Goal: Task Accomplishment & Management: Use online tool/utility

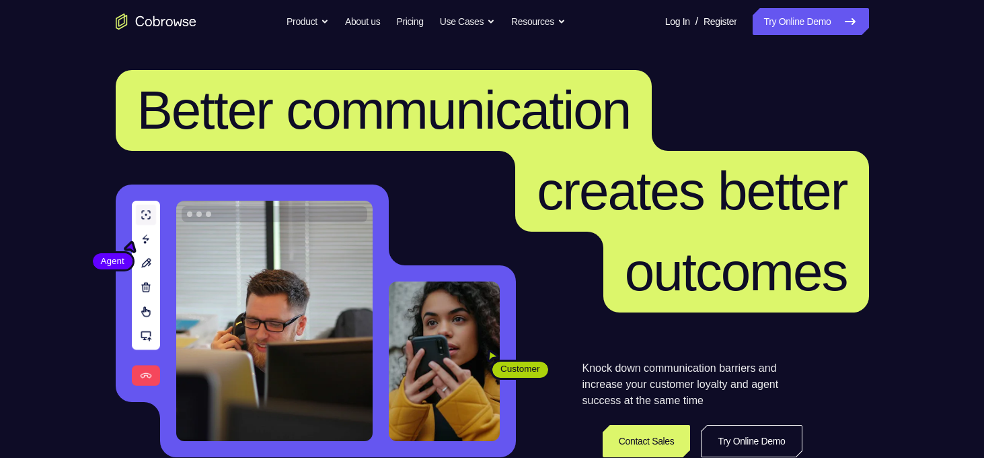
click at [147, 19] on icon "Go to the home page" at bounding box center [148, 22] width 7 height 7
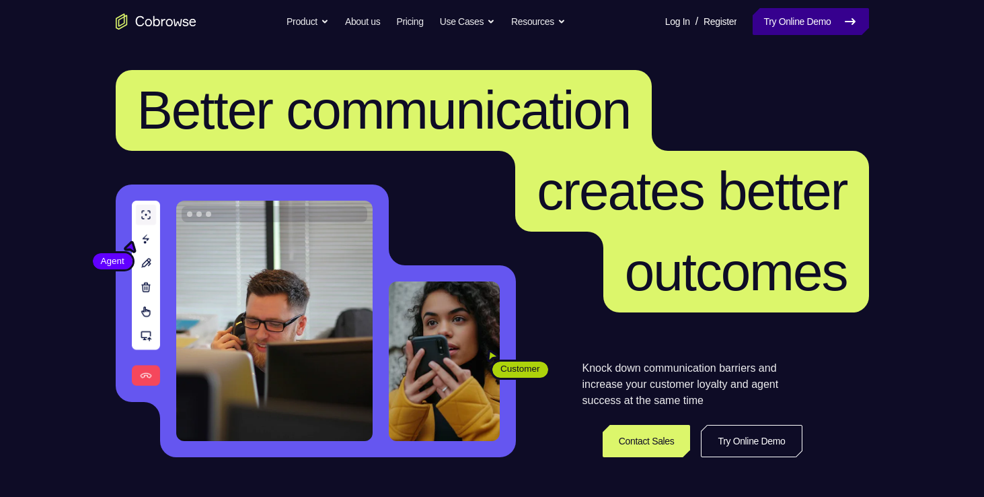
click at [783, 22] on link "Try Online Demo" at bounding box center [811, 21] width 116 height 27
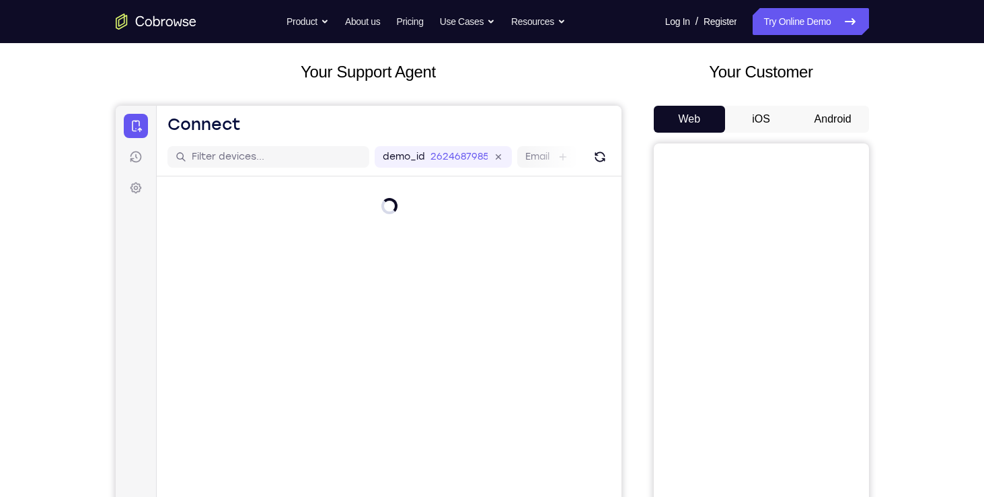
click at [838, 113] on button "Android" at bounding box center [833, 119] width 72 height 27
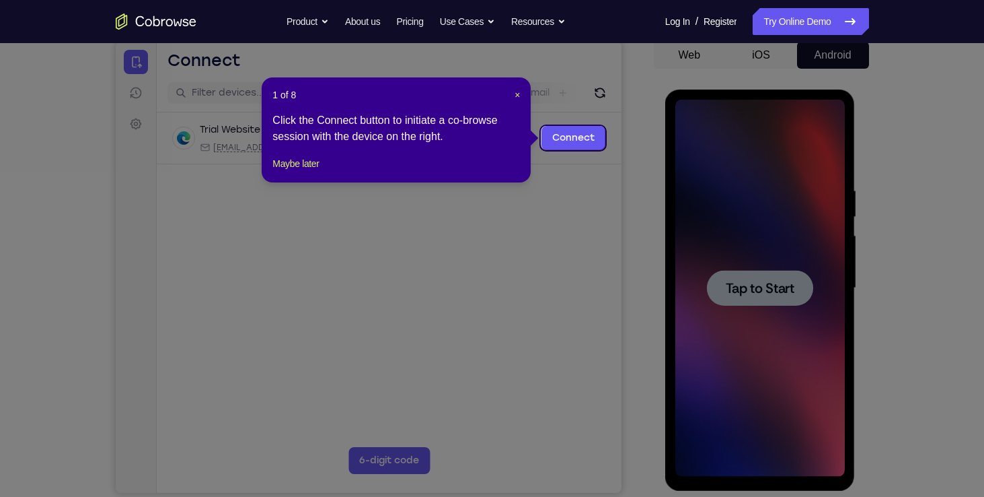
scroll to position [134, 0]
click at [836, 209] on icon at bounding box center [497, 248] width 994 height 497
click at [573, 147] on link "Connect" at bounding box center [573, 137] width 64 height 24
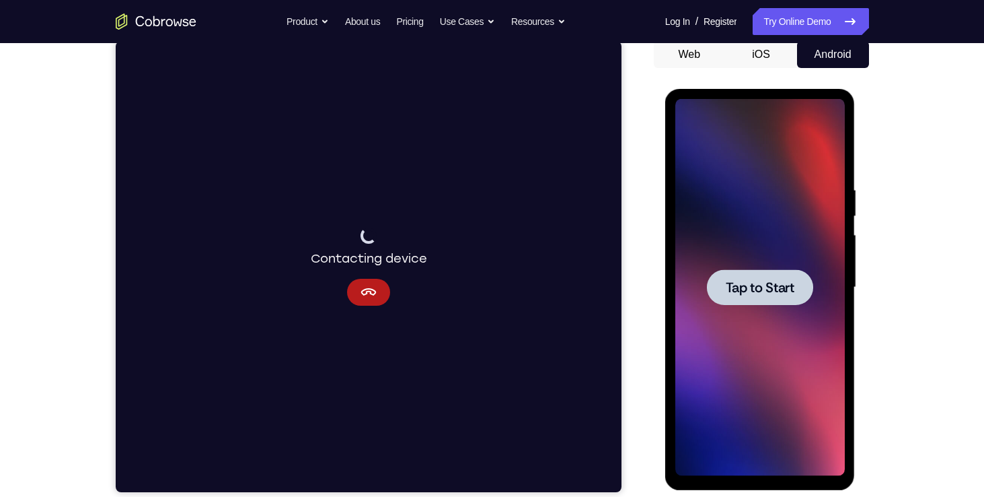
click at [759, 291] on span "Tap to Start" at bounding box center [760, 287] width 69 height 13
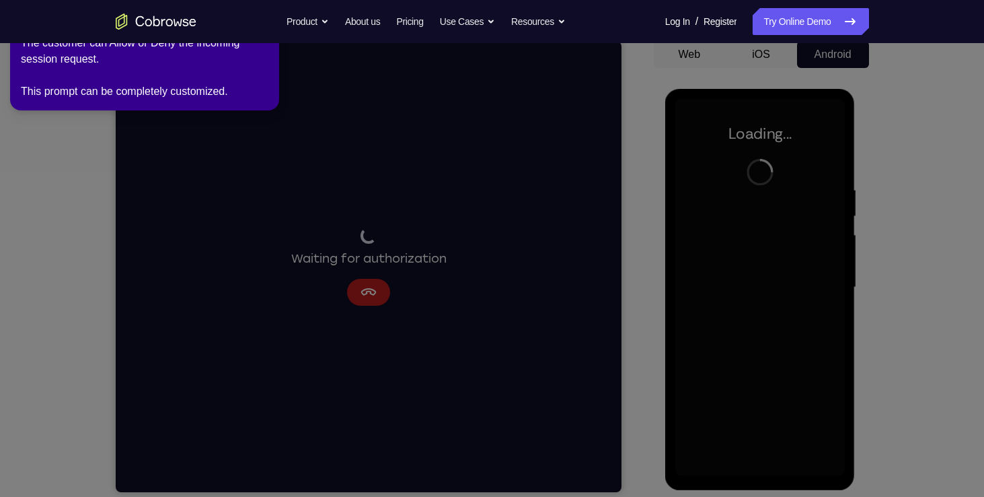
click at [510, 288] on icon at bounding box center [495, 246] width 1000 height 502
click at [417, 261] on icon at bounding box center [495, 246] width 1000 height 502
click at [416, 261] on icon at bounding box center [495, 246] width 1000 height 502
click at [818, 307] on icon at bounding box center [495, 246] width 1000 height 502
click at [235, 66] on div "The customer can Allow or Deny the incoming session request. This prompt can be…" at bounding box center [145, 67] width 248 height 65
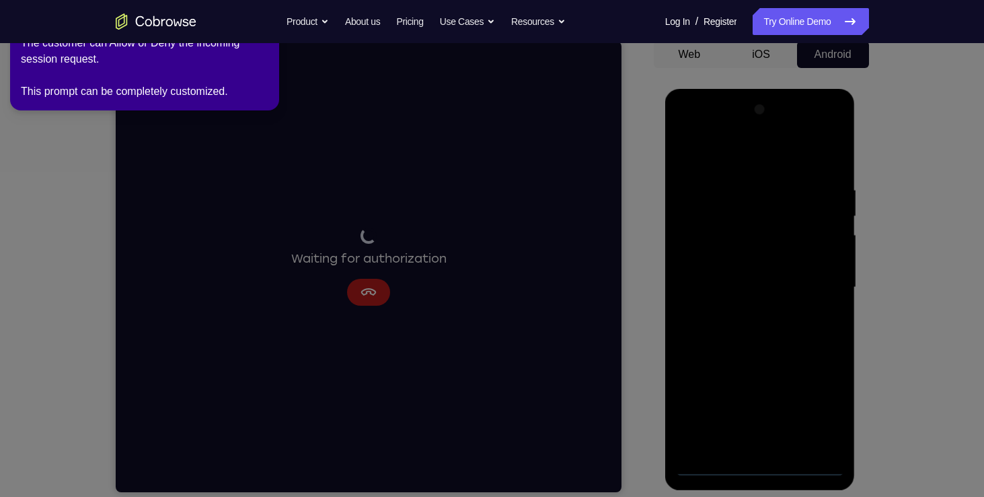
click at [677, 196] on icon at bounding box center [495, 246] width 1000 height 502
drag, startPoint x: 677, startPoint y: 196, endPoint x: 478, endPoint y: 222, distance: 200.2
click at [478, 222] on icon at bounding box center [495, 246] width 1000 height 502
click at [719, 287] on icon at bounding box center [495, 246] width 1000 height 502
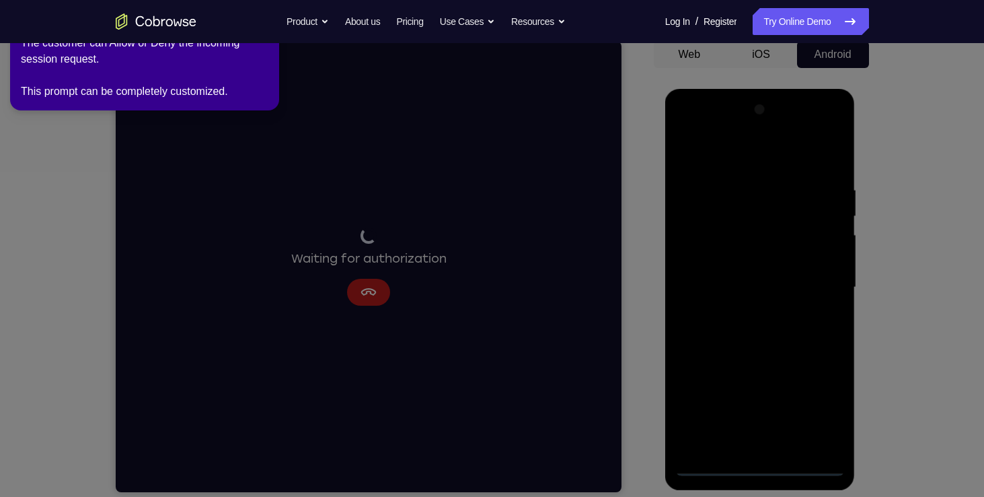
click at [847, 453] on icon at bounding box center [495, 246] width 1000 height 502
click at [207, 48] on div "The customer can Allow or Deny the incoming session request. This prompt can be…" at bounding box center [145, 67] width 248 height 65
click at [758, 21] on link "Try Online Demo" at bounding box center [811, 21] width 116 height 27
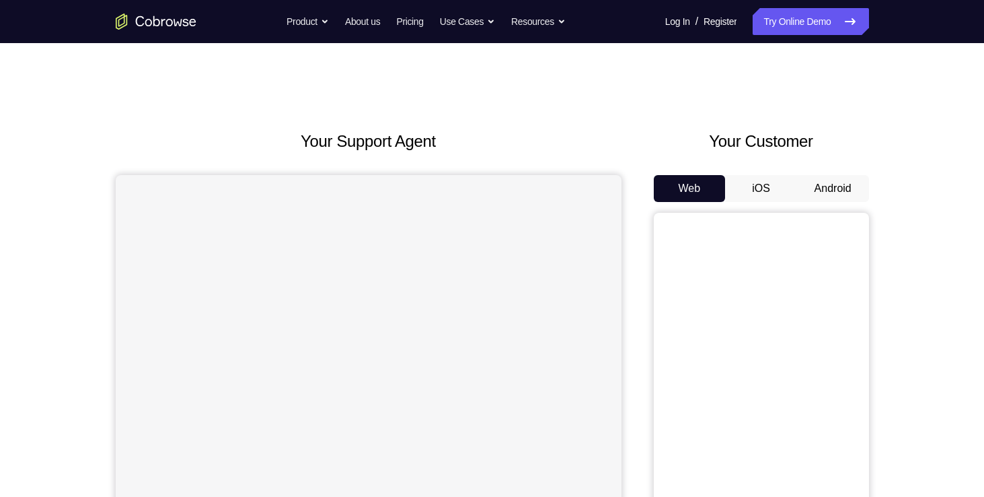
click at [796, 196] on button "iOS" at bounding box center [761, 188] width 72 height 27
click at [807, 195] on button "Android" at bounding box center [833, 188] width 72 height 27
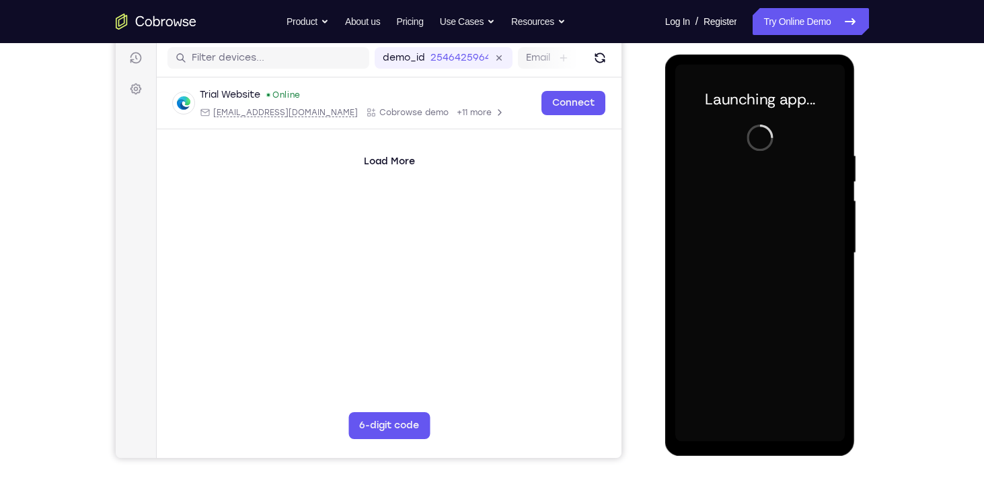
drag, startPoint x: 1566, startPoint y: 305, endPoint x: 845, endPoint y: 253, distance: 723.1
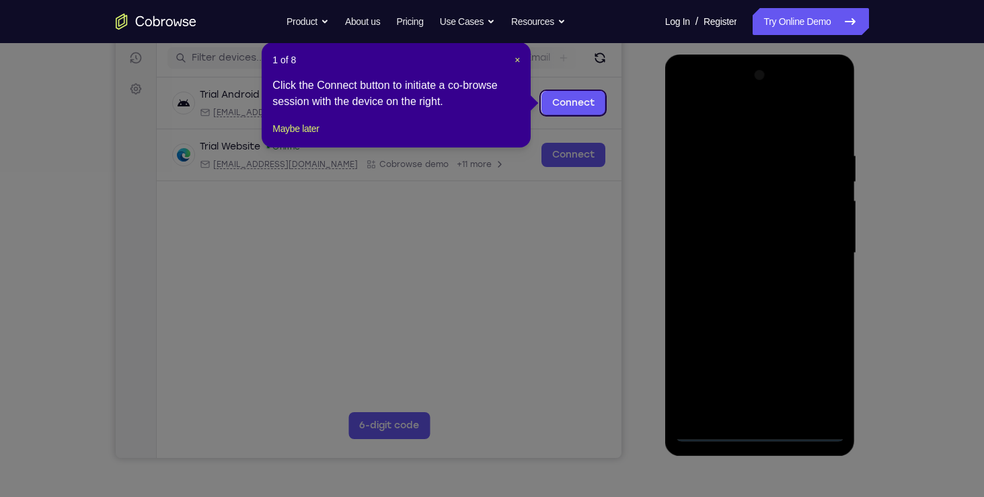
click at [491, 127] on div "1 of 8 × Click the Connect button to initiate a co-browse session with the devi…" at bounding box center [396, 94] width 269 height 105
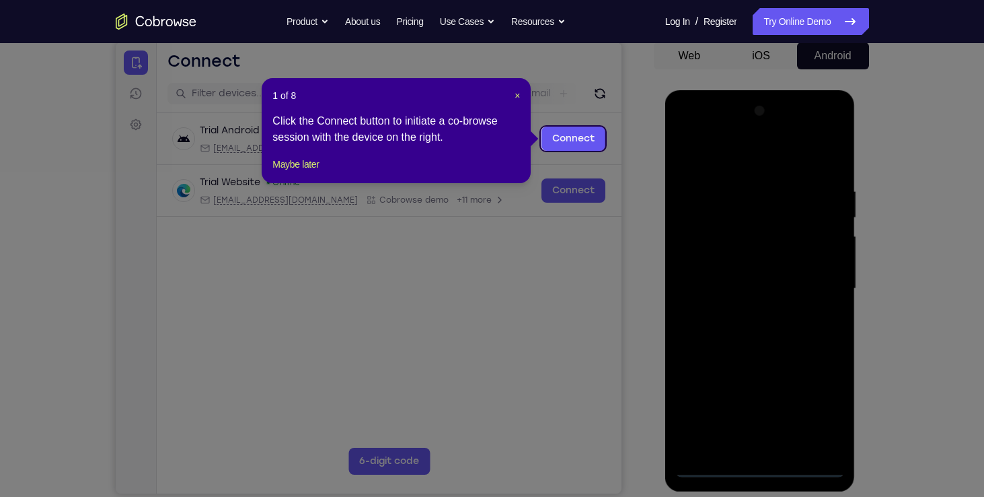
scroll to position [132, 0]
click at [518, 94] on span "×" at bounding box center [517, 96] width 5 height 11
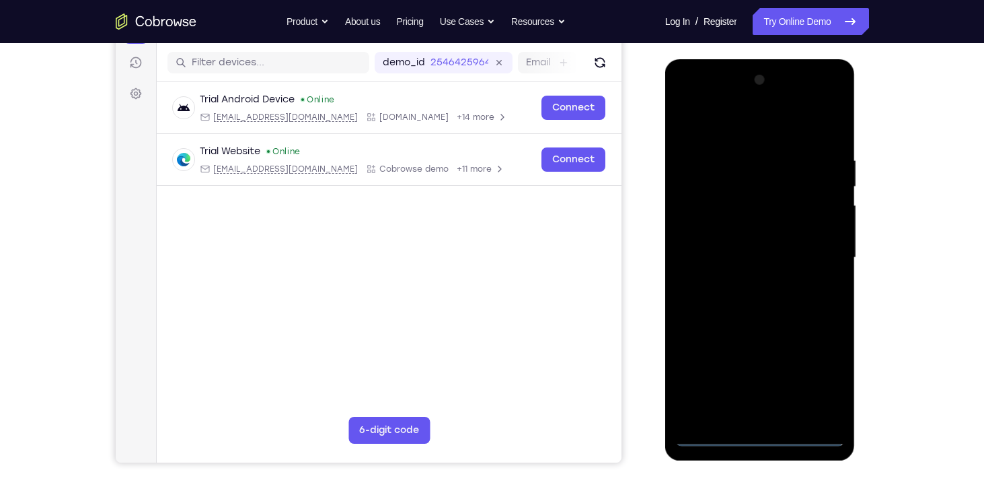
scroll to position [166, 0]
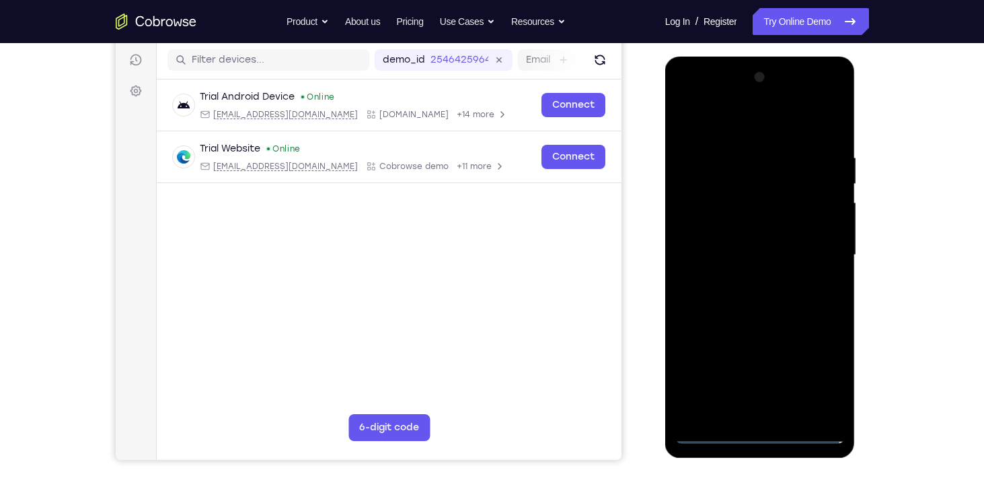
click at [760, 431] on div at bounding box center [760, 255] width 170 height 377
click at [821, 383] on div at bounding box center [760, 255] width 170 height 377
drag, startPoint x: 890, startPoint y: 425, endPoint x: 873, endPoint y: 449, distance: 30.0
click at [873, 449] on div "Your Support Agent Your Customer Web iOS Android Next Steps We’d be happy to gi…" at bounding box center [492, 320] width 861 height 887
drag, startPoint x: 868, startPoint y: 441, endPoint x: 877, endPoint y: 443, distance: 9.0
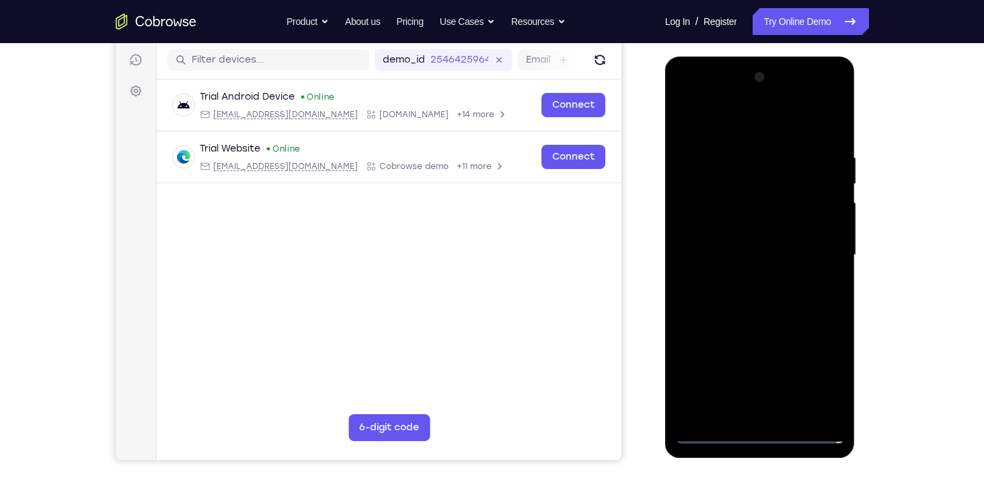
click at [877, 443] on div "Your Support Agent Your Customer Web iOS Android Next Steps We’d be happy to gi…" at bounding box center [492, 320] width 861 height 887
click at [687, 96] on div at bounding box center [760, 255] width 170 height 377
click at [820, 244] on div at bounding box center [760, 255] width 170 height 377
click at [743, 415] on div at bounding box center [760, 255] width 170 height 377
click at [757, 238] on div at bounding box center [760, 255] width 170 height 377
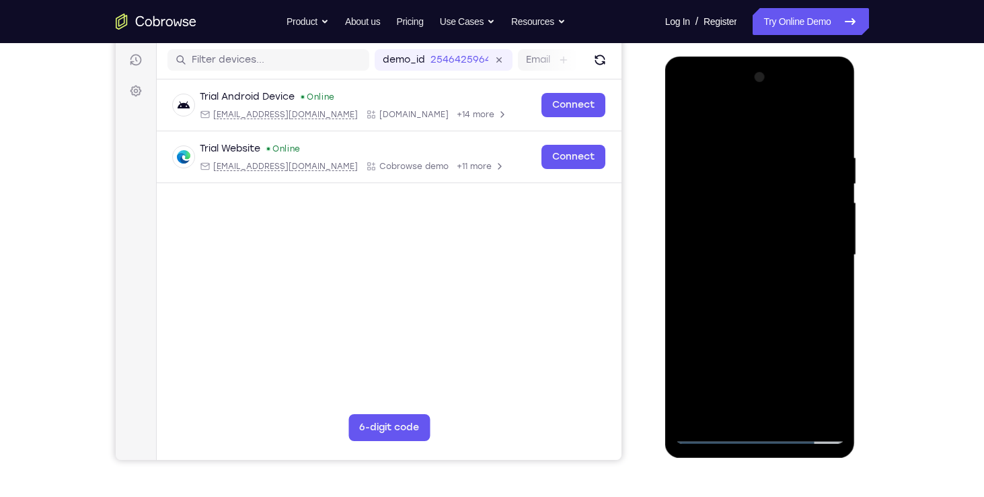
scroll to position [0, 0]
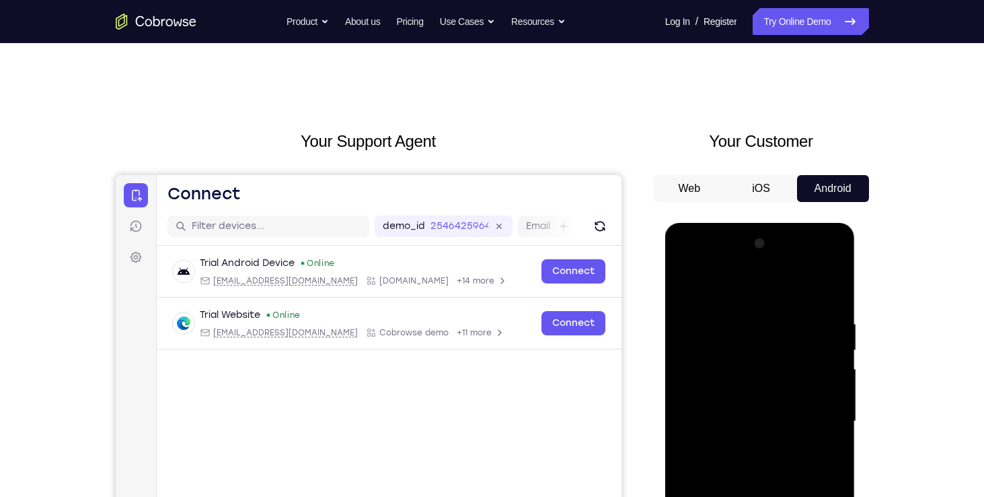
click at [758, 395] on div at bounding box center [760, 421] width 170 height 377
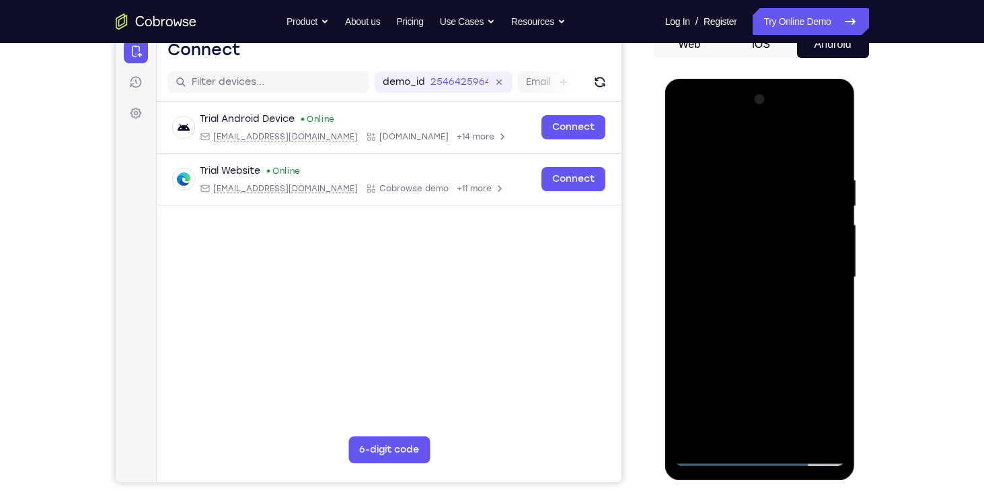
scroll to position [147, 0]
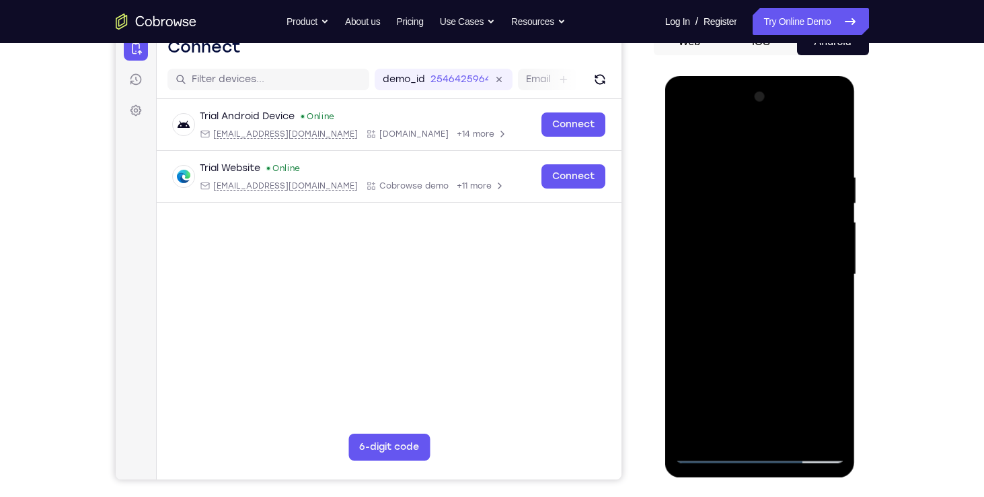
click at [827, 248] on div at bounding box center [760, 274] width 170 height 377
click at [790, 273] on div at bounding box center [760, 274] width 170 height 377
click at [830, 157] on div at bounding box center [760, 274] width 170 height 377
click at [728, 176] on div at bounding box center [760, 274] width 170 height 377
drag, startPoint x: 830, startPoint y: 194, endPoint x: 762, endPoint y: 219, distance: 72.0
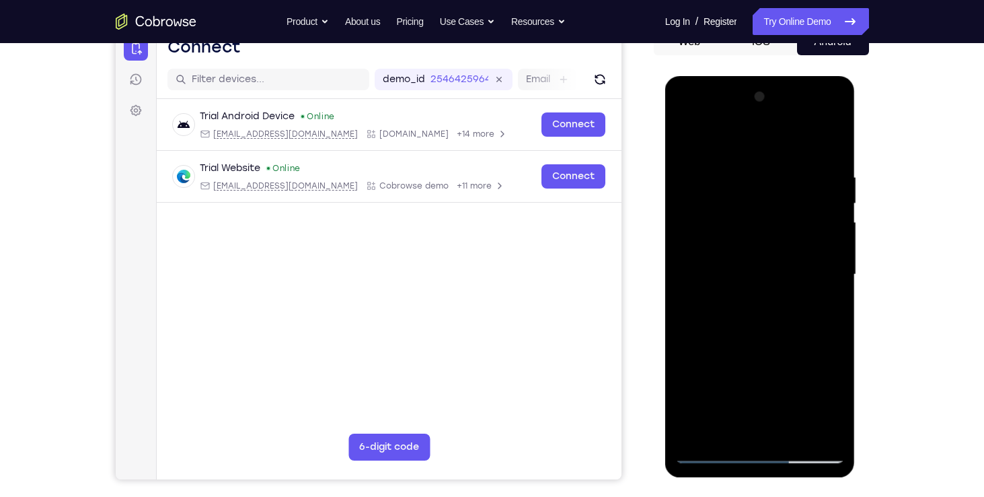
click at [762, 219] on div at bounding box center [760, 274] width 170 height 377
click at [695, 148] on div at bounding box center [760, 274] width 170 height 377
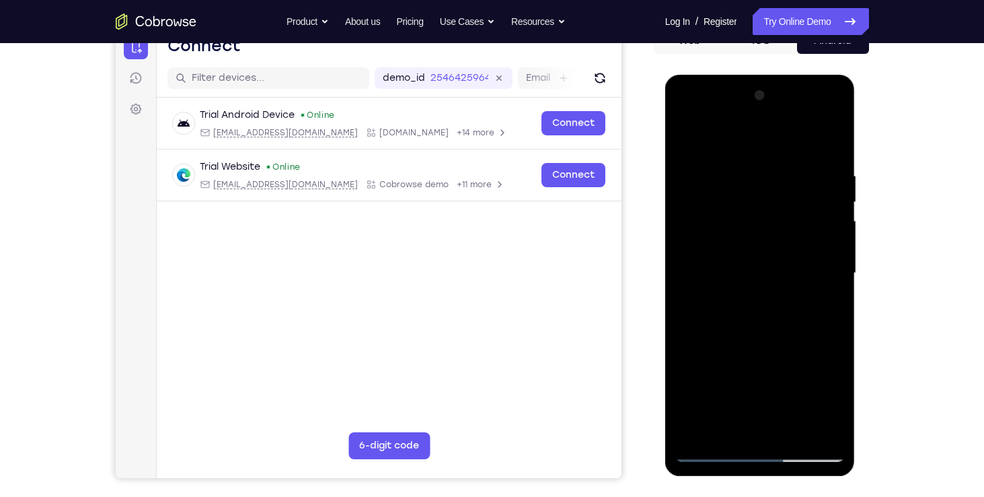
click at [710, 455] on div at bounding box center [760, 273] width 170 height 377
click at [731, 131] on div at bounding box center [760, 273] width 170 height 377
drag, startPoint x: 760, startPoint y: 133, endPoint x: 741, endPoint y: 142, distance: 21.4
click at [741, 142] on div at bounding box center [760, 273] width 170 height 377
drag, startPoint x: 737, startPoint y: 136, endPoint x: 736, endPoint y: 227, distance: 91.5
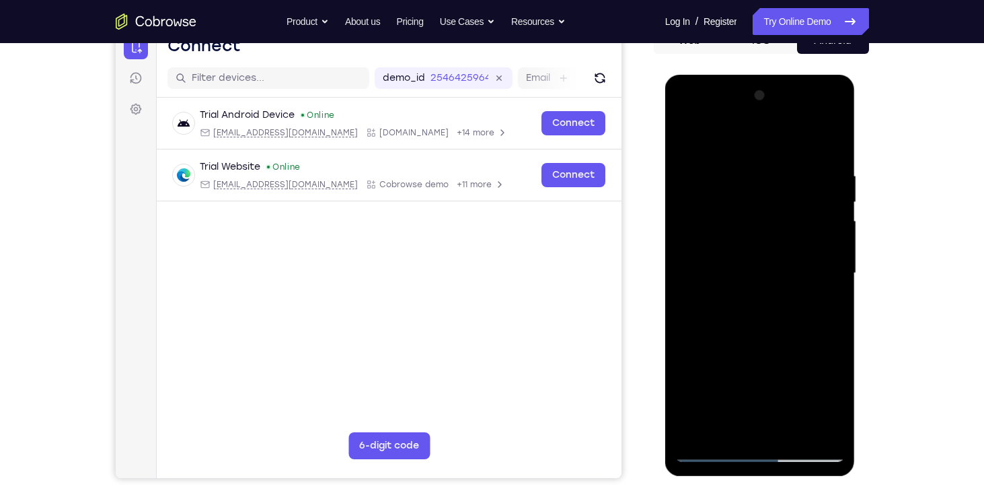
click at [736, 227] on div at bounding box center [760, 273] width 170 height 377
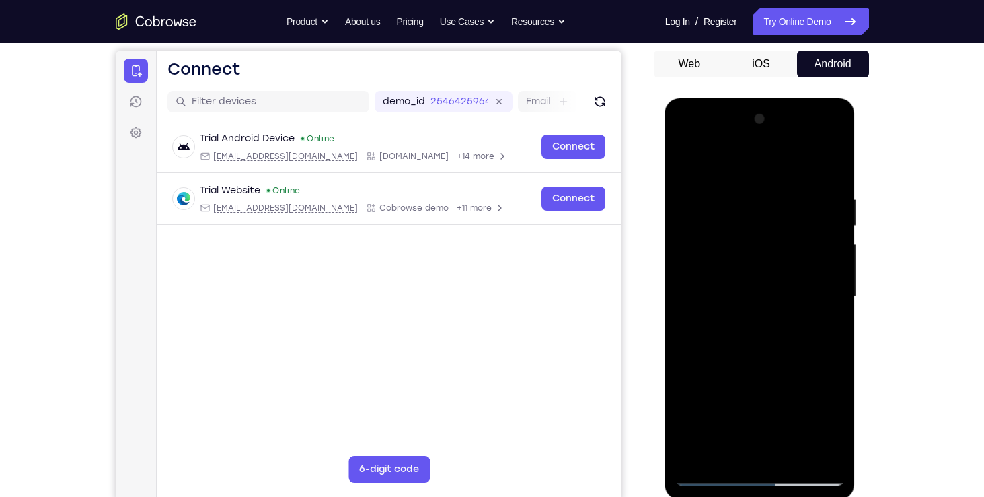
scroll to position [124, 0]
click at [782, 279] on div at bounding box center [760, 297] width 170 height 377
drag, startPoint x: 782, startPoint y: 281, endPoint x: 797, endPoint y: 168, distance: 114.8
click at [797, 168] on div at bounding box center [760, 297] width 170 height 377
drag, startPoint x: 770, startPoint y: 390, endPoint x: 753, endPoint y: 489, distance: 100.3
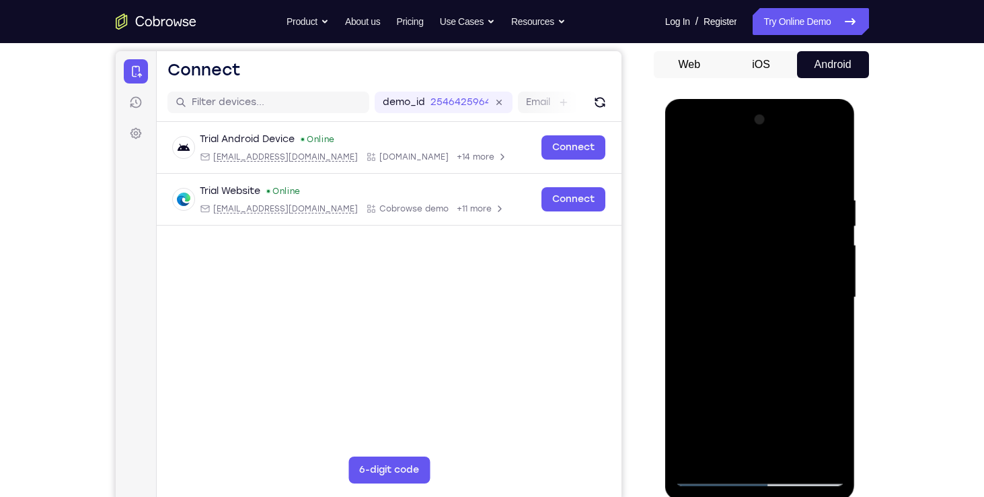
click at [753, 489] on div at bounding box center [760, 299] width 190 height 401
click at [714, 169] on div at bounding box center [760, 297] width 170 height 377
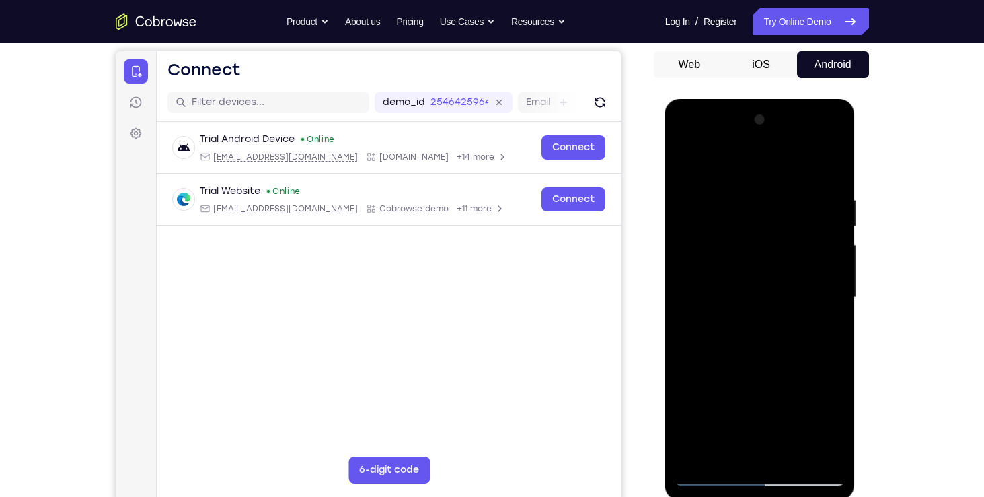
click at [815, 163] on div at bounding box center [760, 297] width 170 height 377
drag, startPoint x: 815, startPoint y: 163, endPoint x: 781, endPoint y: 164, distance: 34.3
click at [781, 164] on div at bounding box center [760, 297] width 170 height 377
click at [826, 160] on div at bounding box center [760, 297] width 170 height 377
click at [752, 192] on div at bounding box center [760, 297] width 170 height 377
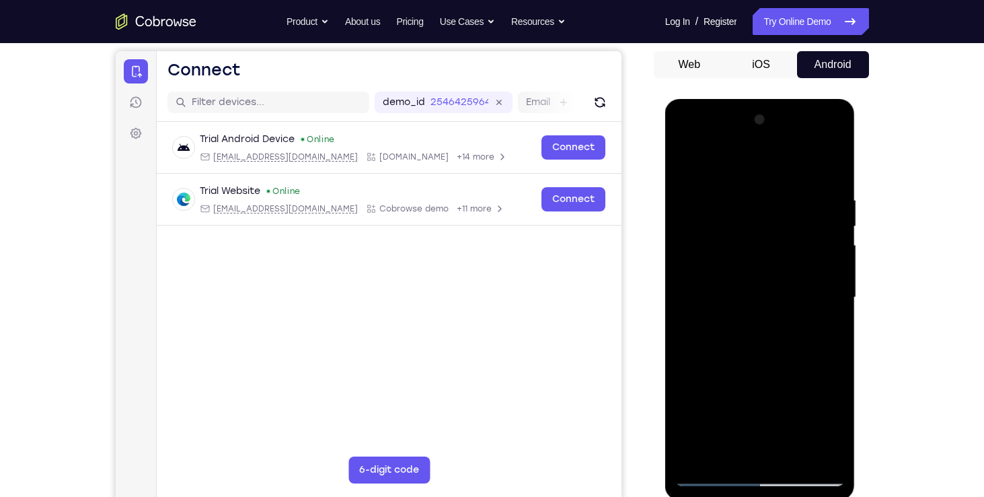
click at [812, 451] on div at bounding box center [760, 297] width 170 height 377
drag, startPoint x: 838, startPoint y: 371, endPoint x: 741, endPoint y: 373, distance: 96.9
click at [741, 373] on div at bounding box center [760, 297] width 170 height 377
click at [816, 448] on div at bounding box center [760, 297] width 170 height 377
drag, startPoint x: 826, startPoint y: 390, endPoint x: 754, endPoint y: 397, distance: 72.4
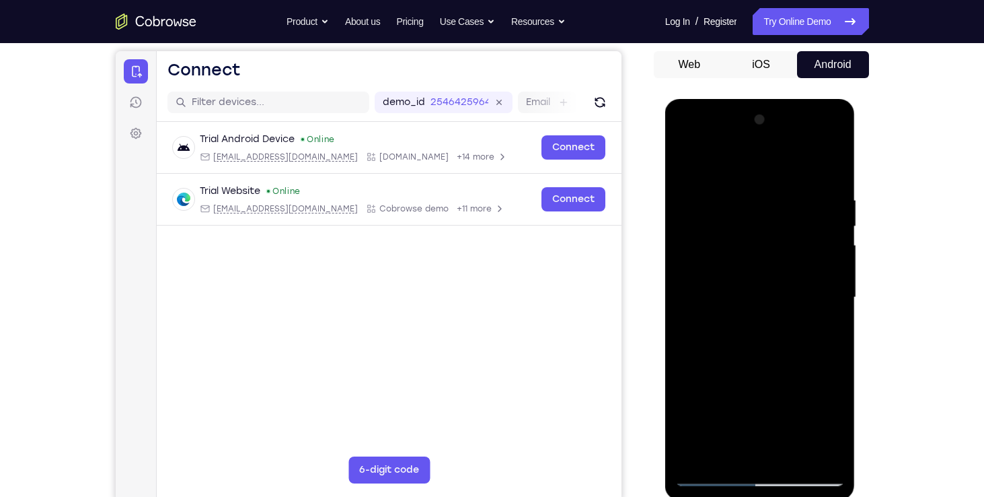
click at [754, 397] on div at bounding box center [760, 297] width 170 height 377
drag, startPoint x: 809, startPoint y: 385, endPoint x: 679, endPoint y: 346, distance: 136.2
click at [679, 346] on div at bounding box center [760, 297] width 170 height 377
drag, startPoint x: 759, startPoint y: 335, endPoint x: 725, endPoint y: 301, distance: 47.6
click at [725, 301] on div at bounding box center [760, 297] width 170 height 377
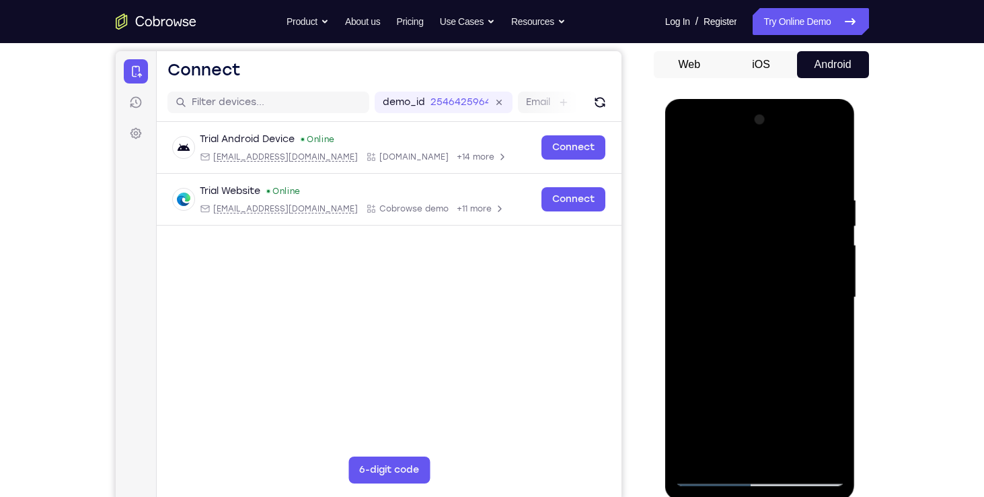
click at [810, 283] on div at bounding box center [760, 297] width 170 height 377
click at [811, 458] on div at bounding box center [760, 297] width 170 height 377
click at [823, 392] on div at bounding box center [760, 297] width 170 height 377
click at [812, 445] on div at bounding box center [760, 297] width 170 height 377
click at [824, 393] on div at bounding box center [760, 297] width 170 height 377
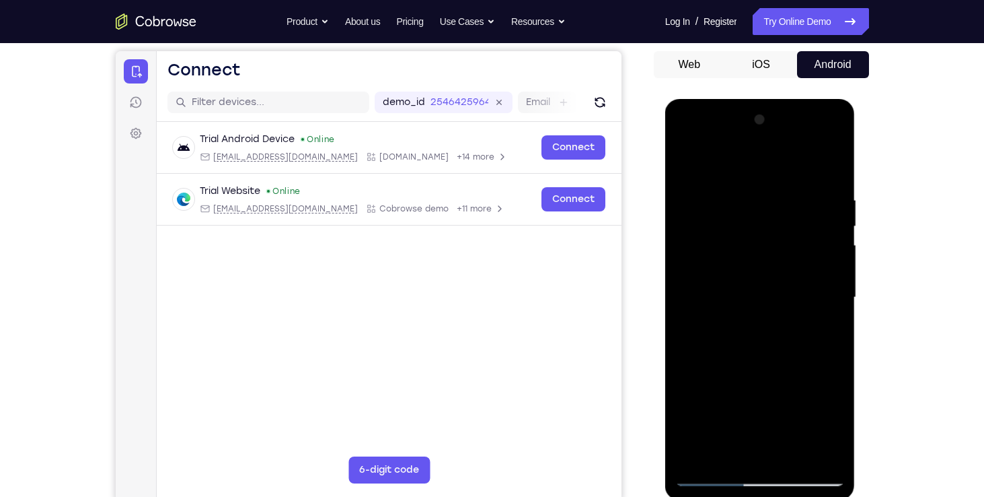
click at [824, 393] on div at bounding box center [760, 297] width 170 height 377
click at [813, 451] on div at bounding box center [760, 297] width 170 height 377
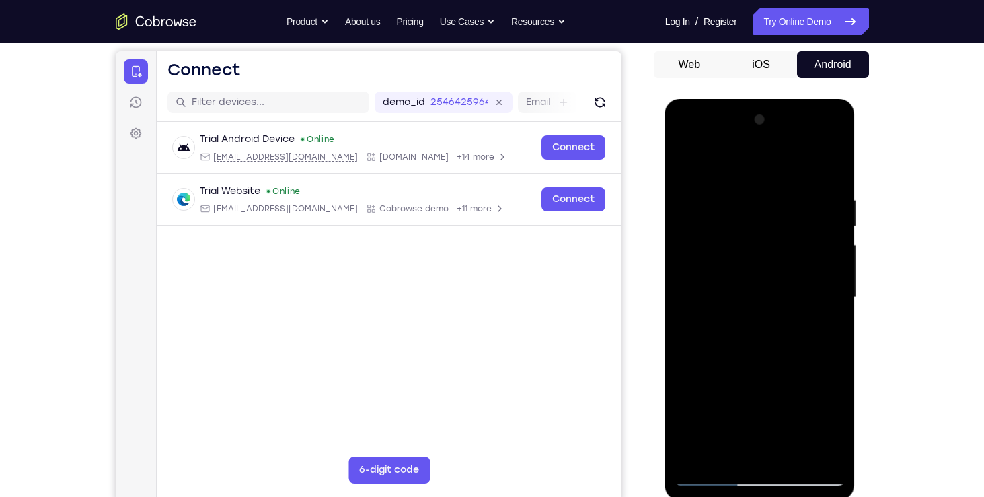
click at [827, 376] on div at bounding box center [760, 297] width 170 height 377
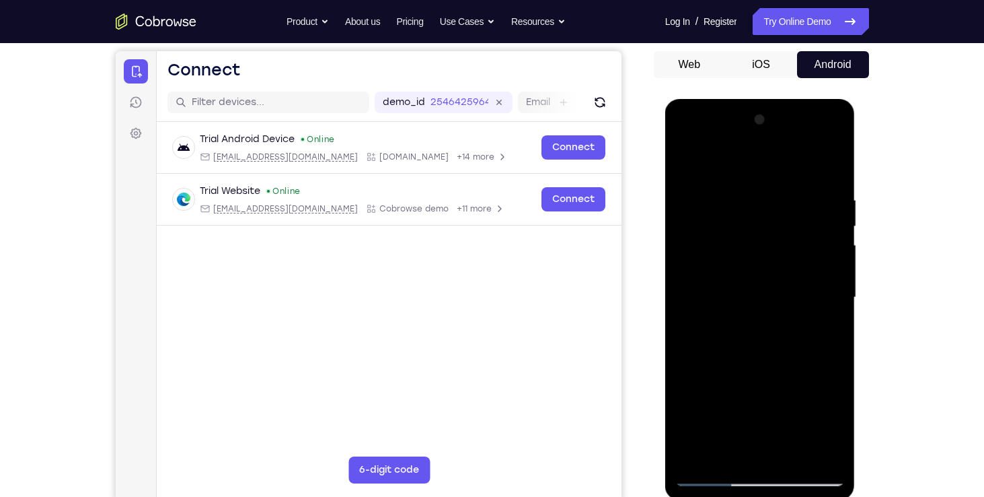
click at [797, 171] on div at bounding box center [760, 297] width 170 height 377
click at [830, 242] on div at bounding box center [760, 297] width 170 height 377
click at [683, 298] on div at bounding box center [760, 297] width 170 height 377
drag, startPoint x: 751, startPoint y: 299, endPoint x: 751, endPoint y: 317, distance: 18.2
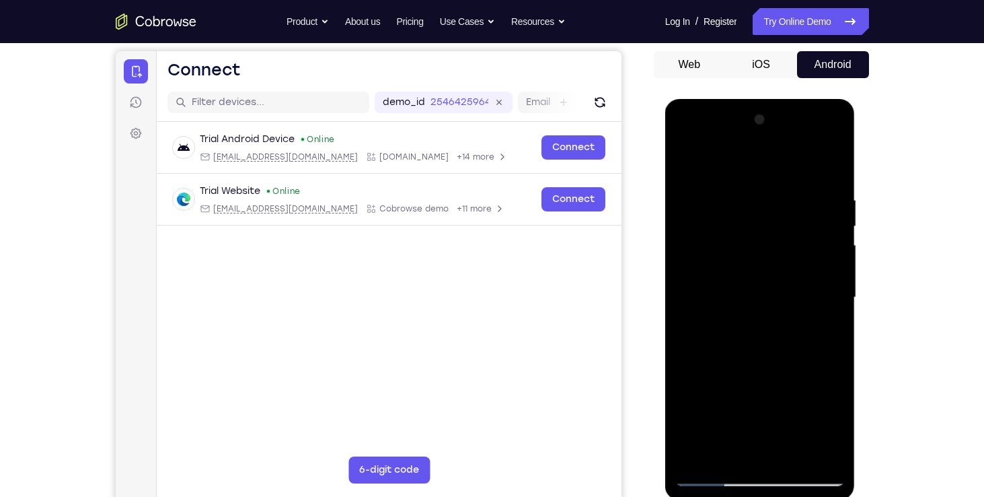
click at [751, 317] on div at bounding box center [760, 297] width 170 height 377
click at [813, 303] on div at bounding box center [760, 297] width 170 height 377
click at [818, 301] on div at bounding box center [760, 297] width 170 height 377
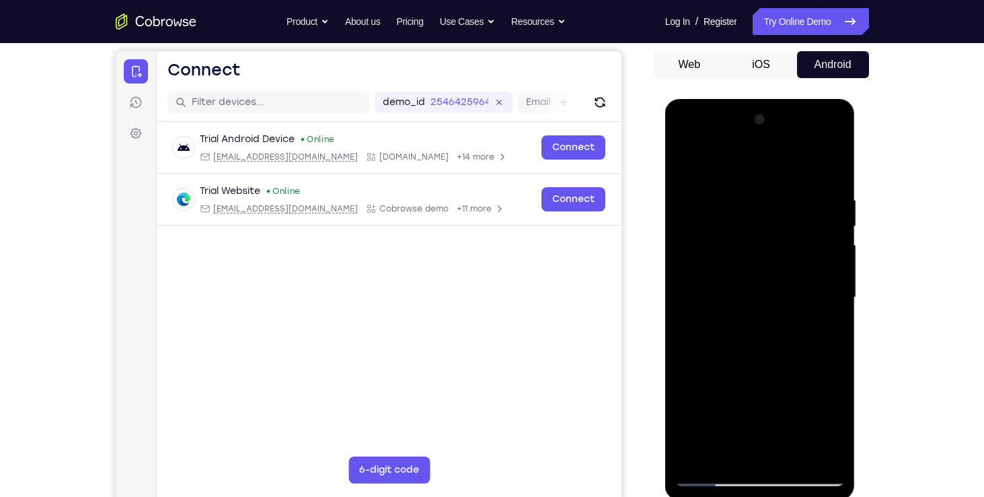
click at [828, 301] on div at bounding box center [760, 297] width 170 height 377
click at [819, 305] on div at bounding box center [760, 297] width 170 height 377
click at [824, 171] on div at bounding box center [760, 297] width 170 height 377
click at [793, 453] on div at bounding box center [760, 297] width 170 height 377
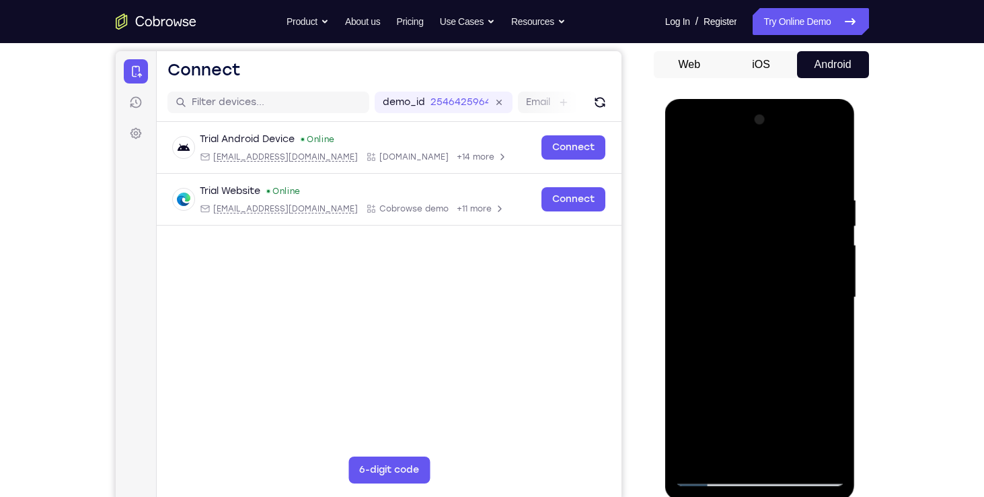
click at [755, 374] on div at bounding box center [760, 297] width 170 height 377
click at [741, 291] on div at bounding box center [760, 297] width 170 height 377
click at [719, 454] on div at bounding box center [760, 297] width 170 height 377
click at [719, 376] on div at bounding box center [760, 297] width 170 height 377
click at [831, 403] on div at bounding box center [760, 297] width 170 height 377
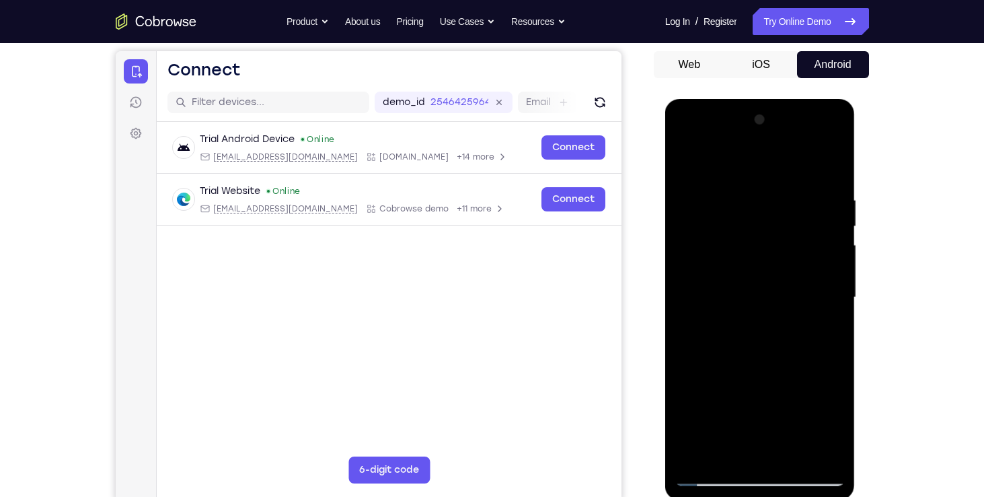
click at [757, 451] on div at bounding box center [760, 297] width 170 height 377
drag, startPoint x: 731, startPoint y: 328, endPoint x: 833, endPoint y: 426, distance: 141.3
click at [833, 426] on div at bounding box center [760, 297] width 170 height 377
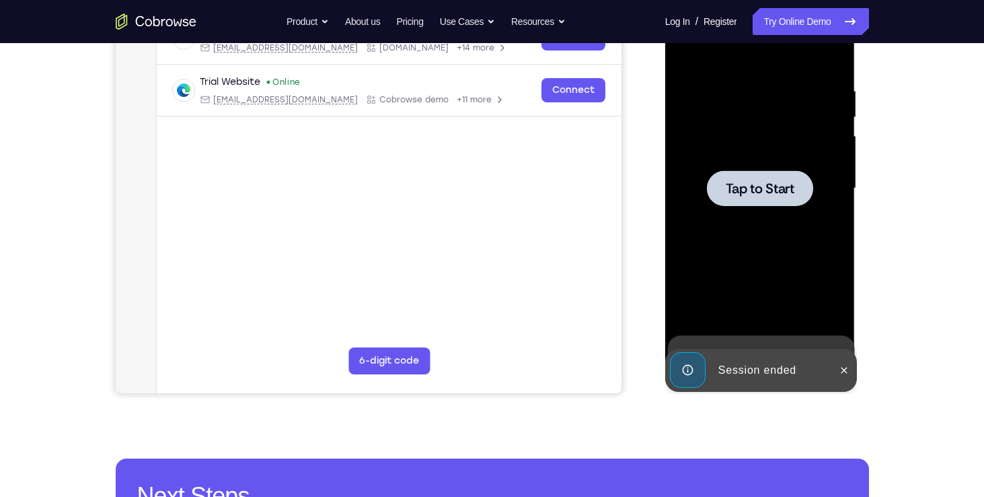
scroll to position [213, 0]
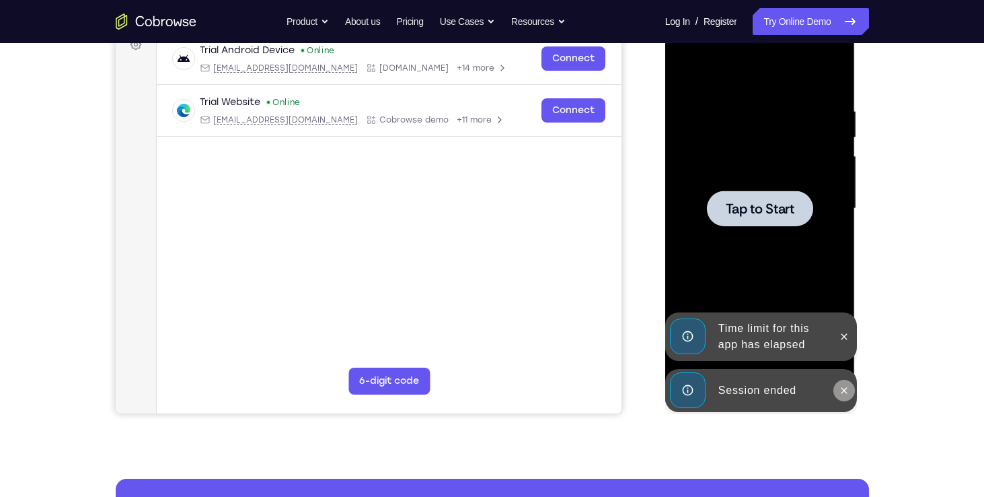
click at [848, 396] on button at bounding box center [845, 390] width 22 height 22
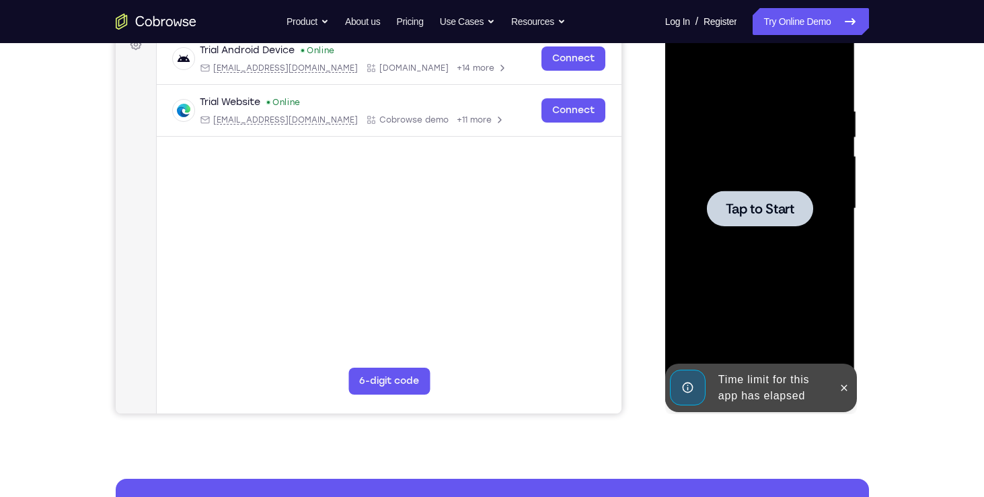
click at [850, 342] on div "Tap to Start" at bounding box center [760, 210] width 190 height 401
click at [844, 388] on icon at bounding box center [845, 387] width 6 height 6
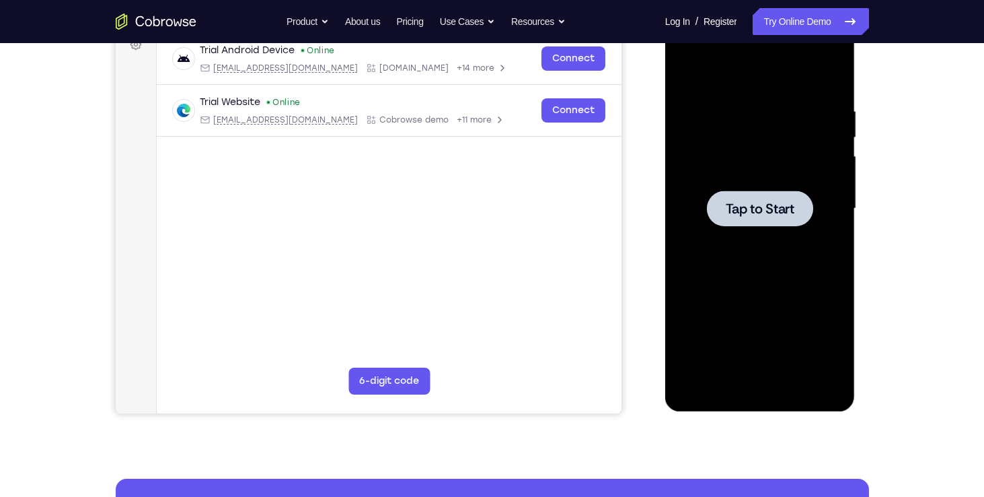
click at [783, 221] on div at bounding box center [760, 208] width 106 height 36
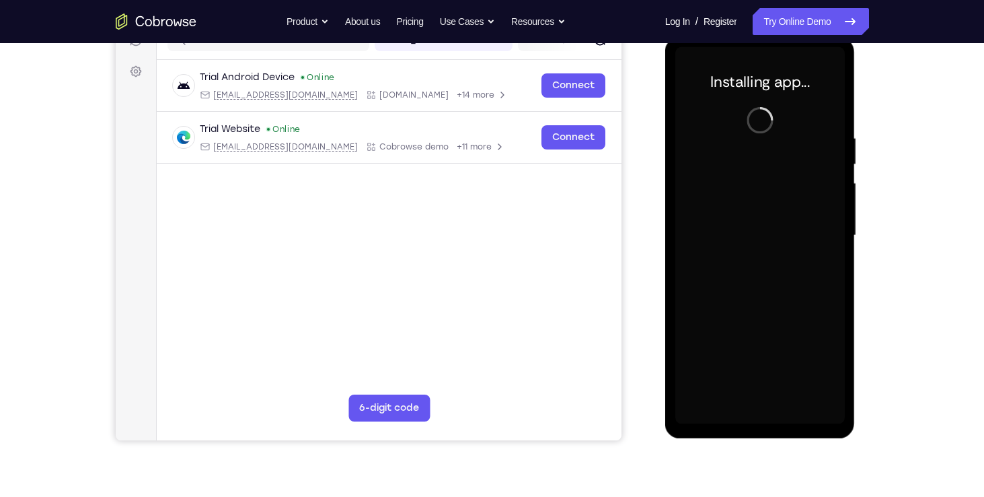
scroll to position [178, 0]
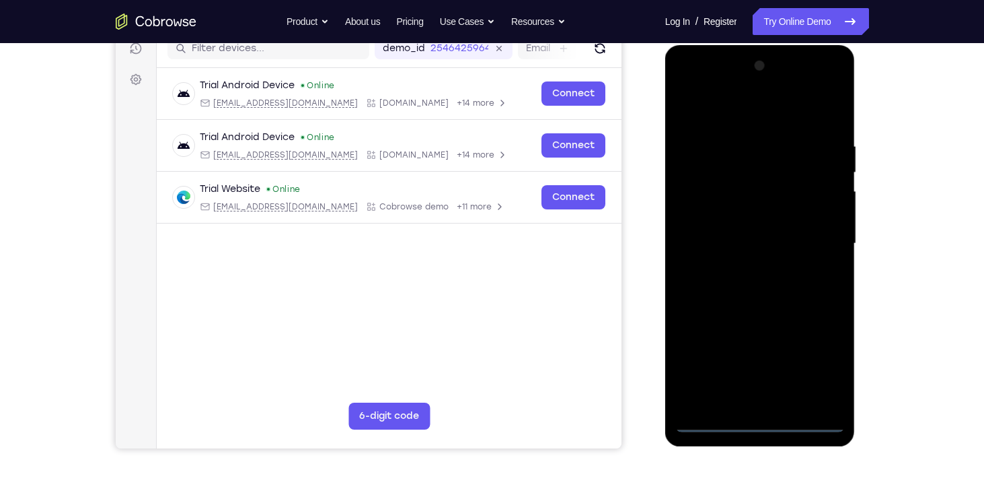
click at [760, 433] on div at bounding box center [760, 245] width 190 height 401
click at [760, 427] on div at bounding box center [760, 243] width 170 height 377
click at [815, 368] on div at bounding box center [760, 243] width 170 height 377
click at [727, 115] on div at bounding box center [760, 243] width 170 height 377
click at [811, 244] on div at bounding box center [760, 243] width 170 height 377
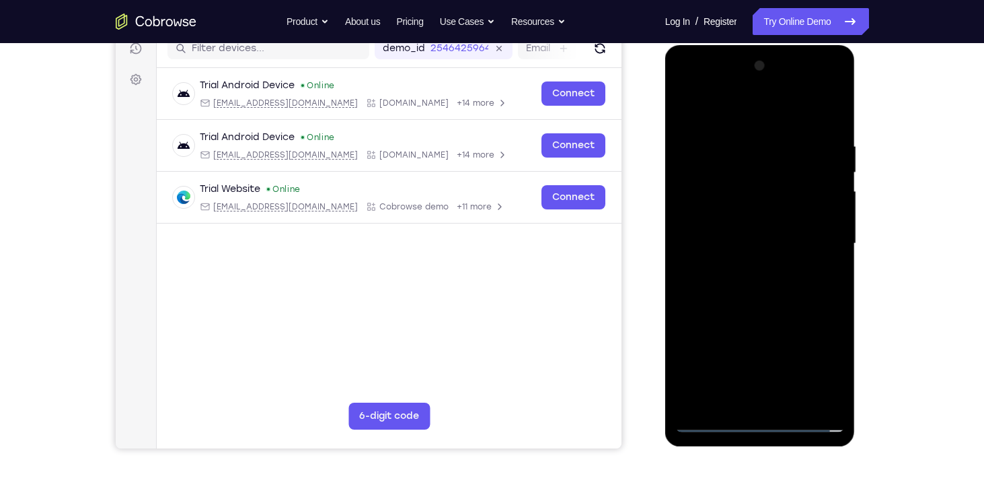
click at [746, 268] on div at bounding box center [760, 243] width 170 height 377
click at [752, 240] on div at bounding box center [760, 243] width 170 height 377
drag, startPoint x: 740, startPoint y: 188, endPoint x: 690, endPoint y: 190, distance: 49.9
click at [690, 190] on div at bounding box center [760, 243] width 170 height 377
drag, startPoint x: 690, startPoint y: 190, endPoint x: 715, endPoint y: 193, distance: 24.4
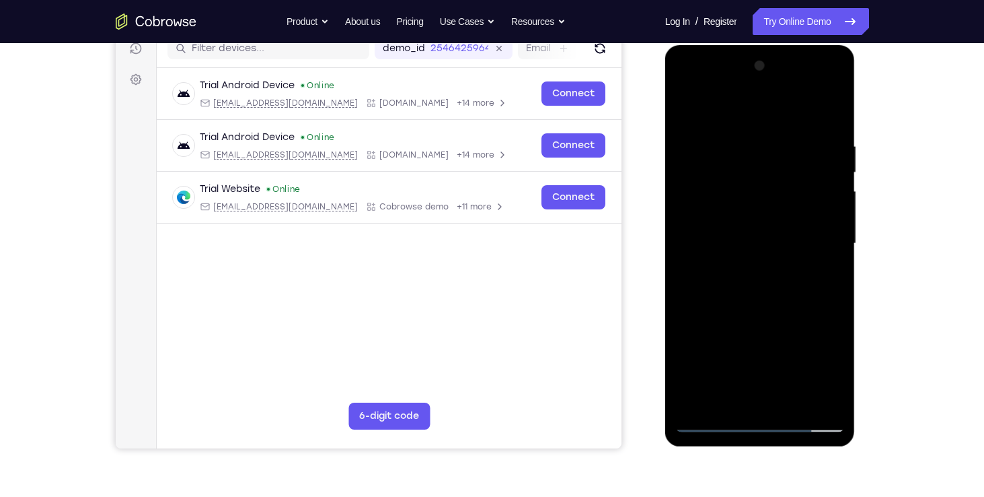
drag, startPoint x: 715, startPoint y: 193, endPoint x: 733, endPoint y: 186, distance: 20.0
drag, startPoint x: 733, startPoint y: 186, endPoint x: 700, endPoint y: 219, distance: 46.6
click at [700, 219] on div at bounding box center [760, 243] width 170 height 377
click at [712, 237] on div at bounding box center [760, 243] width 170 height 377
click at [778, 275] on div at bounding box center [760, 243] width 170 height 377
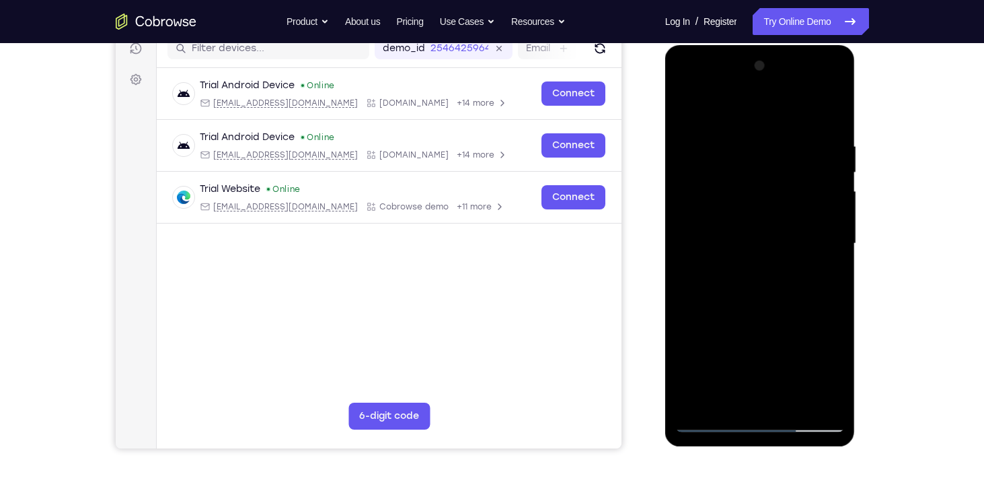
click at [820, 137] on div at bounding box center [760, 243] width 170 height 377
click at [752, 119] on div at bounding box center [760, 243] width 170 height 377
click at [813, 225] on div at bounding box center [760, 243] width 170 height 377
click at [821, 110] on div at bounding box center [760, 243] width 170 height 377
click at [832, 114] on div at bounding box center [760, 243] width 170 height 377
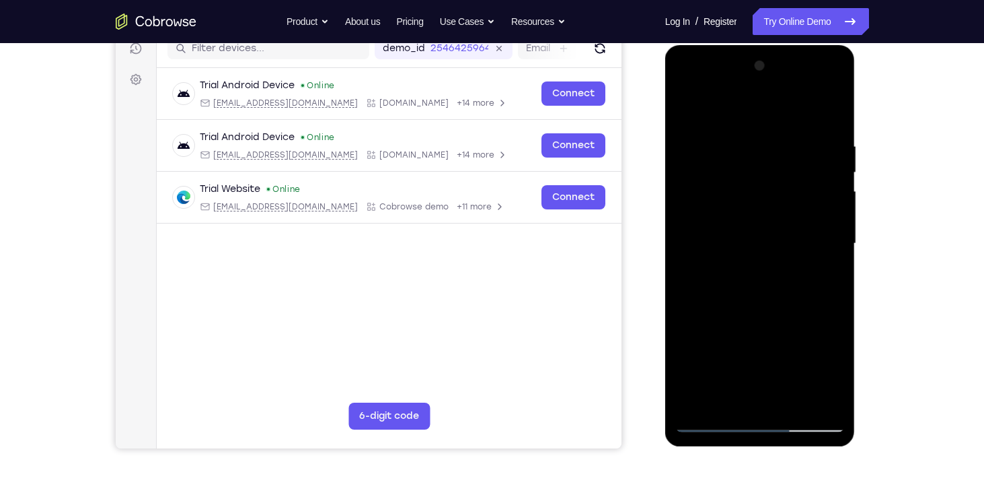
click at [792, 400] on div at bounding box center [760, 243] width 170 height 377
click at [757, 312] on div at bounding box center [760, 243] width 170 height 377
click at [752, 235] on div at bounding box center [760, 243] width 170 height 377
click at [720, 396] on div at bounding box center [760, 243] width 170 height 377
click at [821, 275] on div at bounding box center [760, 243] width 170 height 377
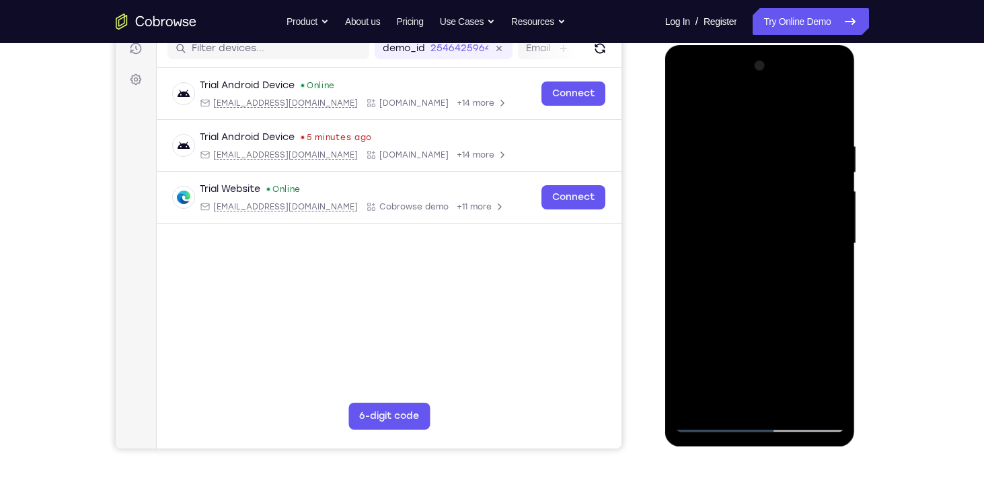
click at [690, 109] on div at bounding box center [760, 243] width 170 height 377
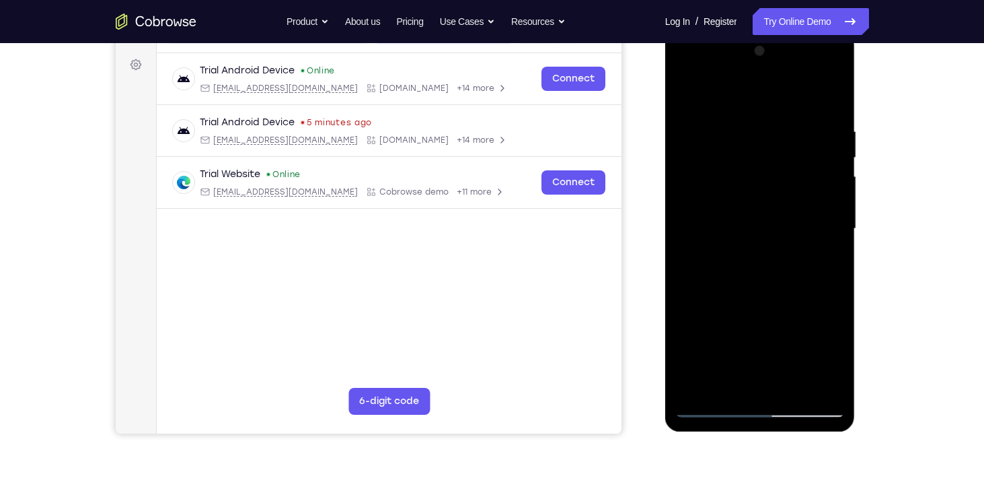
scroll to position [194, 0]
click at [756, 247] on div at bounding box center [760, 227] width 170 height 377
click at [727, 379] on div at bounding box center [760, 227] width 170 height 377
click at [821, 265] on div at bounding box center [760, 227] width 170 height 377
click at [688, 89] on div at bounding box center [760, 227] width 170 height 377
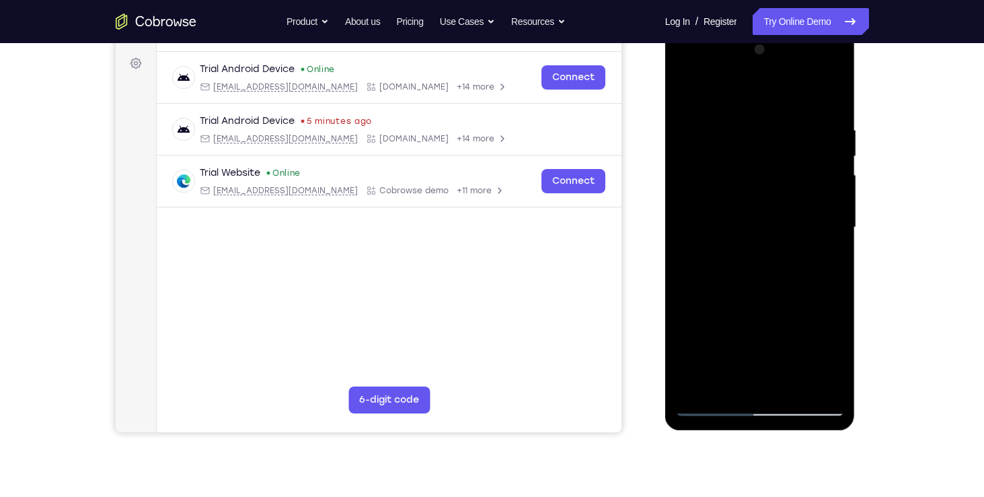
click at [735, 252] on div at bounding box center [760, 227] width 170 height 377
click at [686, 87] on div at bounding box center [760, 227] width 170 height 377
click at [721, 377] on div at bounding box center [760, 227] width 170 height 377
click at [686, 101] on div at bounding box center [760, 227] width 170 height 377
click at [715, 398] on div at bounding box center [760, 227] width 170 height 377
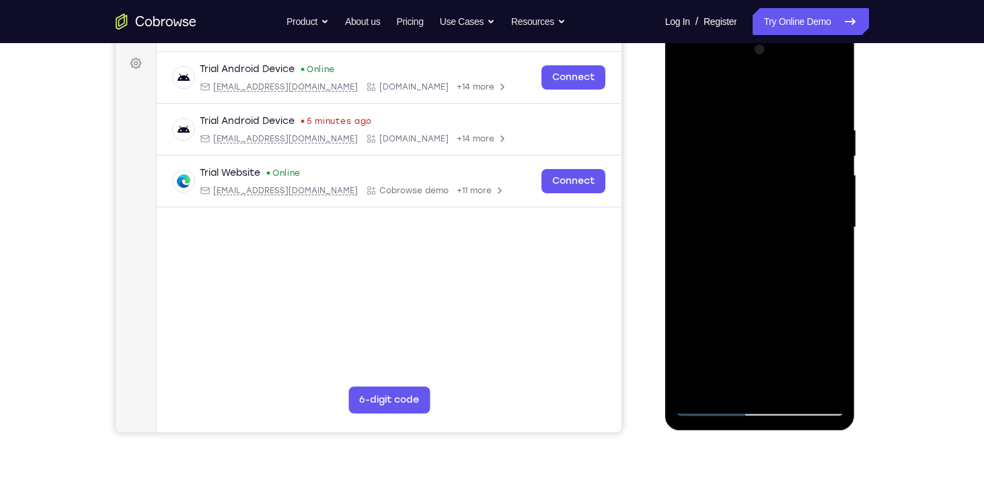
click at [745, 187] on div at bounding box center [760, 227] width 170 height 377
click at [722, 371] on div at bounding box center [760, 227] width 170 height 377
click at [699, 261] on div at bounding box center [760, 227] width 170 height 377
click at [706, 260] on div at bounding box center [760, 227] width 170 height 377
click at [828, 260] on div at bounding box center [760, 227] width 170 height 377
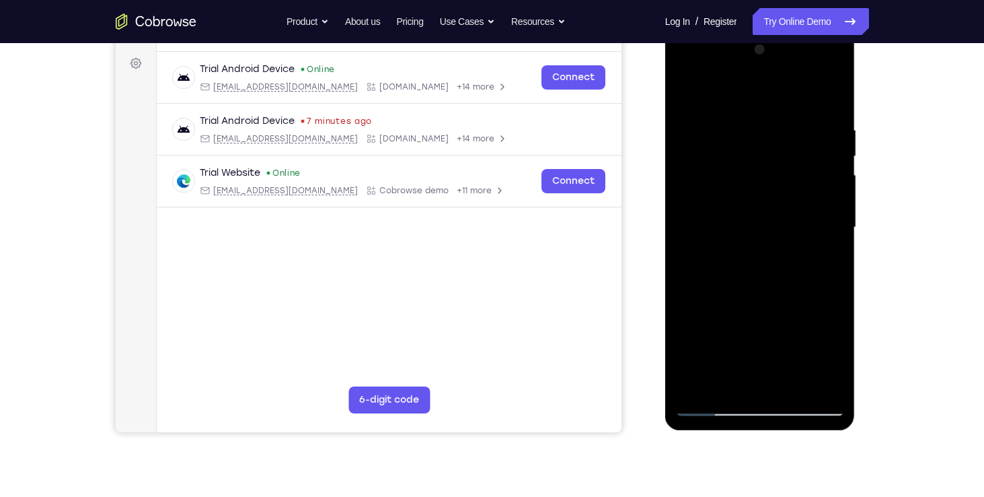
click at [695, 336] on div at bounding box center [760, 227] width 170 height 377
click at [823, 312] on div at bounding box center [760, 227] width 170 height 377
click at [828, 356] on div at bounding box center [760, 227] width 170 height 377
click at [773, 332] on div at bounding box center [760, 227] width 170 height 377
click at [824, 258] on div at bounding box center [760, 227] width 170 height 377
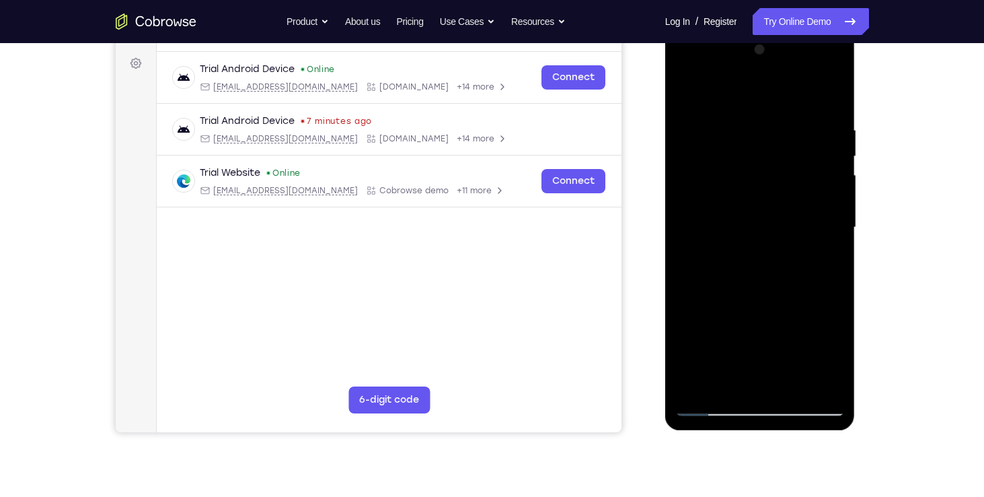
click at [695, 334] on div at bounding box center [760, 227] width 170 height 377
click at [832, 328] on div at bounding box center [760, 227] width 170 height 377
click at [775, 334] on div at bounding box center [760, 227] width 170 height 377
click at [694, 337] on div at bounding box center [760, 227] width 170 height 377
click at [806, 351] on div at bounding box center [760, 227] width 170 height 377
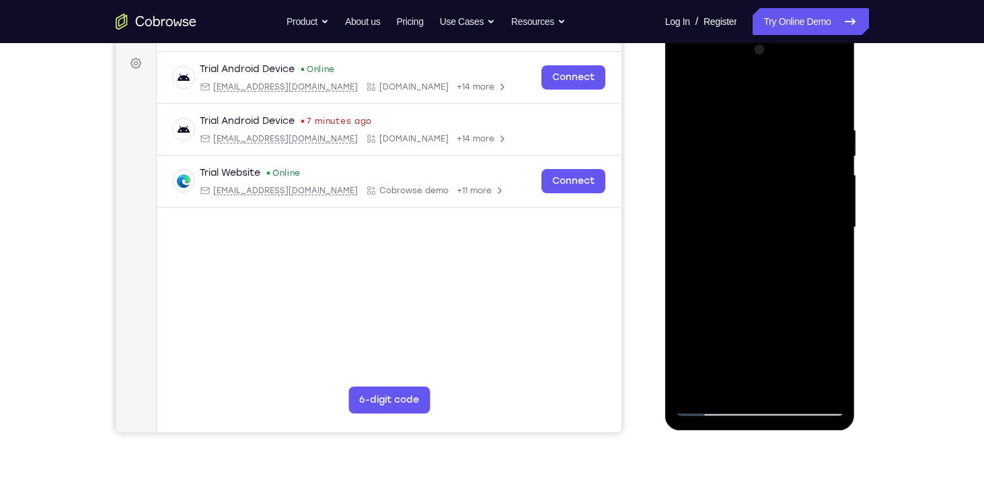
click at [725, 330] on div at bounding box center [760, 227] width 170 height 377
click at [747, 380] on div at bounding box center [760, 227] width 170 height 377
click at [695, 332] on div at bounding box center [760, 227] width 170 height 377
click at [825, 327] on div at bounding box center [760, 227] width 170 height 377
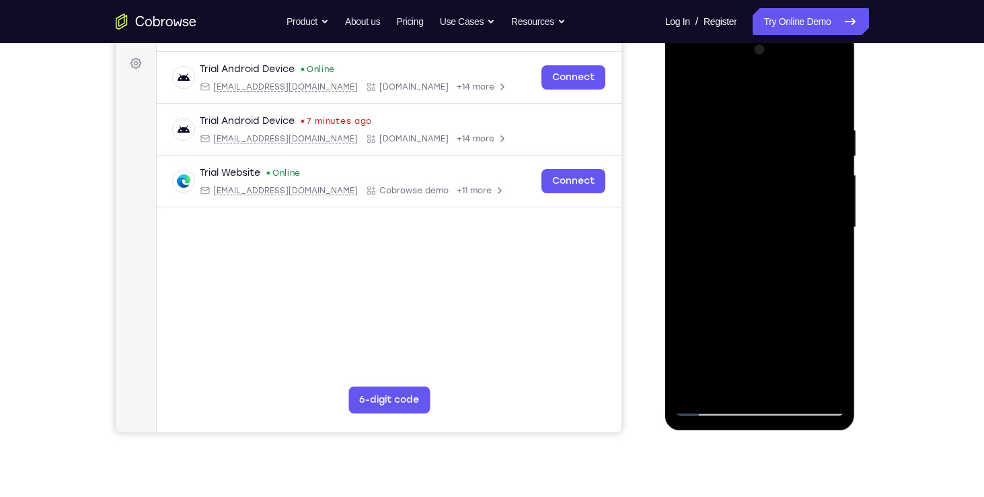
click at [690, 333] on div at bounding box center [760, 227] width 170 height 377
click at [777, 331] on div at bounding box center [760, 227] width 170 height 377
click at [824, 259] on div at bounding box center [760, 227] width 170 height 377
click at [739, 331] on div at bounding box center [760, 227] width 170 height 377
click at [716, 305] on div at bounding box center [760, 227] width 170 height 377
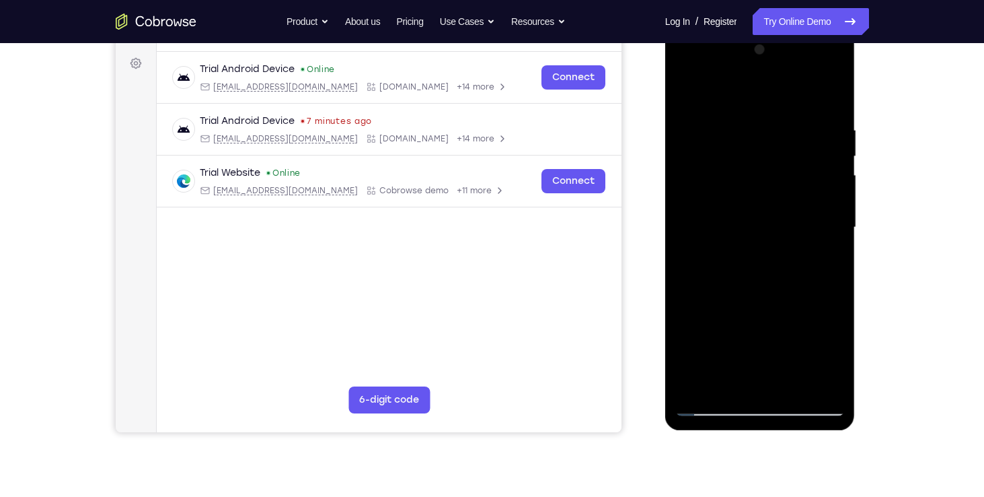
click at [738, 383] on div at bounding box center [760, 227] width 170 height 377
click at [777, 352] on div at bounding box center [760, 227] width 170 height 377
click at [697, 332] on div at bounding box center [760, 227] width 170 height 377
click at [807, 333] on div at bounding box center [760, 227] width 170 height 377
click at [733, 308] on div at bounding box center [760, 227] width 170 height 377
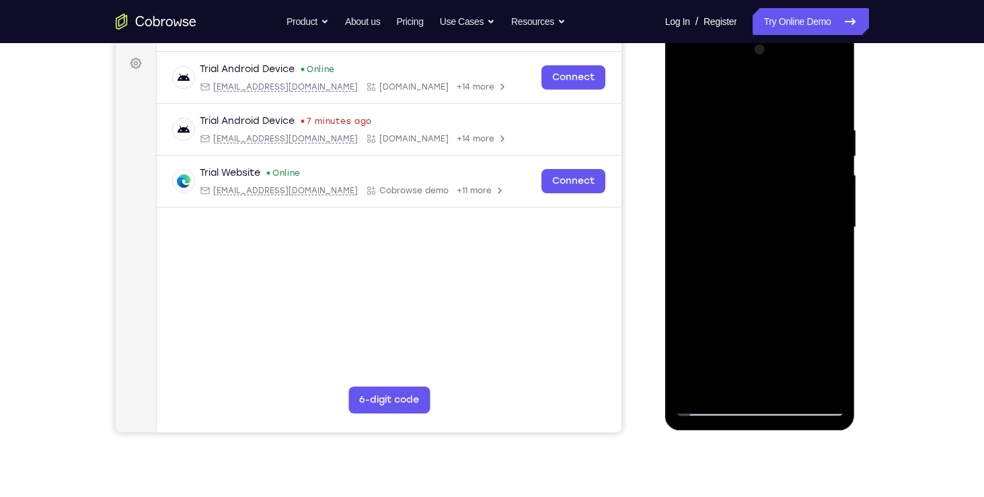
click at [698, 331] on div at bounding box center [760, 227] width 170 height 377
click at [704, 263] on div at bounding box center [760, 227] width 170 height 377
click at [707, 261] on div at bounding box center [760, 227] width 170 height 377
click at [704, 260] on div at bounding box center [760, 227] width 170 height 377
click at [705, 261] on div at bounding box center [760, 227] width 170 height 377
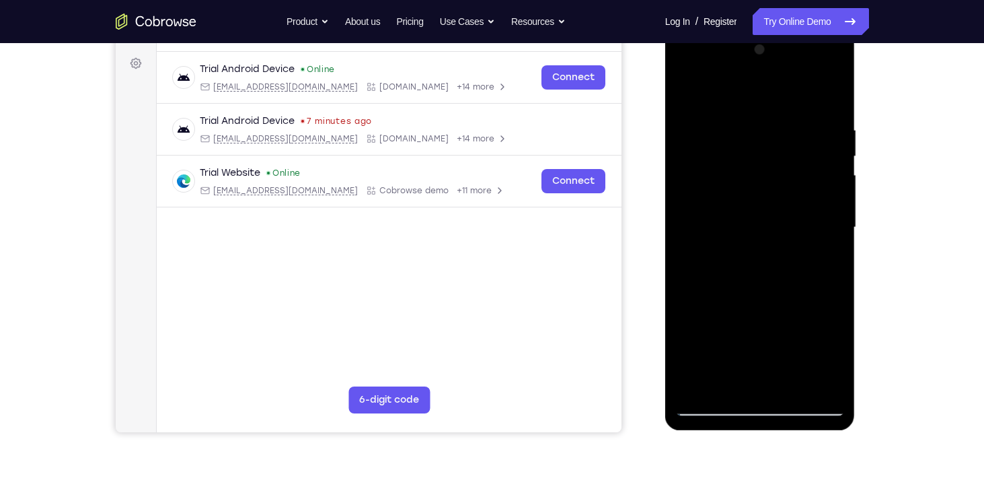
click at [694, 309] on div at bounding box center [760, 227] width 170 height 377
click at [822, 260] on div at bounding box center [760, 227] width 170 height 377
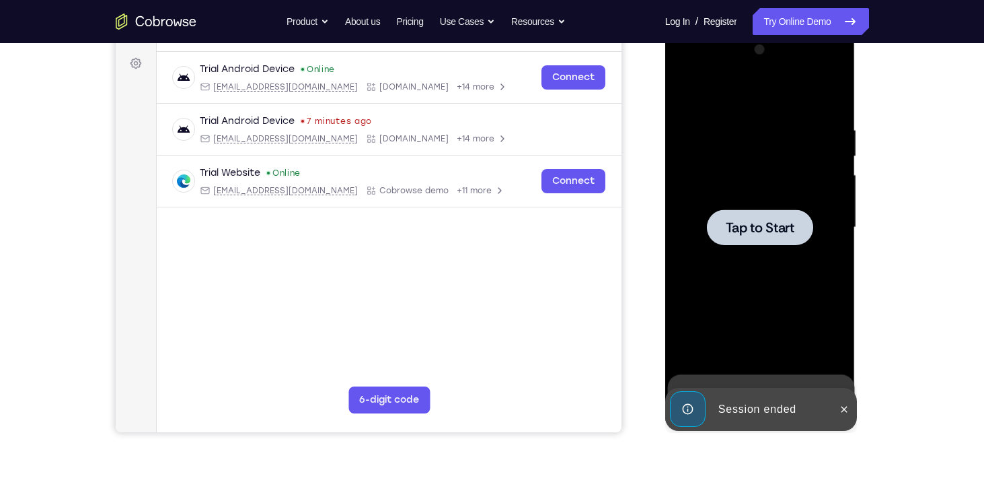
click at [793, 239] on div at bounding box center [760, 227] width 106 height 36
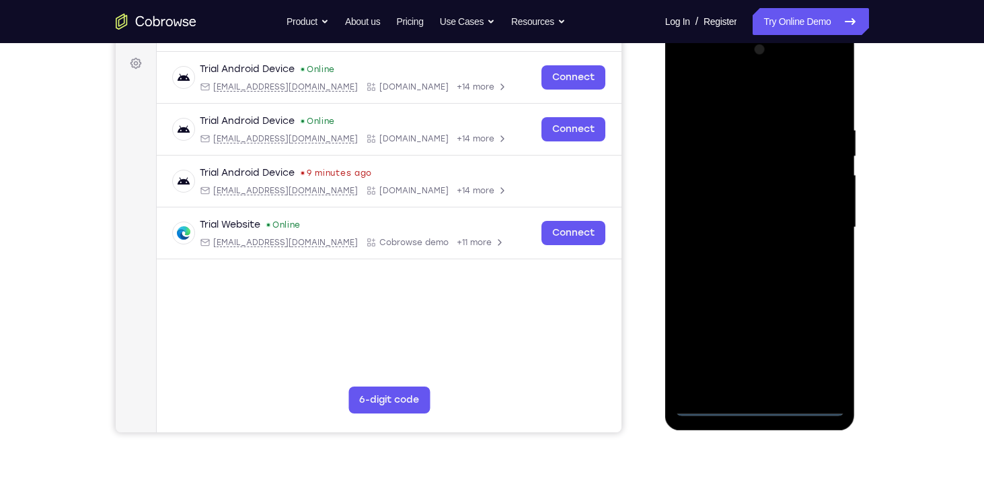
click at [758, 402] on div at bounding box center [760, 227] width 170 height 377
click at [811, 355] on div at bounding box center [760, 227] width 170 height 377
click at [758, 97] on div at bounding box center [760, 227] width 170 height 377
click at [809, 225] on div at bounding box center [760, 227] width 170 height 377
click at [742, 251] on div at bounding box center [760, 227] width 170 height 377
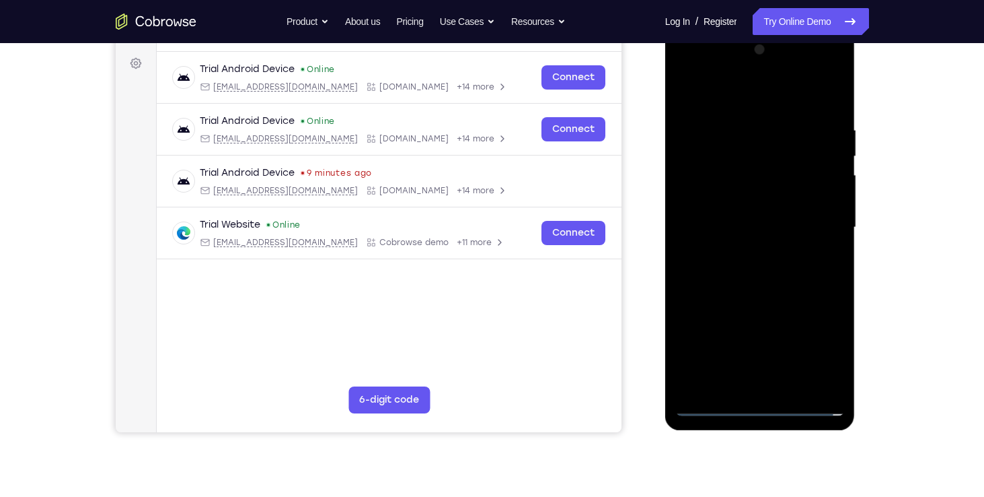
click at [758, 217] on div at bounding box center [760, 227] width 170 height 377
drag, startPoint x: 758, startPoint y: 217, endPoint x: 688, endPoint y: 270, distance: 87.9
click at [688, 270] on div at bounding box center [760, 227] width 170 height 377
click at [725, 271] on div at bounding box center [760, 227] width 170 height 377
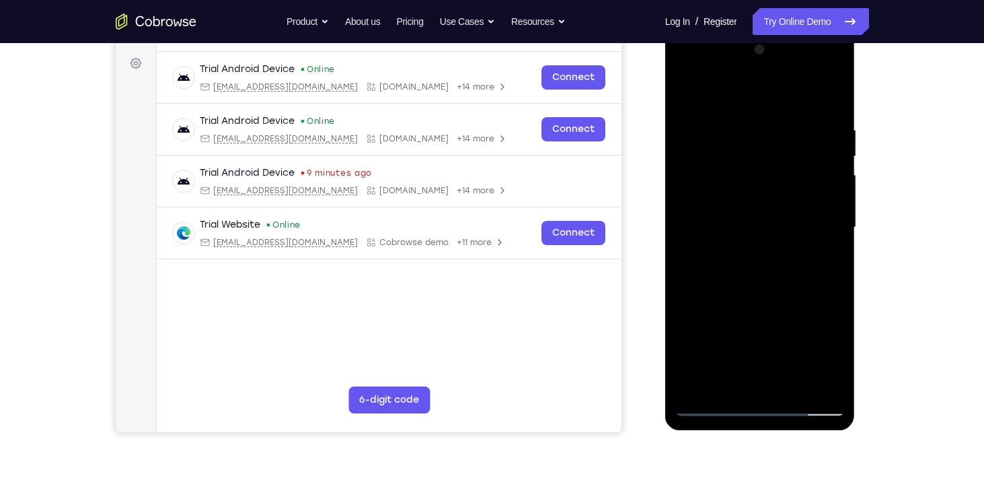
click at [731, 228] on div at bounding box center [760, 227] width 170 height 377
click at [796, 384] on div at bounding box center [760, 227] width 170 height 377
click at [760, 296] on div at bounding box center [760, 227] width 170 height 377
click at [783, 194] on div at bounding box center [760, 227] width 170 height 377
click at [733, 375] on div at bounding box center [760, 227] width 170 height 377
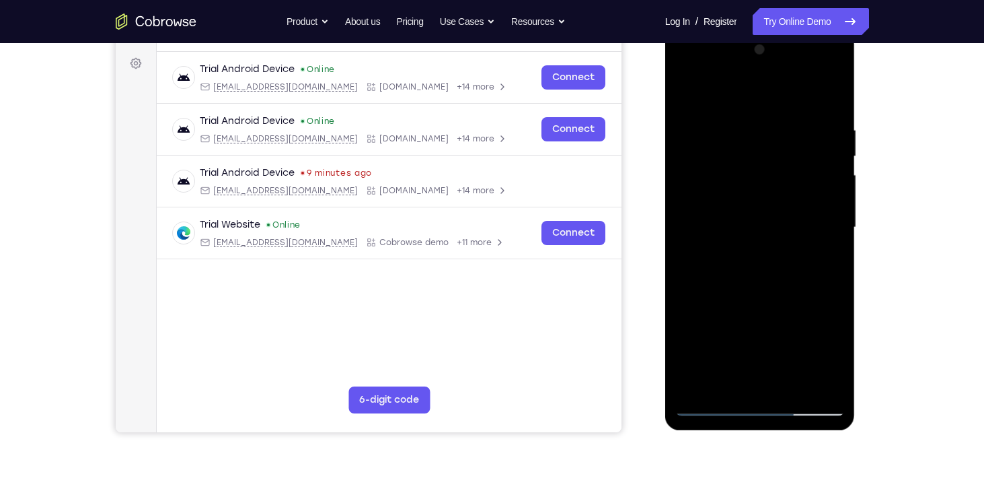
click at [830, 266] on div at bounding box center [760, 227] width 170 height 377
click at [819, 258] on div at bounding box center [760, 227] width 170 height 377
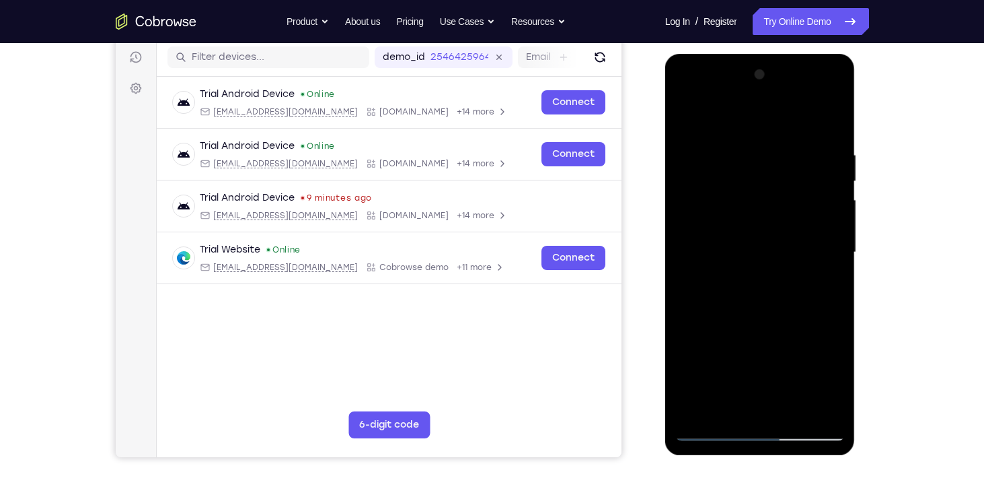
scroll to position [168, 0]
drag, startPoint x: 785, startPoint y: 234, endPoint x: 811, endPoint y: 78, distance: 158.3
click at [811, 78] on div at bounding box center [760, 253] width 170 height 377
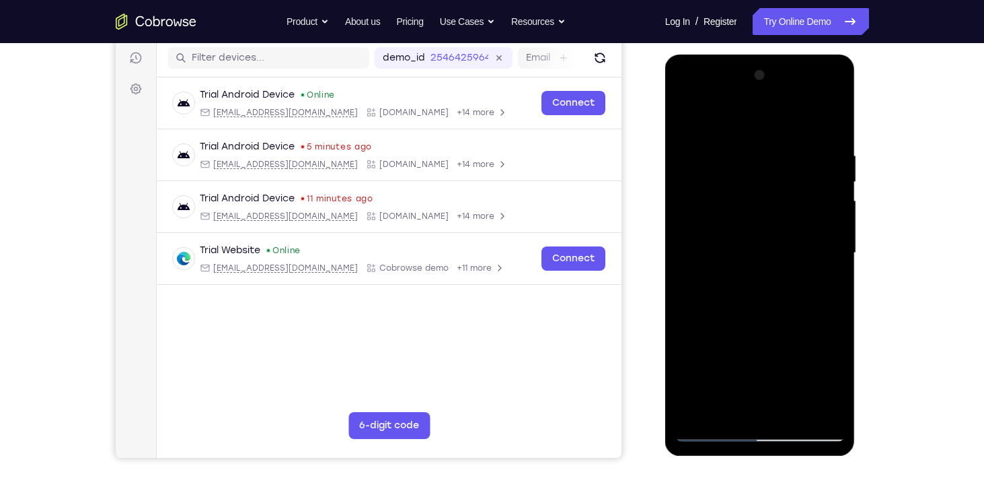
click at [829, 375] on div at bounding box center [760, 253] width 170 height 377
drag, startPoint x: 829, startPoint y: 375, endPoint x: 724, endPoint y: 289, distance: 135.8
click at [724, 289] on div at bounding box center [760, 253] width 170 height 377
click at [814, 289] on div at bounding box center [760, 253] width 170 height 377
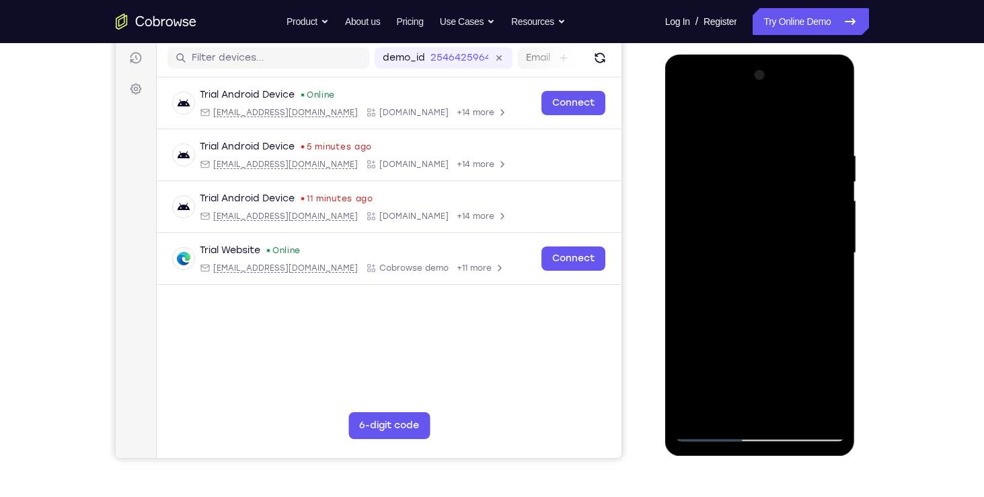
click at [825, 288] on div at bounding box center [760, 253] width 170 height 377
click at [827, 354] on div at bounding box center [760, 253] width 170 height 377
click at [693, 356] on div at bounding box center [760, 253] width 170 height 377
click at [826, 286] on div at bounding box center [760, 253] width 170 height 377
click at [826, 363] on div at bounding box center [760, 253] width 170 height 377
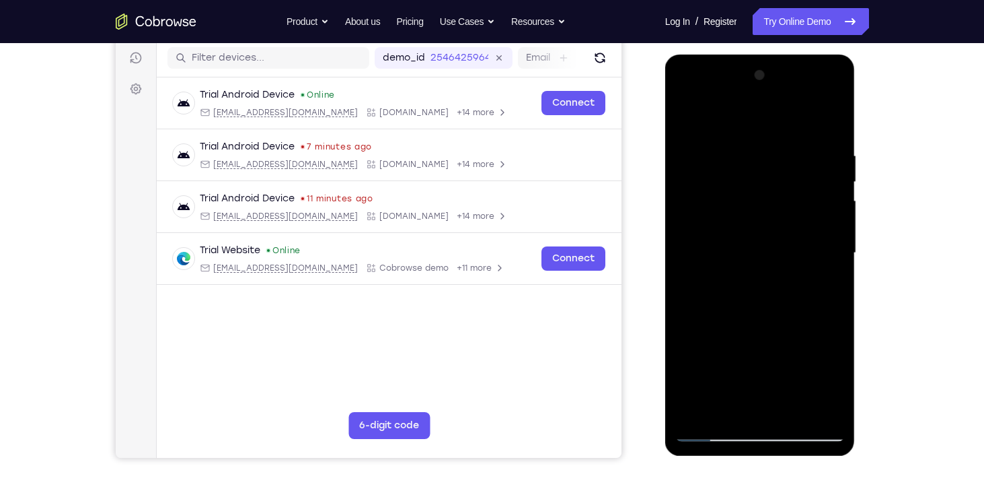
click at [695, 358] on div at bounding box center [760, 253] width 170 height 377
click at [826, 280] on div at bounding box center [760, 253] width 170 height 377
click at [710, 360] on div at bounding box center [760, 253] width 170 height 377
click at [691, 354] on div at bounding box center [760, 253] width 170 height 377
click at [777, 358] on div at bounding box center [760, 253] width 170 height 377
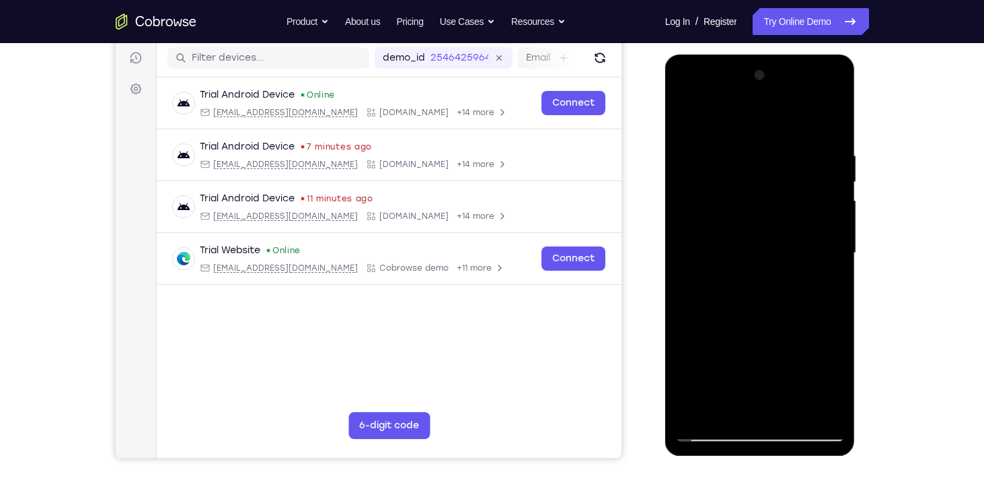
click at [778, 377] on div at bounding box center [760, 253] width 170 height 377
click at [809, 331] on div at bounding box center [760, 253] width 170 height 377
click at [821, 279] on div at bounding box center [760, 253] width 170 height 377
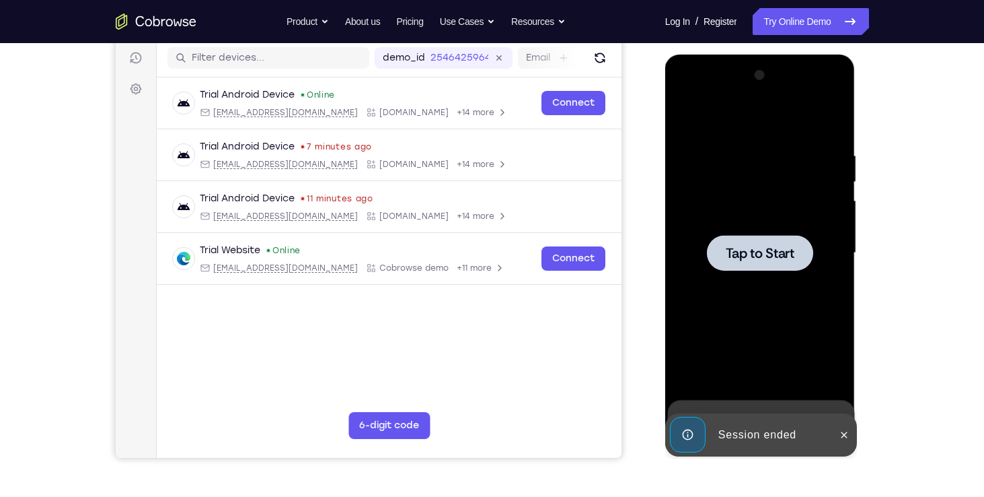
click at [791, 250] on span "Tap to Start" at bounding box center [760, 252] width 69 height 13
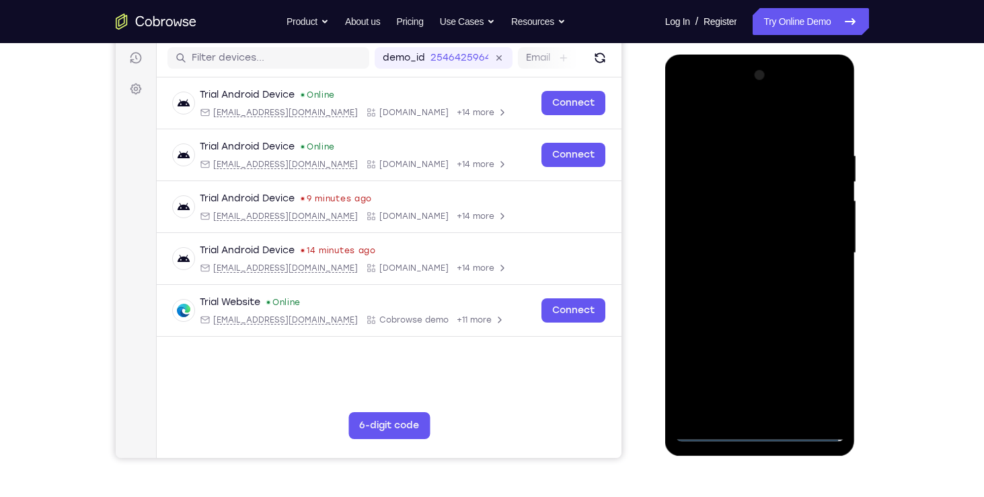
click at [764, 433] on div at bounding box center [760, 253] width 170 height 377
click at [811, 361] on div at bounding box center [760, 253] width 170 height 377
click at [789, 122] on div at bounding box center [760, 253] width 170 height 377
click at [821, 253] on div at bounding box center [760, 253] width 170 height 377
drag, startPoint x: 813, startPoint y: 255, endPoint x: 759, endPoint y: 254, distance: 53.8
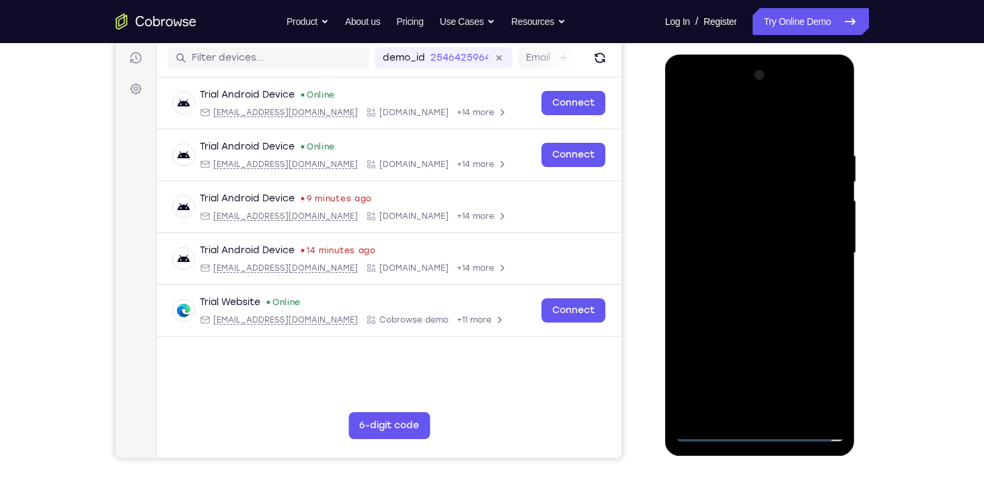
click at [759, 254] on div at bounding box center [760, 253] width 170 height 377
click at [741, 279] on div at bounding box center [760, 253] width 170 height 377
click at [767, 231] on div at bounding box center [760, 253] width 170 height 377
click at [756, 120] on div at bounding box center [760, 253] width 170 height 377
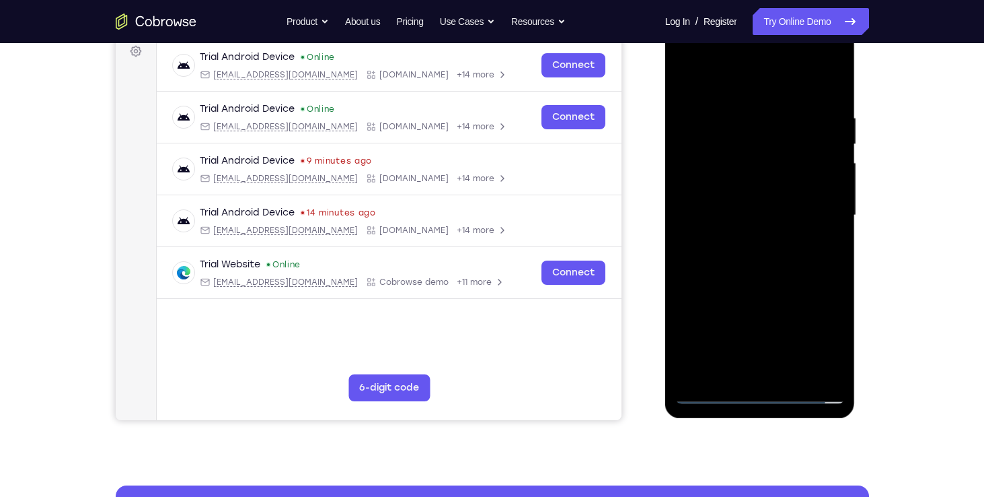
scroll to position [207, 0]
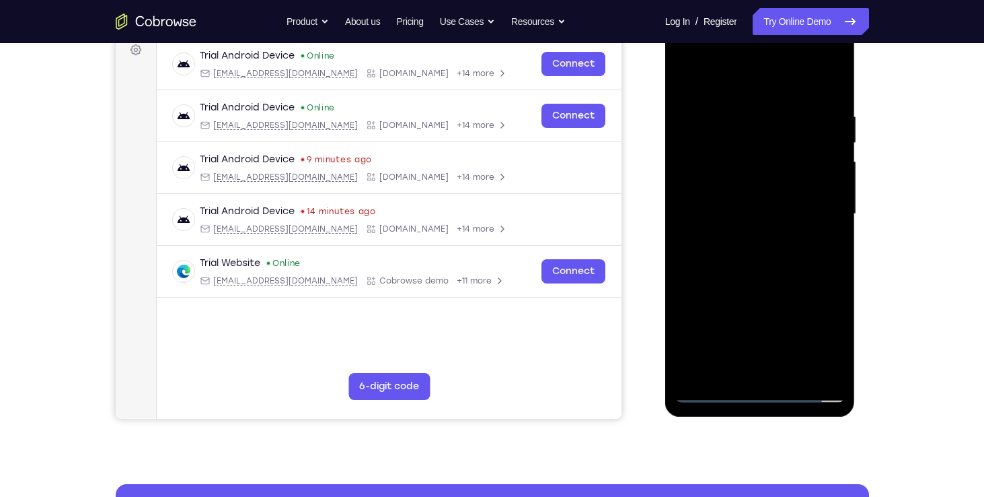
drag, startPoint x: 753, startPoint y: 297, endPoint x: 787, endPoint y: 141, distance: 159.2
click at [787, 141] on div at bounding box center [760, 214] width 170 height 377
drag, startPoint x: 748, startPoint y: 264, endPoint x: 782, endPoint y: 71, distance: 196.0
click at [782, 71] on div at bounding box center [760, 214] width 170 height 377
click at [696, 201] on div at bounding box center [760, 214] width 170 height 377
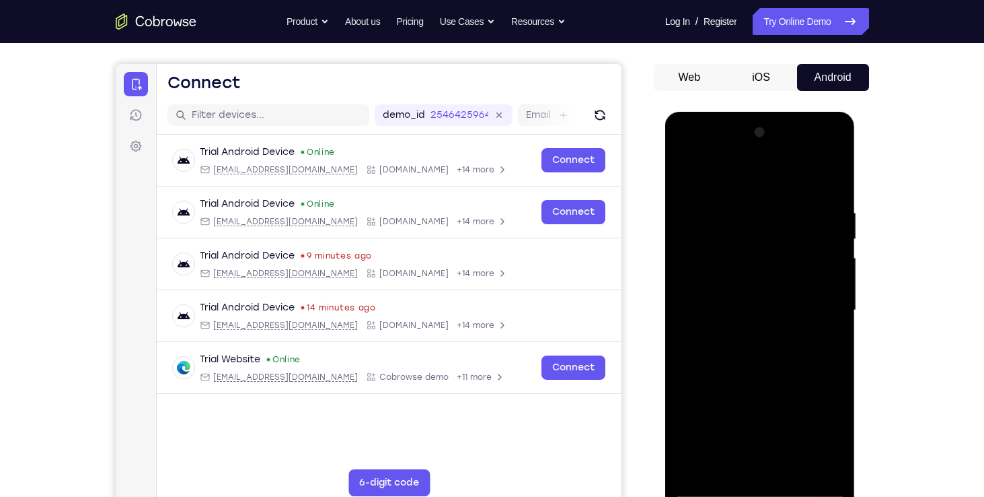
scroll to position [110, 0]
click at [688, 151] on div at bounding box center [760, 310] width 170 height 377
click at [708, 260] on div at bounding box center [760, 310] width 170 height 377
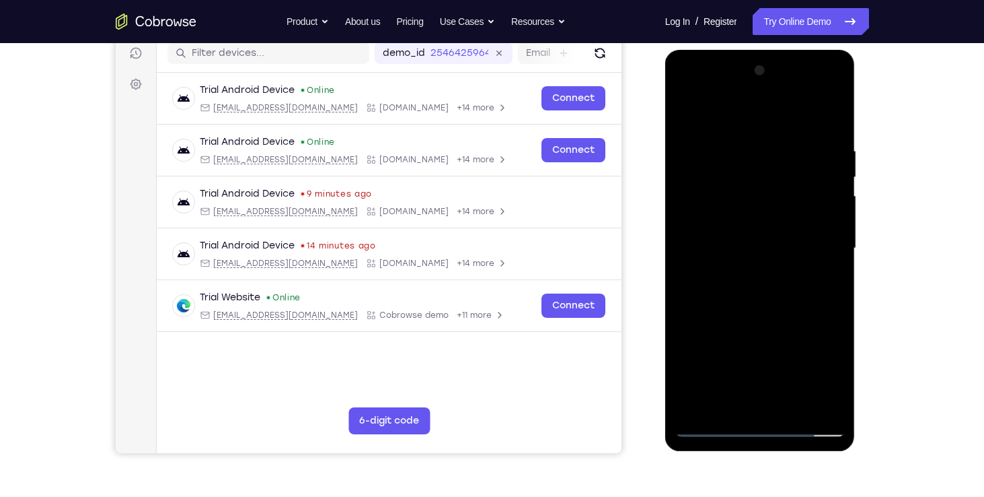
scroll to position [176, 0]
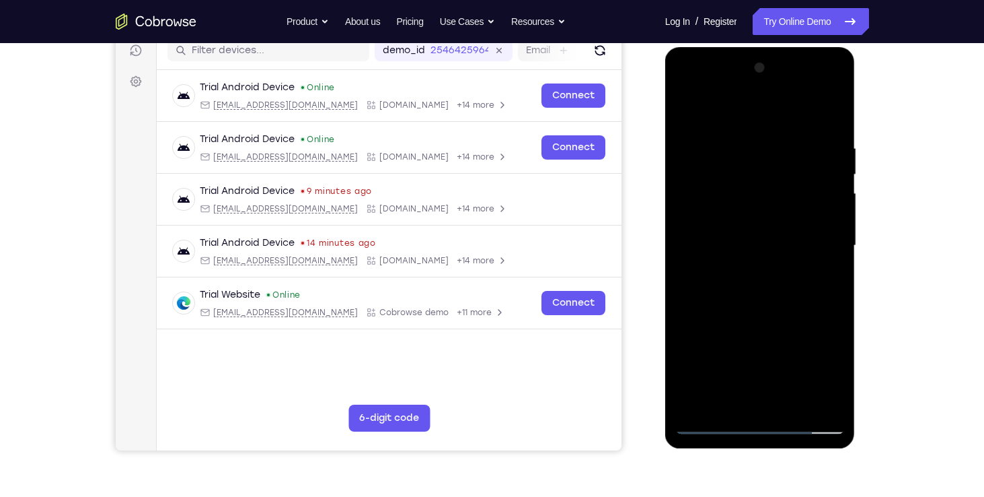
click at [763, 106] on div at bounding box center [760, 245] width 170 height 377
drag, startPoint x: 755, startPoint y: 129, endPoint x: 775, endPoint y: -2, distance: 132.1
click at [775, 47] on html "Online web based iOS Simulators and Android Emulators. Run iPhone, iPad, Mobile…" at bounding box center [761, 249] width 192 height 404
drag, startPoint x: 743, startPoint y: 182, endPoint x: 753, endPoint y: 116, distance: 66.0
click at [753, 116] on div at bounding box center [760, 245] width 170 height 377
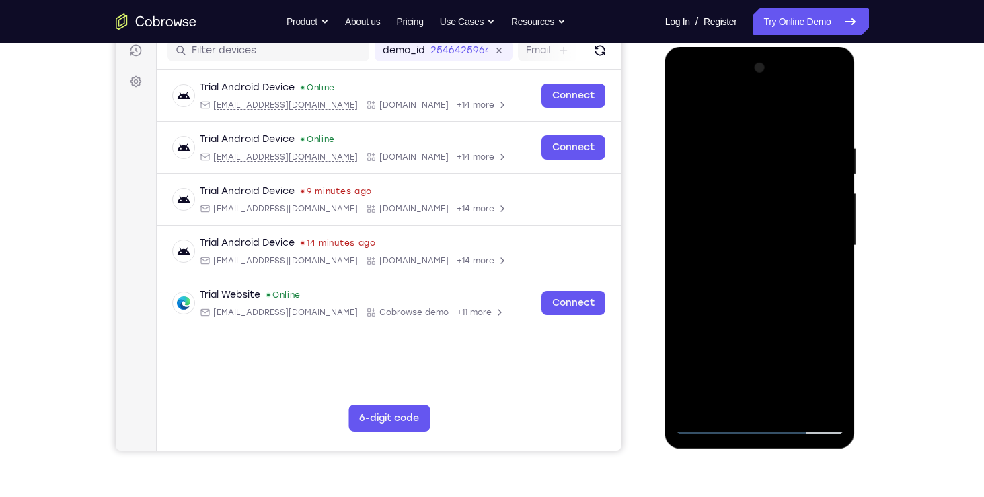
drag, startPoint x: 753, startPoint y: 116, endPoint x: 737, endPoint y: 376, distance: 260.2
click at [737, 376] on div at bounding box center [760, 245] width 170 height 377
drag, startPoint x: 754, startPoint y: 291, endPoint x: 770, endPoint y: 129, distance: 162.9
click at [770, 129] on div at bounding box center [760, 245] width 170 height 377
drag, startPoint x: 743, startPoint y: 223, endPoint x: 736, endPoint y: 272, distance: 48.9
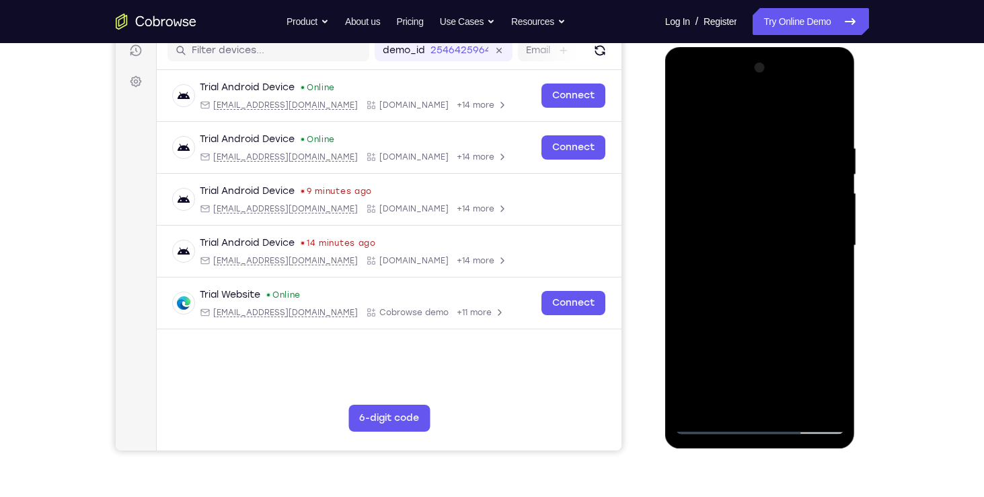
click at [736, 272] on div at bounding box center [760, 245] width 170 height 377
click at [795, 154] on div at bounding box center [760, 245] width 170 height 377
click at [745, 271] on div at bounding box center [760, 245] width 170 height 377
click at [750, 231] on div at bounding box center [760, 245] width 170 height 377
click at [724, 347] on div at bounding box center [760, 245] width 170 height 377
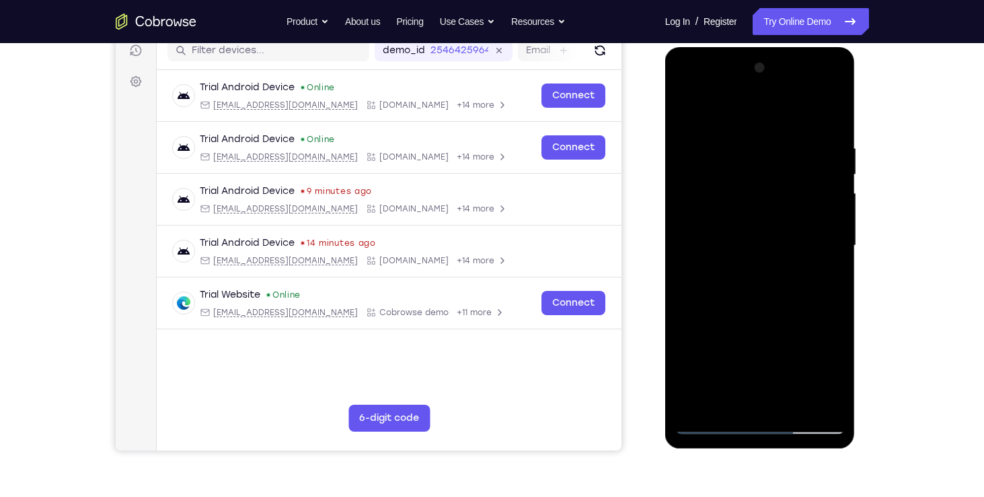
click at [693, 347] on div at bounding box center [760, 245] width 170 height 377
click at [732, 324] on div at bounding box center [760, 245] width 170 height 377
click at [806, 351] on div at bounding box center [760, 245] width 170 height 377
click at [689, 397] on div at bounding box center [760, 245] width 170 height 377
click at [733, 350] on div at bounding box center [760, 245] width 170 height 377
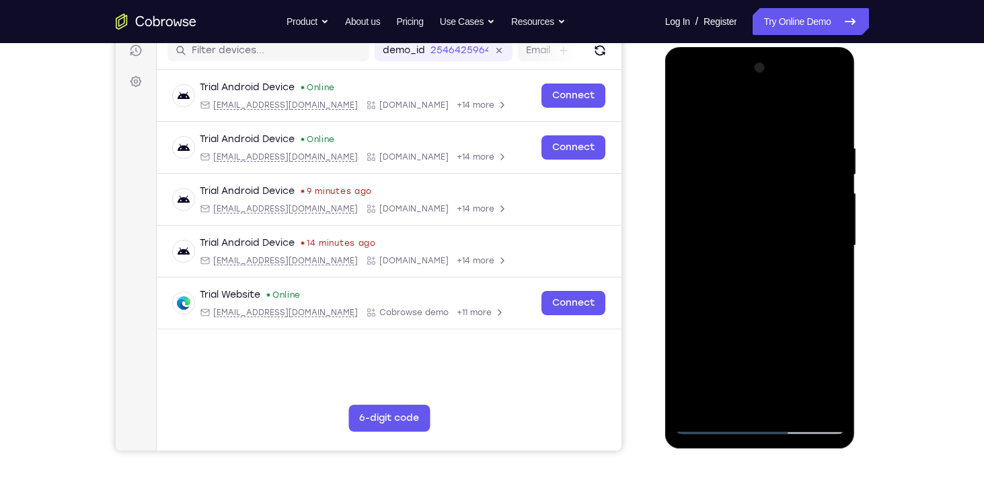
click at [685, 394] on div at bounding box center [760, 245] width 170 height 377
click at [695, 398] on div at bounding box center [760, 245] width 170 height 377
click at [733, 354] on div at bounding box center [760, 245] width 170 height 377
click at [755, 226] on div at bounding box center [760, 245] width 170 height 377
click at [747, 238] on div at bounding box center [760, 245] width 170 height 377
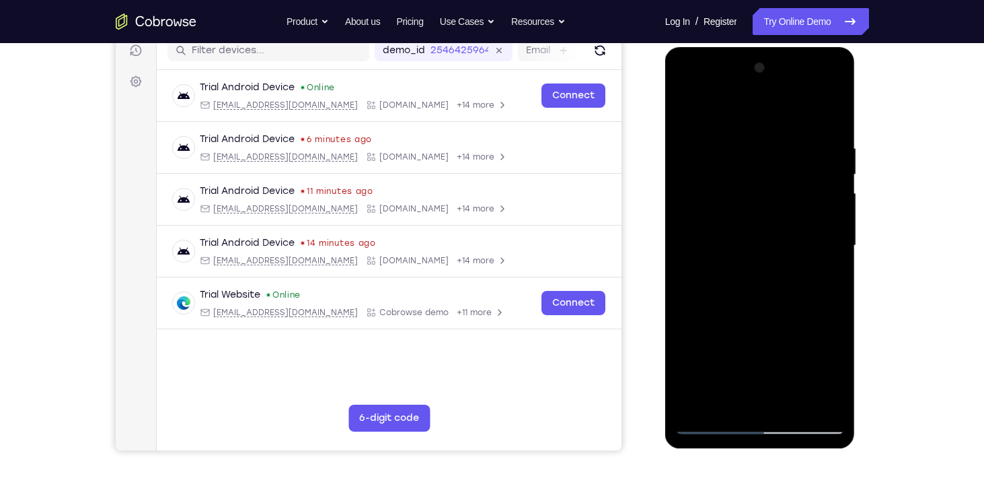
click at [759, 284] on div at bounding box center [760, 245] width 170 height 377
click at [815, 111] on div at bounding box center [760, 245] width 170 height 377
click at [803, 398] on div at bounding box center [760, 245] width 170 height 377
click at [771, 322] on div at bounding box center [760, 245] width 170 height 377
click at [782, 213] on div at bounding box center [760, 245] width 170 height 377
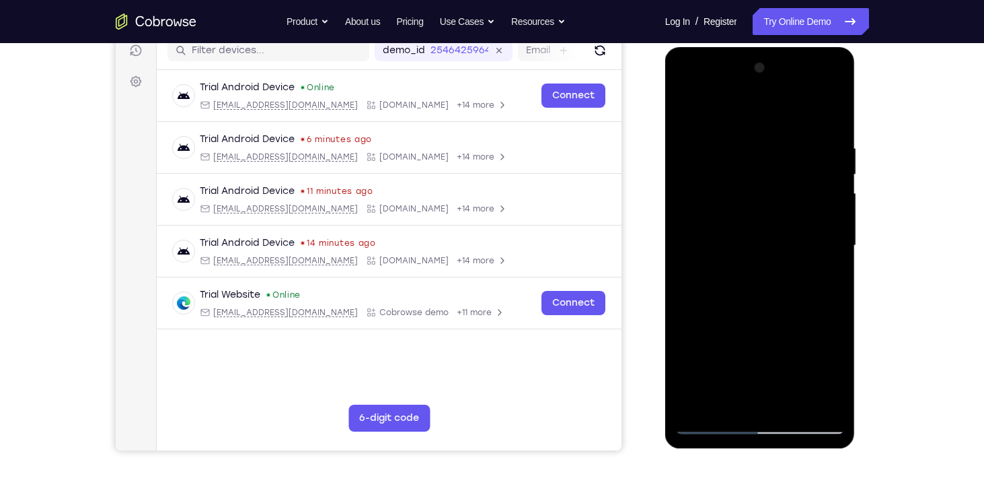
click at [723, 403] on div at bounding box center [760, 245] width 170 height 377
click at [818, 277] on div at bounding box center [760, 245] width 170 height 377
click at [685, 112] on div at bounding box center [760, 245] width 170 height 377
click at [756, 206] on div at bounding box center [760, 245] width 170 height 377
click at [699, 393] on div at bounding box center [760, 245] width 170 height 377
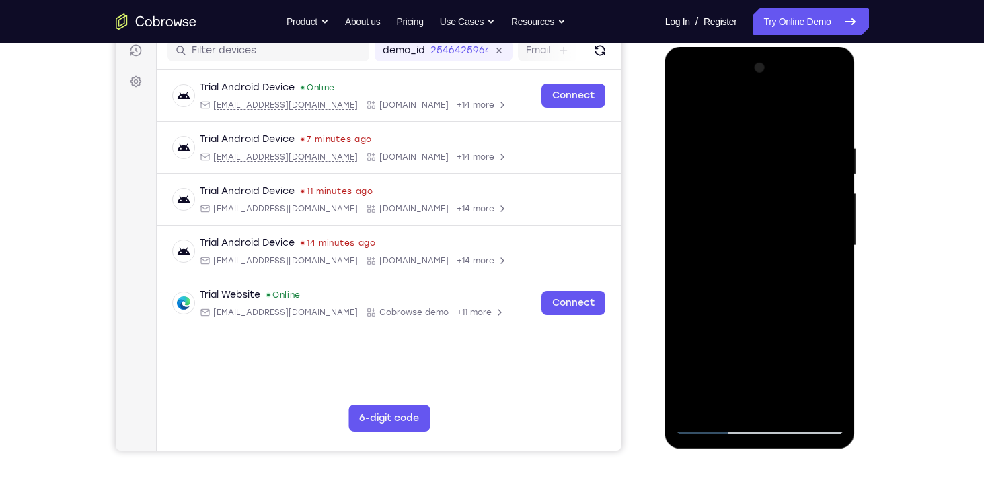
drag, startPoint x: 743, startPoint y: 281, endPoint x: 700, endPoint y: 279, distance: 42.4
click at [700, 279] on div at bounding box center [760, 245] width 170 height 377
drag, startPoint x: 700, startPoint y: 279, endPoint x: 696, endPoint y: 233, distance: 45.9
click at [696, 233] on div at bounding box center [760, 245] width 170 height 377
click at [729, 401] on div at bounding box center [760, 245] width 170 height 377
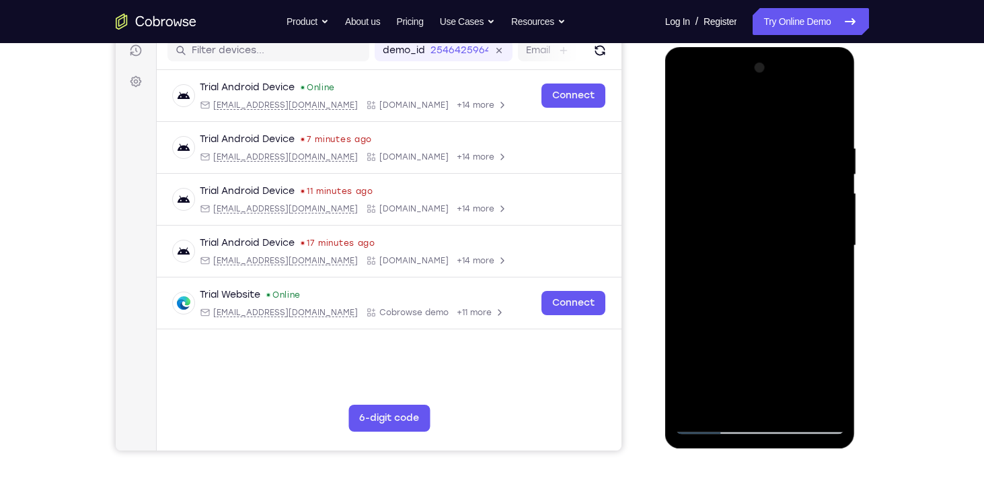
click at [690, 351] on div at bounding box center [760, 245] width 170 height 377
click at [823, 348] on div at bounding box center [760, 245] width 170 height 377
click at [777, 355] on div at bounding box center [760, 245] width 170 height 377
click at [693, 351] on div at bounding box center [760, 245] width 170 height 377
click at [812, 370] on div at bounding box center [760, 245] width 170 height 377
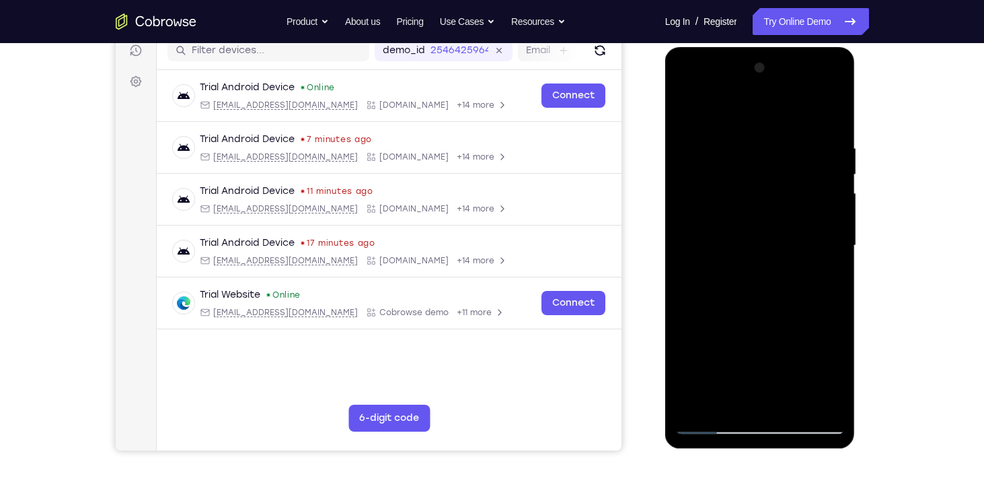
click at [728, 344] on div at bounding box center [760, 245] width 170 height 377
click at [743, 403] on div at bounding box center [760, 245] width 170 height 377
click at [697, 355] on div at bounding box center [760, 245] width 170 height 377
click at [824, 352] on div at bounding box center [760, 245] width 170 height 377
click at [692, 346] on div at bounding box center [760, 245] width 170 height 377
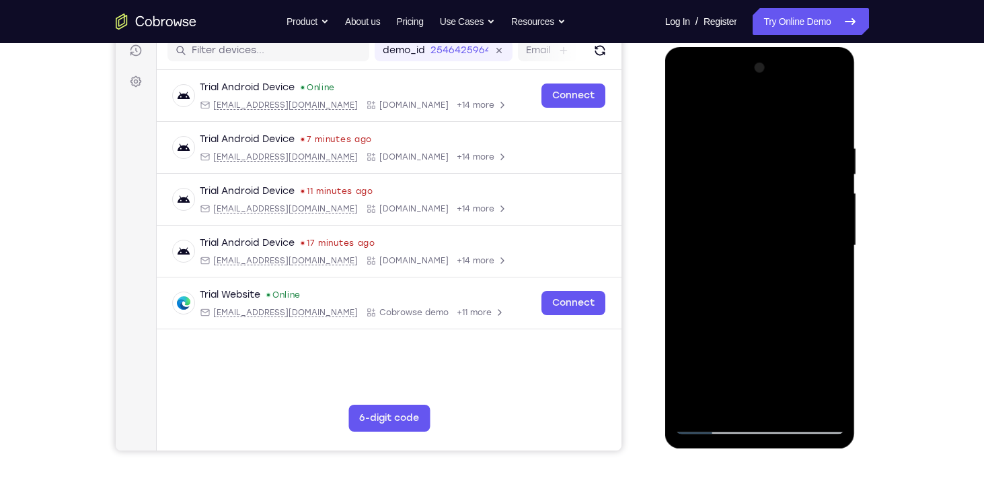
click at [831, 373] on div at bounding box center [760, 245] width 170 height 377
click at [826, 354] on div at bounding box center [760, 245] width 170 height 377
click at [697, 353] on div at bounding box center [760, 245] width 170 height 377
click at [774, 350] on div at bounding box center [760, 245] width 170 height 377
click at [826, 284] on div at bounding box center [760, 245] width 170 height 377
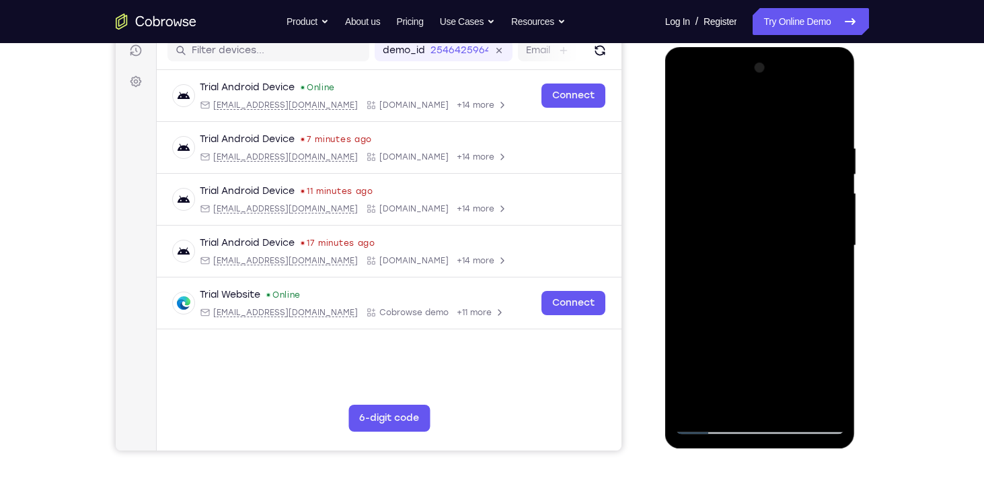
click at [692, 110] on div at bounding box center [760, 245] width 170 height 377
click at [834, 171] on div at bounding box center [760, 245] width 170 height 377
click at [729, 211] on div at bounding box center [760, 245] width 170 height 377
click at [705, 398] on div at bounding box center [760, 245] width 170 height 377
click at [721, 277] on div at bounding box center [760, 245] width 170 height 377
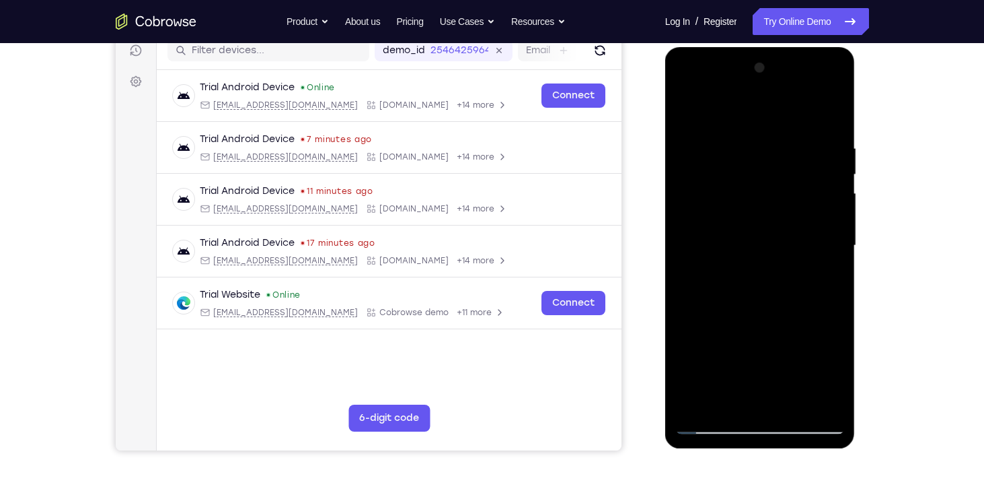
click at [721, 277] on div at bounding box center [760, 245] width 170 height 377
click at [777, 351] on div at bounding box center [760, 245] width 170 height 377
click at [809, 350] on div at bounding box center [760, 245] width 170 height 377
click at [739, 345] on div at bounding box center [760, 245] width 170 height 377
click at [822, 345] on div at bounding box center [760, 245] width 170 height 377
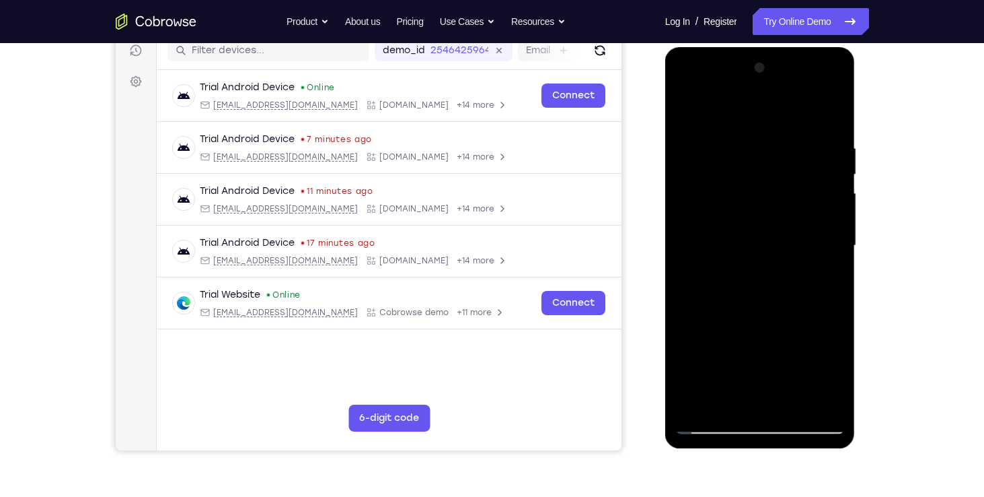
click at [827, 277] on div at bounding box center [760, 245] width 170 height 377
click at [771, 351] on div at bounding box center [760, 245] width 170 height 377
click at [807, 349] on div at bounding box center [760, 245] width 170 height 377
click at [747, 347] on div at bounding box center [760, 245] width 170 height 377
click at [828, 345] on div at bounding box center [760, 245] width 170 height 377
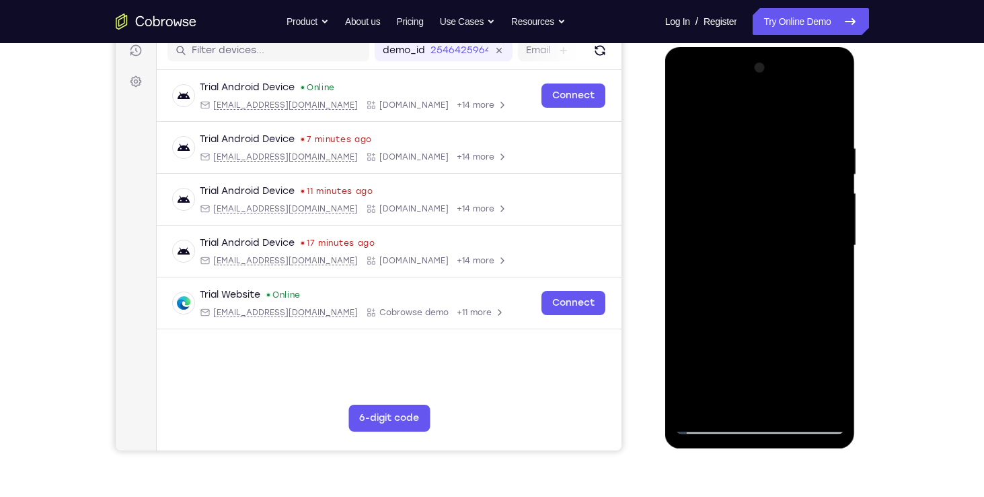
click at [826, 277] on div at bounding box center [760, 245] width 170 height 377
click at [768, 325] on div at bounding box center [760, 245] width 170 height 377
click at [708, 190] on div at bounding box center [760, 245] width 170 height 377
click at [756, 316] on div at bounding box center [760, 245] width 170 height 377
click at [693, 353] on div at bounding box center [760, 245] width 170 height 377
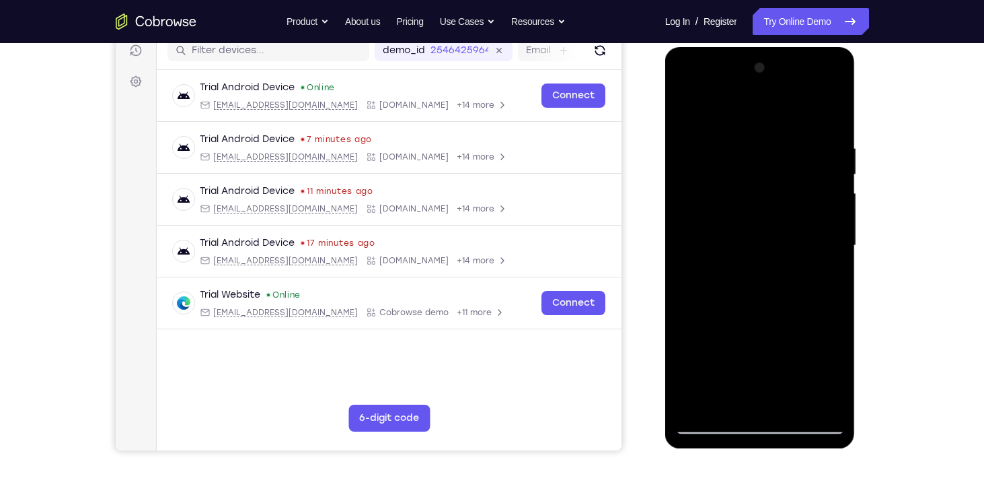
click at [737, 322] on div at bounding box center [760, 245] width 170 height 377
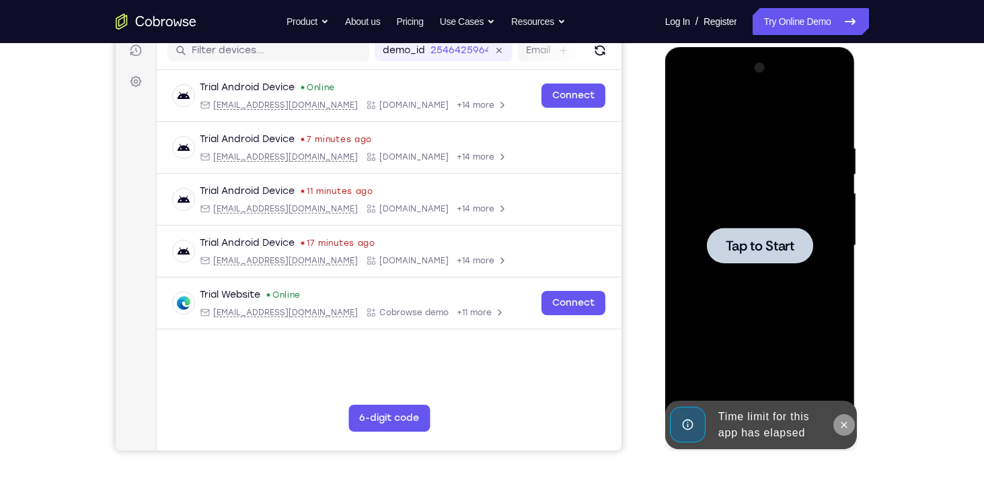
click at [845, 427] on icon at bounding box center [844, 424] width 11 height 11
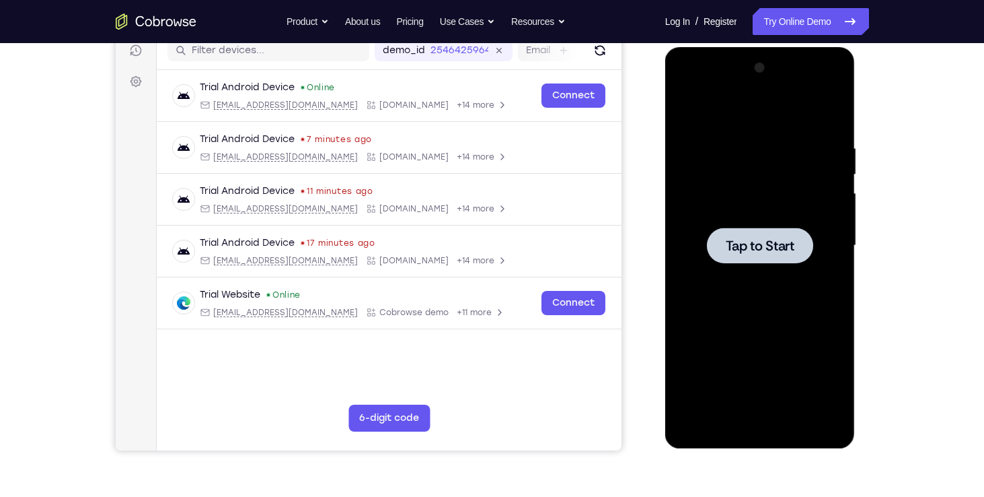
click at [799, 423] on div at bounding box center [760, 245] width 170 height 377
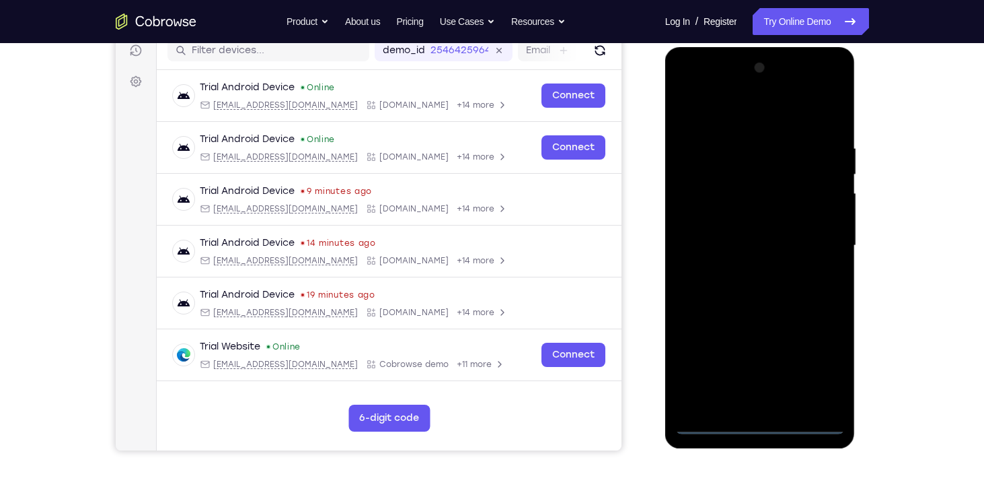
click at [768, 421] on div at bounding box center [760, 245] width 170 height 377
click at [817, 366] on div at bounding box center [760, 245] width 170 height 377
click at [792, 112] on div at bounding box center [760, 245] width 170 height 377
click at [818, 242] on div at bounding box center [760, 245] width 170 height 377
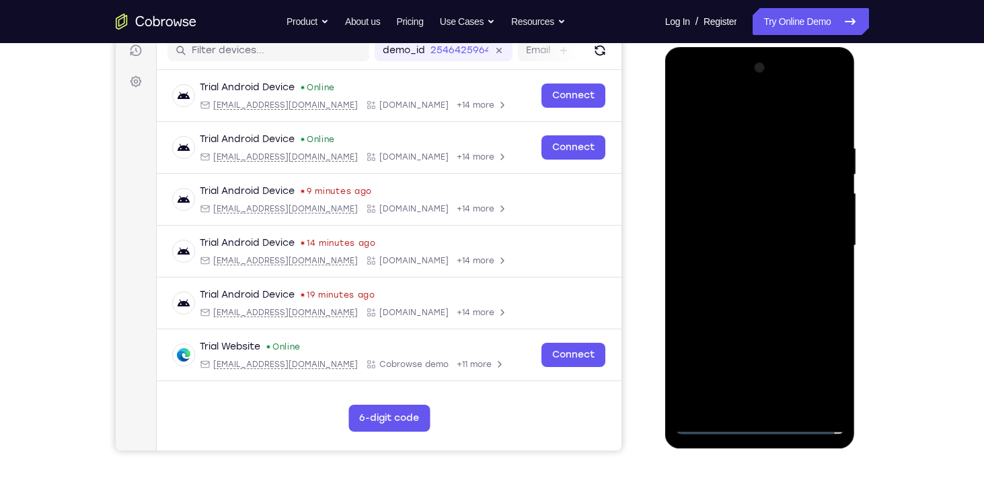
click at [745, 268] on div at bounding box center [760, 245] width 170 height 377
click at [749, 237] on div at bounding box center [760, 245] width 170 height 377
click at [832, 196] on div at bounding box center [760, 245] width 170 height 377
click at [782, 307] on div at bounding box center [760, 245] width 170 height 377
click at [790, 305] on div at bounding box center [760, 245] width 170 height 377
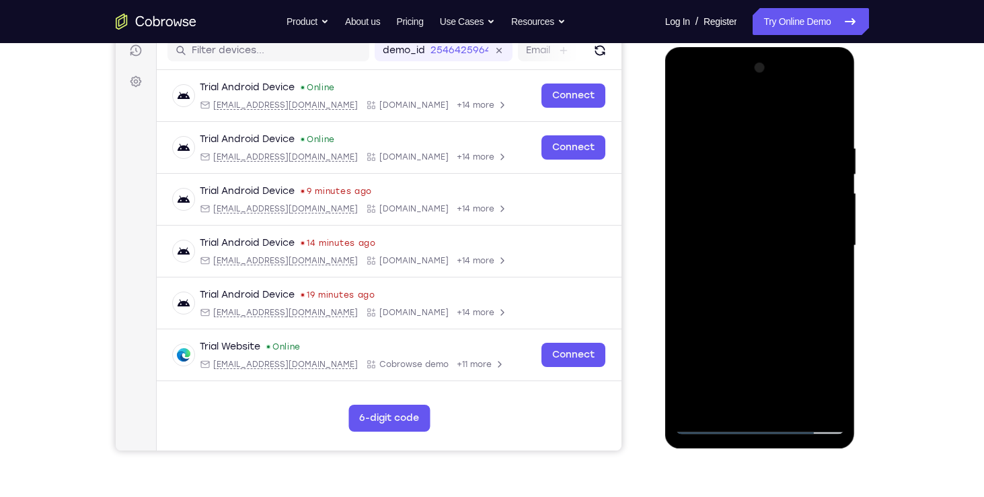
click at [706, 300] on div at bounding box center [760, 245] width 170 height 377
click at [684, 302] on div at bounding box center [760, 245] width 170 height 377
click at [729, 349] on div at bounding box center [760, 245] width 170 height 377
click at [694, 345] on div at bounding box center [760, 245] width 170 height 377
click at [735, 330] on div at bounding box center [760, 245] width 170 height 377
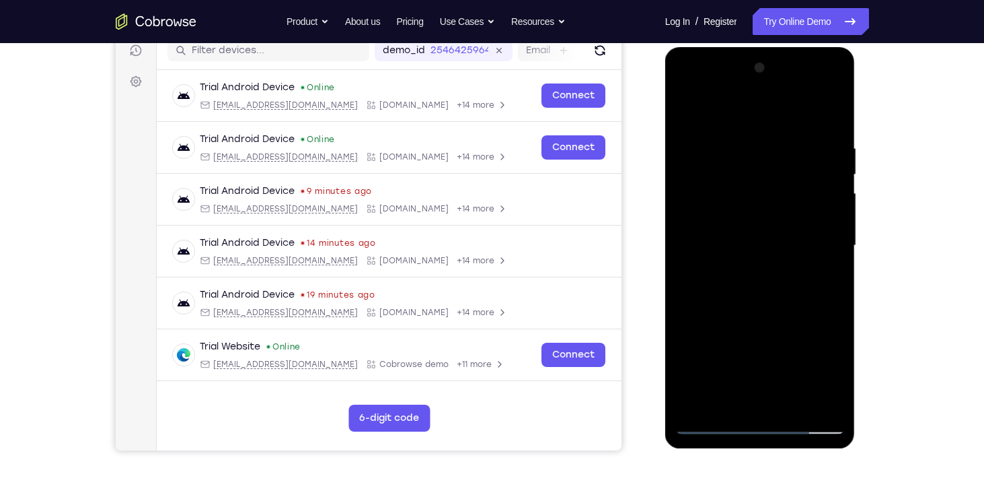
click at [805, 353] on div at bounding box center [760, 245] width 170 height 377
click at [686, 406] on div at bounding box center [760, 245] width 170 height 377
click at [729, 350] on div at bounding box center [760, 245] width 170 height 377
click at [692, 391] on div at bounding box center [760, 245] width 170 height 377
click at [792, 368] on div at bounding box center [760, 245] width 170 height 377
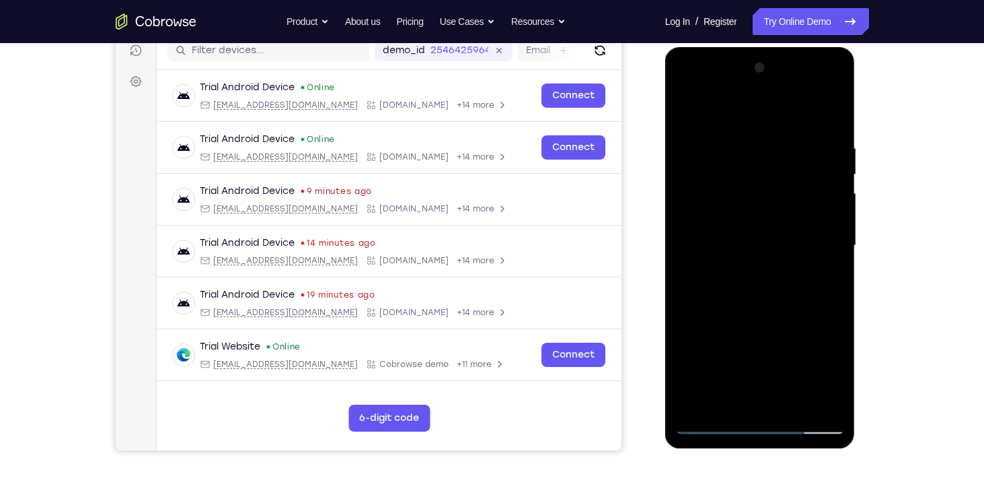
click at [795, 331] on div at bounding box center [760, 245] width 170 height 377
click at [766, 353] on div at bounding box center [760, 245] width 170 height 377
click at [824, 375] on div at bounding box center [760, 245] width 170 height 377
click at [780, 350] on div at bounding box center [760, 245] width 170 height 377
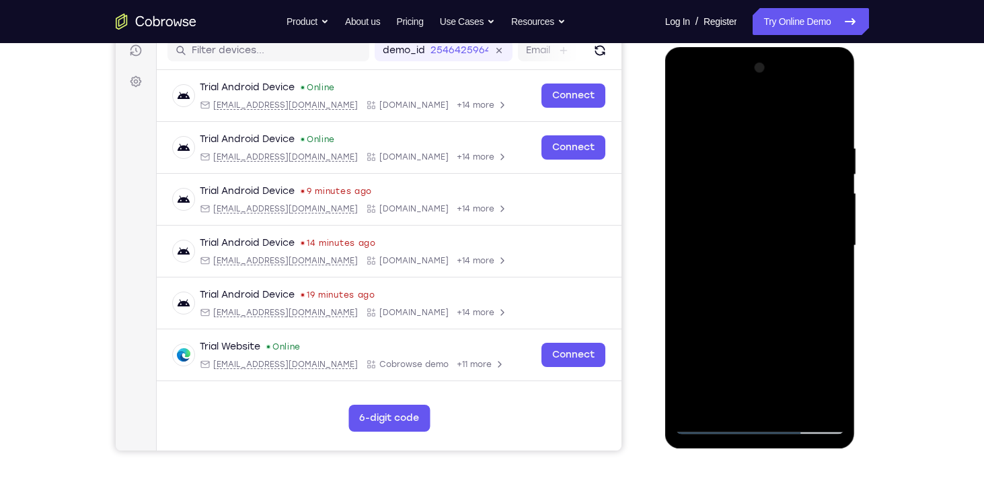
click at [758, 326] on div at bounding box center [760, 245] width 170 height 377
click at [680, 401] on div at bounding box center [760, 245] width 170 height 377
click at [731, 359] on div at bounding box center [760, 245] width 170 height 377
click at [691, 393] on div at bounding box center [760, 245] width 170 height 377
click at [690, 394] on div at bounding box center [760, 245] width 170 height 377
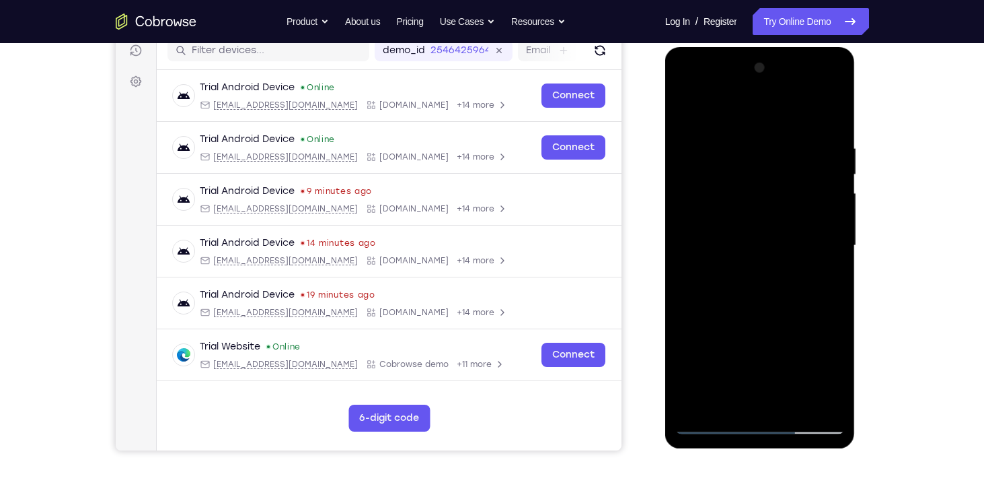
click at [784, 326] on div at bounding box center [760, 245] width 170 height 377
click at [771, 328] on div at bounding box center [760, 245] width 170 height 377
click at [783, 326] on div at bounding box center [760, 245] width 170 height 377
click at [783, 226] on div at bounding box center [760, 245] width 170 height 377
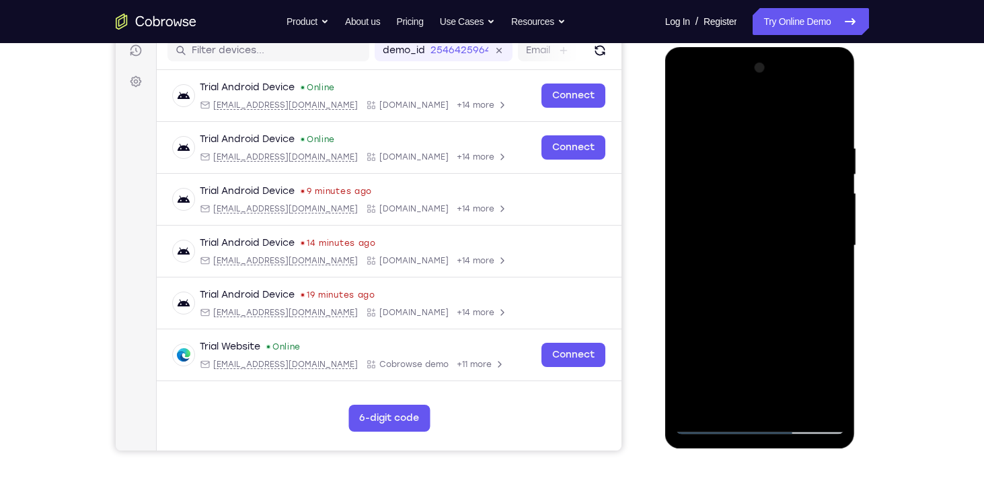
click at [808, 369] on div at bounding box center [760, 245] width 170 height 377
click at [697, 347] on div at bounding box center [760, 245] width 170 height 377
click at [775, 349] on div at bounding box center [760, 245] width 170 height 377
click at [815, 371] on div at bounding box center [760, 245] width 170 height 377
click at [819, 329] on div at bounding box center [760, 245] width 170 height 377
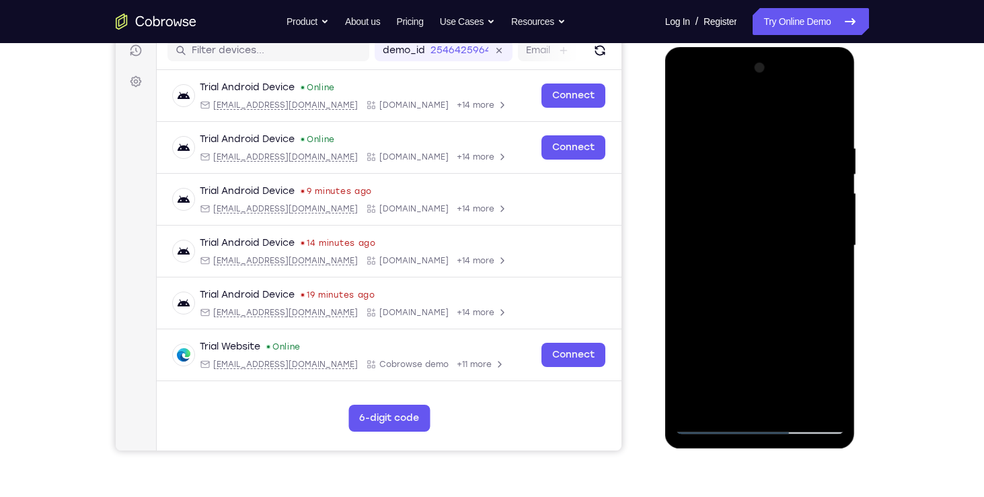
click at [782, 324] on div at bounding box center [760, 245] width 170 height 377
click at [730, 348] on div at bounding box center [760, 245] width 170 height 377
click at [752, 307] on div at bounding box center [760, 245] width 170 height 377
click at [838, 305] on div at bounding box center [760, 245] width 170 height 377
click at [734, 303] on div at bounding box center [760, 245] width 170 height 377
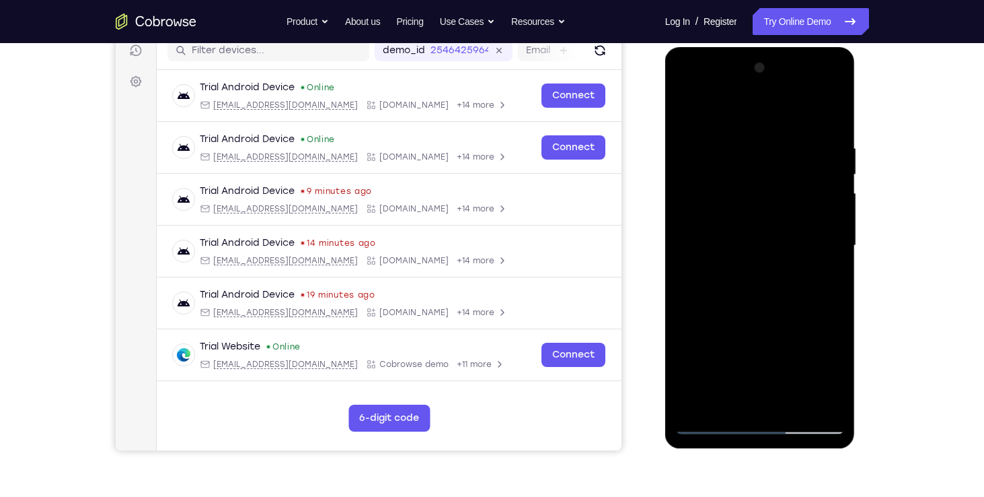
click at [787, 304] on div at bounding box center [760, 245] width 170 height 377
click at [798, 243] on div at bounding box center [760, 245] width 170 height 377
click at [763, 291] on div at bounding box center [760, 245] width 170 height 377
click at [834, 124] on div at bounding box center [760, 245] width 170 height 377
click at [790, 404] on div at bounding box center [760, 245] width 170 height 377
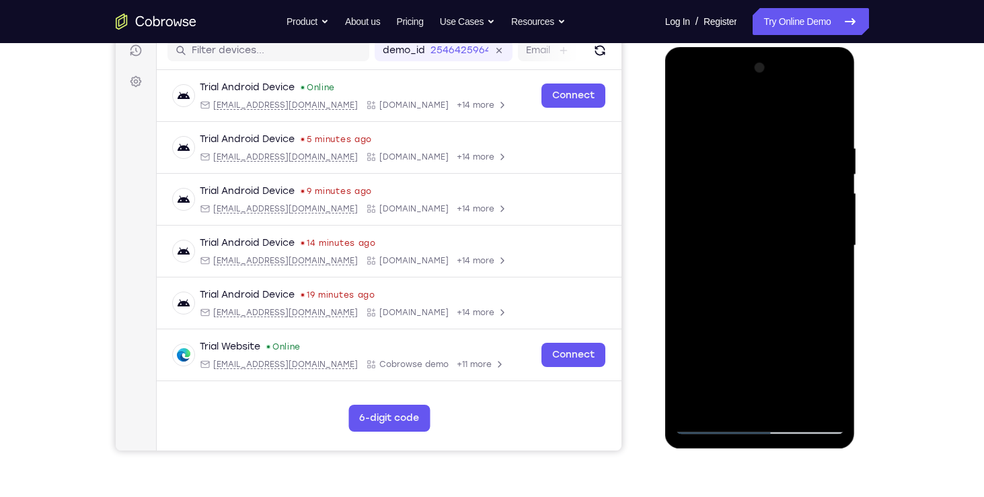
click at [743, 312] on div at bounding box center [760, 245] width 170 height 377
click at [747, 200] on div at bounding box center [760, 245] width 170 height 377
click at [719, 393] on div at bounding box center [760, 245] width 170 height 377
click at [745, 347] on div at bounding box center [760, 245] width 170 height 377
click at [828, 350] on div at bounding box center [760, 245] width 170 height 377
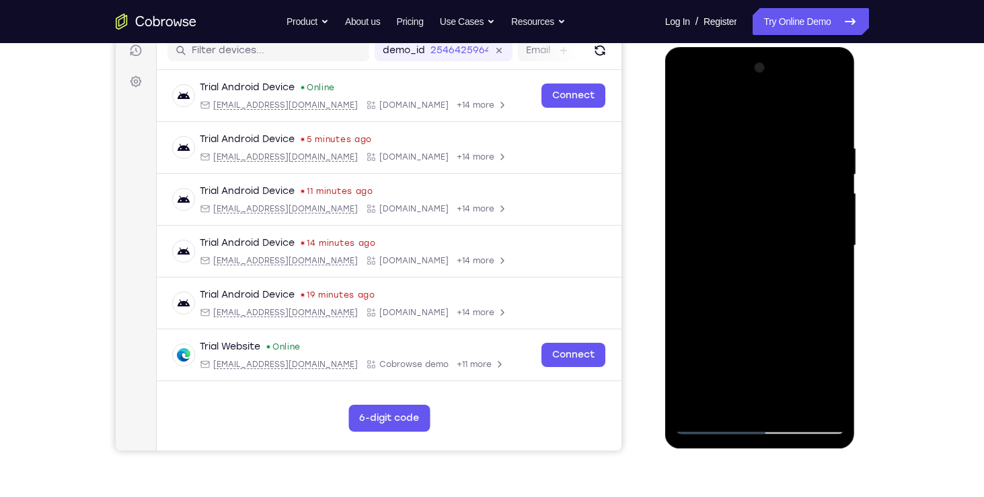
click at [832, 275] on div at bounding box center [760, 245] width 170 height 377
click at [688, 110] on div at bounding box center [760, 245] width 170 height 377
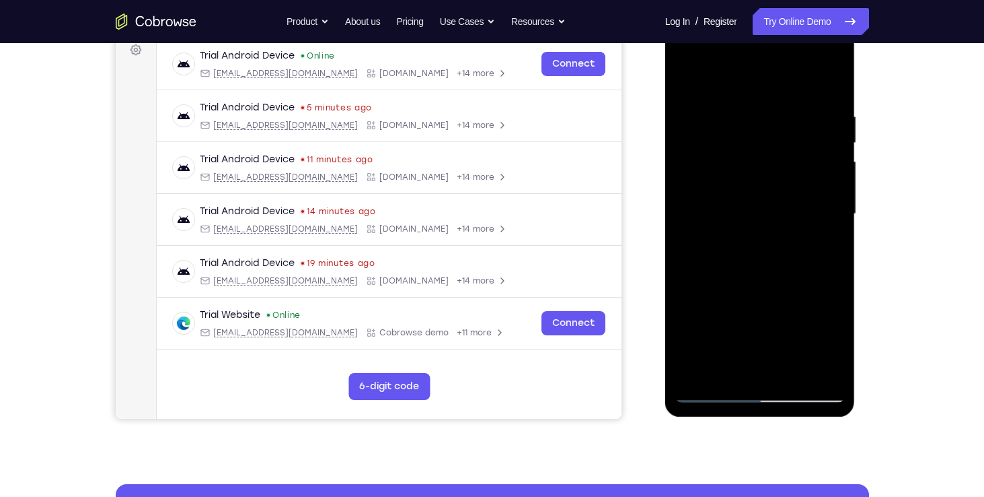
scroll to position [207, 0]
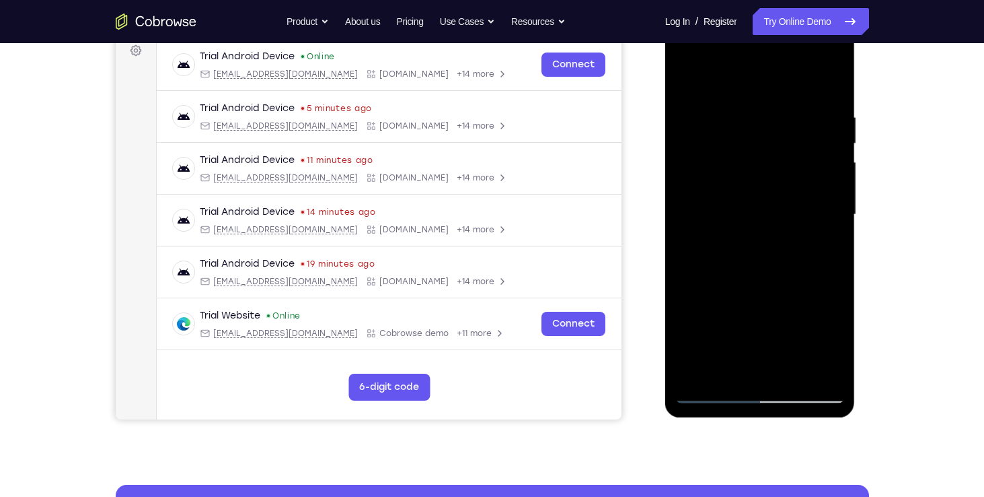
drag, startPoint x: 760, startPoint y: 283, endPoint x: 775, endPoint y: 215, distance: 69.7
click at [775, 215] on div at bounding box center [760, 214] width 170 height 377
click at [692, 83] on div at bounding box center [760, 214] width 170 height 377
drag, startPoint x: 812, startPoint y: 117, endPoint x: 653, endPoint y: 137, distance: 160.0
click at [665, 137] on html "Online web based iOS Simulators and Android Emulators. Run iPhone, iPad, Mobile…" at bounding box center [761, 218] width 192 height 404
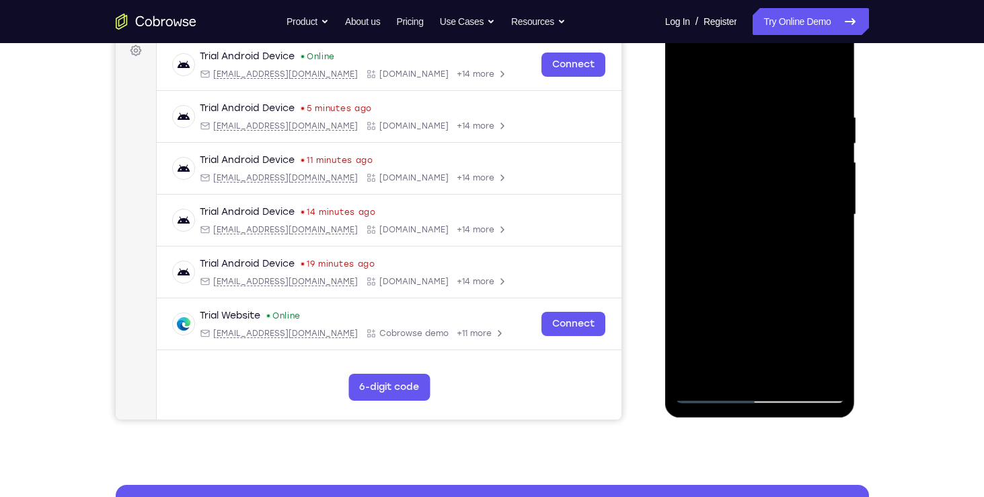
drag, startPoint x: 761, startPoint y: 117, endPoint x: 566, endPoint y: 159, distance: 199.5
click at [665, 159] on html "Online web based iOS Simulators and Android Emulators. Run iPhone, iPad, Mobile…" at bounding box center [761, 218] width 192 height 404
click at [791, 366] on div at bounding box center [760, 214] width 170 height 377
click at [791, 182] on div at bounding box center [760, 214] width 170 height 377
click at [712, 398] on div at bounding box center [760, 214] width 170 height 377
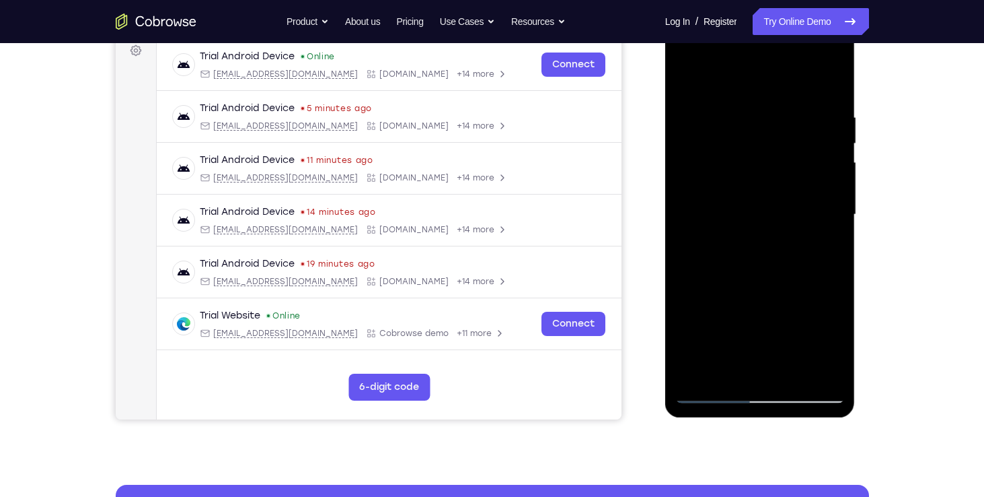
click at [709, 393] on div at bounding box center [760, 214] width 170 height 377
drag, startPoint x: 815, startPoint y: 108, endPoint x: 1165, endPoint y: 172, distance: 355.6
click at [665, 124] on html "Online web based iOS Simulators and Android Emulators. Run iPhone, iPad, Mobile…" at bounding box center [761, 218] width 192 height 404
drag, startPoint x: 780, startPoint y: 109, endPoint x: 512, endPoint y: 118, distance: 267.9
click at [665, 118] on html "Online web based iOS Simulators and Android Emulators. Run iPhone, iPad, Mobile…" at bounding box center [761, 218] width 192 height 404
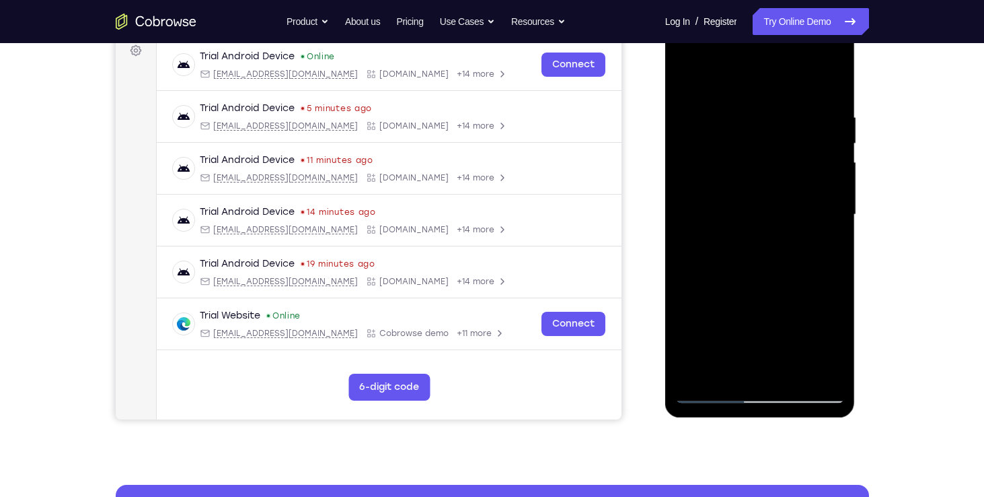
click at [795, 371] on div at bounding box center [760, 214] width 170 height 377
click at [712, 388] on div at bounding box center [760, 214] width 170 height 377
click at [726, 366] on div at bounding box center [760, 214] width 170 height 377
click at [777, 79] on div at bounding box center [760, 214] width 170 height 377
click at [811, 338] on div at bounding box center [760, 214] width 170 height 377
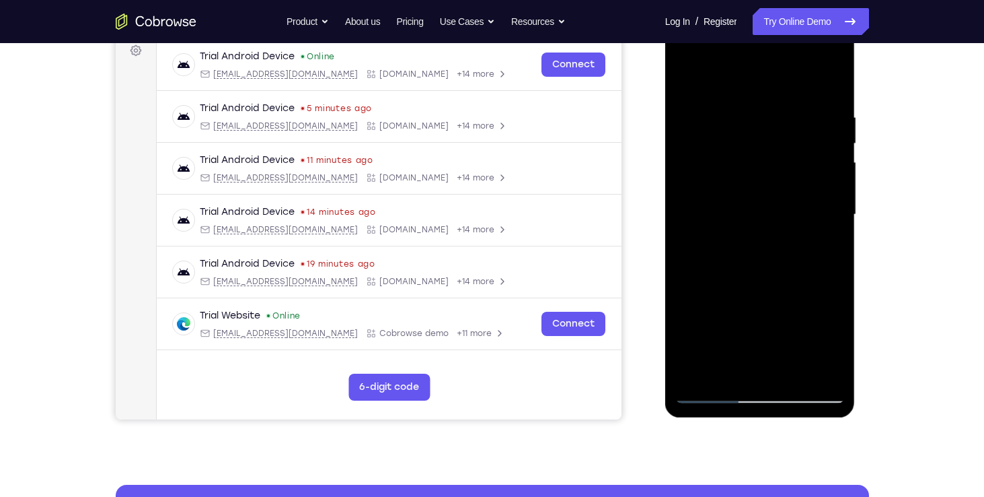
click at [720, 297] on div at bounding box center [760, 214] width 170 height 377
click at [731, 107] on div at bounding box center [760, 214] width 170 height 377
click at [704, 114] on div at bounding box center [760, 214] width 170 height 377
click at [690, 82] on div at bounding box center [760, 214] width 170 height 377
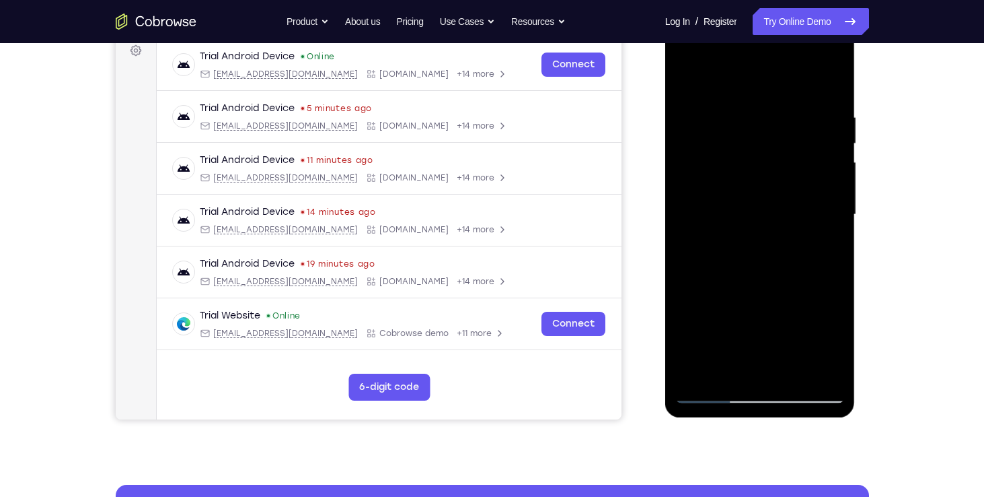
click at [703, 117] on div at bounding box center [760, 214] width 170 height 377
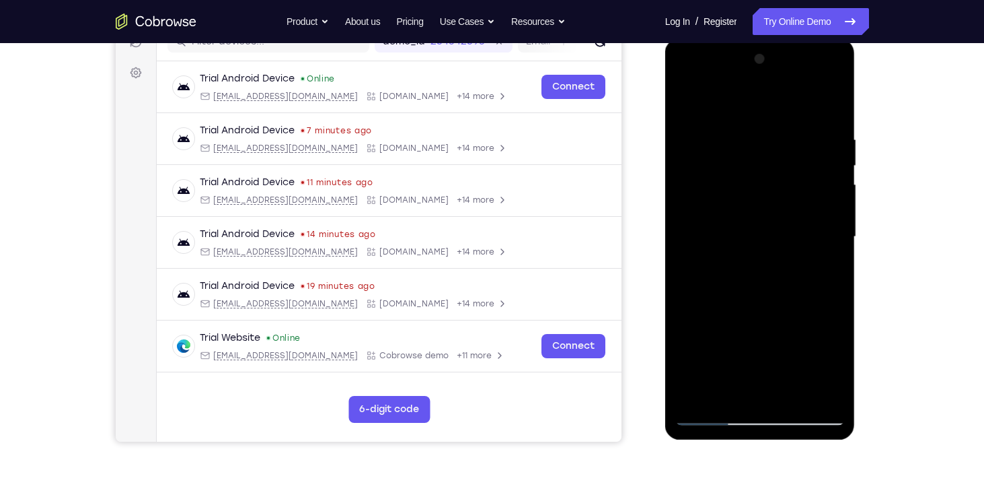
scroll to position [185, 0]
click at [705, 195] on div at bounding box center [760, 236] width 170 height 377
click at [707, 141] on div at bounding box center [760, 237] width 170 height 377
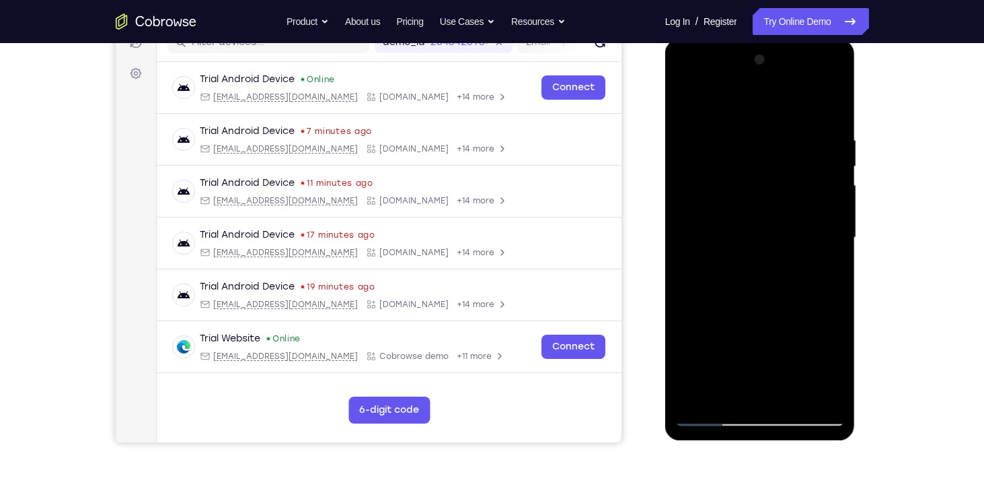
drag, startPoint x: 707, startPoint y: 143, endPoint x: 702, endPoint y: 149, distance: 7.7
click at [702, 149] on div at bounding box center [760, 237] width 170 height 377
click at [694, 143] on div at bounding box center [760, 237] width 170 height 377
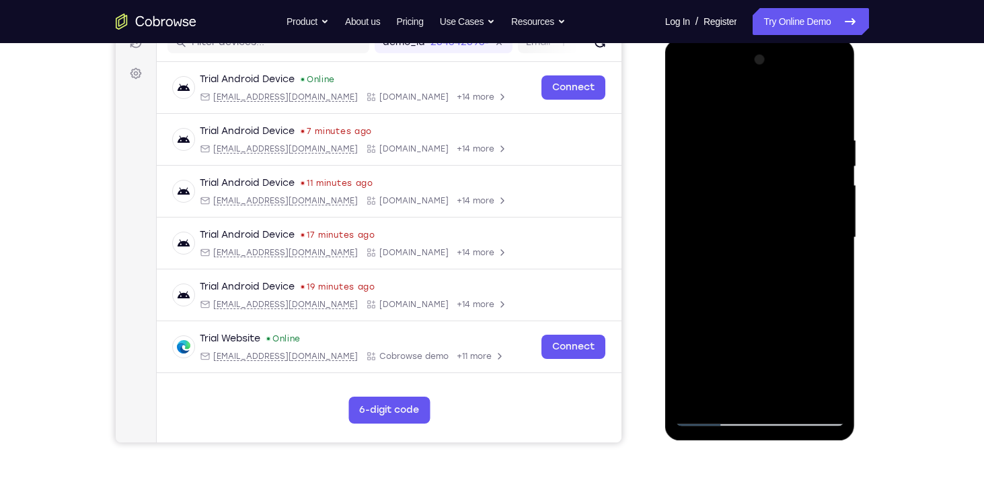
click at [694, 143] on div at bounding box center [760, 237] width 170 height 377
drag, startPoint x: 694, startPoint y: 143, endPoint x: 701, endPoint y: 137, distance: 9.1
click at [701, 137] on div at bounding box center [760, 237] width 170 height 377
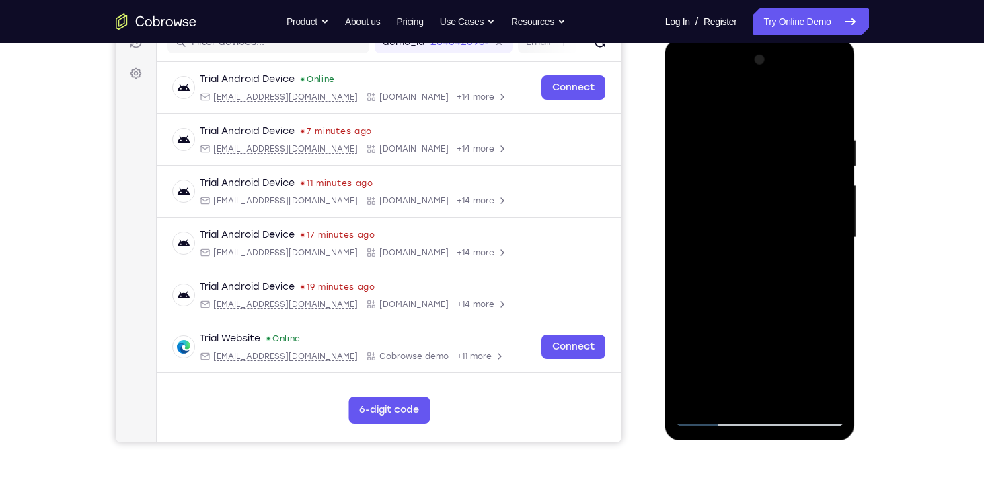
click at [686, 101] on div at bounding box center [760, 237] width 170 height 377
click at [691, 247] on div at bounding box center [760, 237] width 170 height 377
click at [824, 139] on div at bounding box center [760, 237] width 170 height 377
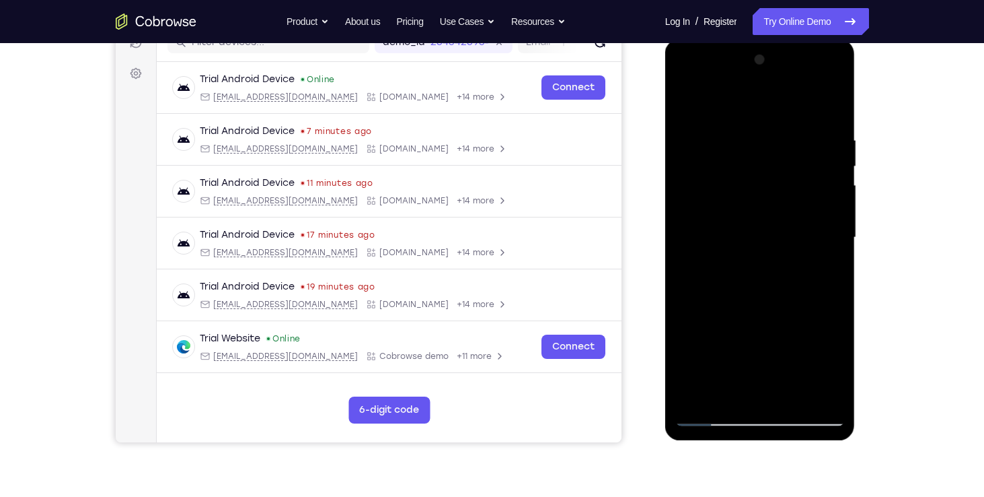
click at [824, 139] on div at bounding box center [760, 237] width 170 height 377
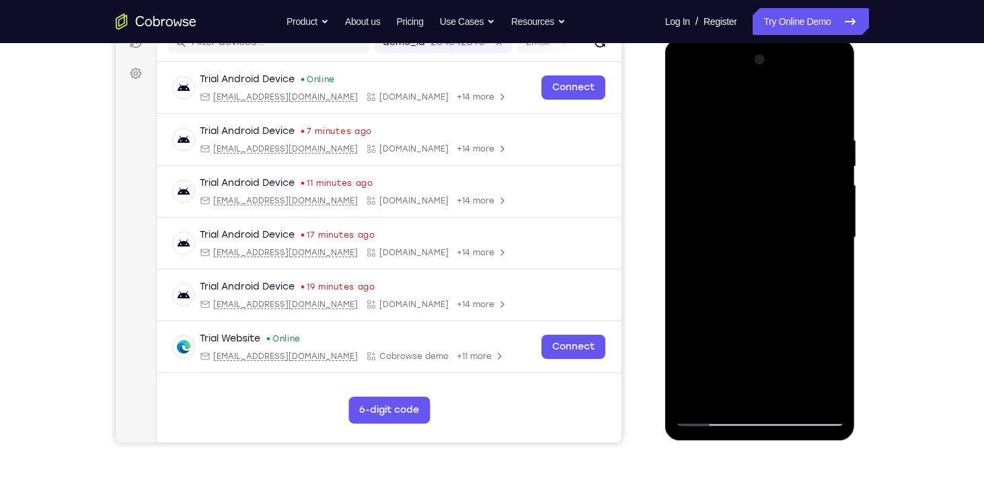
click at [824, 139] on div at bounding box center [760, 237] width 170 height 377
drag, startPoint x: 824, startPoint y: 139, endPoint x: 693, endPoint y: 155, distance: 131.5
click at [693, 155] on div at bounding box center [760, 237] width 170 height 377
drag, startPoint x: 812, startPoint y: 178, endPoint x: 671, endPoint y: 197, distance: 141.9
click at [671, 197] on div at bounding box center [760, 239] width 190 height 401
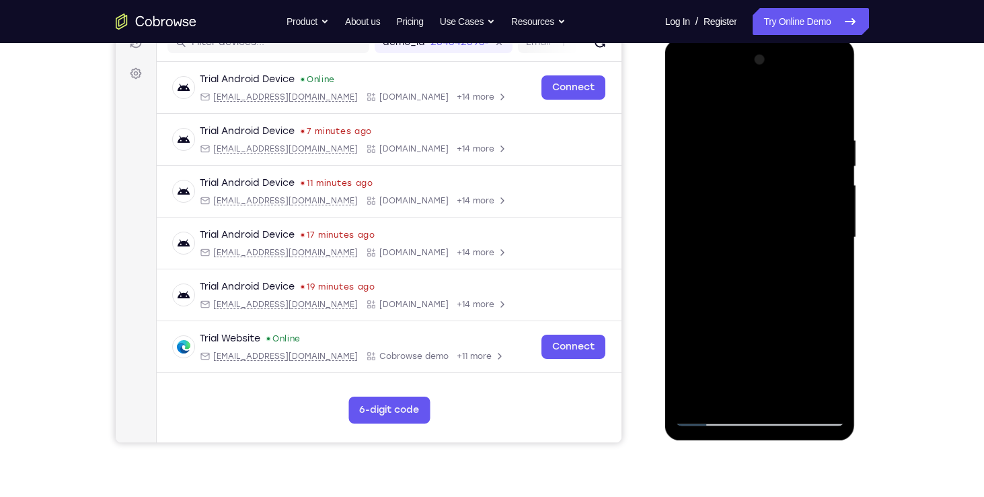
drag, startPoint x: 803, startPoint y: 169, endPoint x: 618, endPoint y: 180, distance: 185.4
click at [665, 180] on html "Online web based iOS Simulators and Android Emulators. Run iPhone, iPad, Mobile…" at bounding box center [761, 241] width 192 height 404
click at [836, 63] on div at bounding box center [760, 237] width 170 height 377
click at [691, 96] on div at bounding box center [760, 237] width 170 height 377
click at [832, 104] on div at bounding box center [760, 237] width 170 height 377
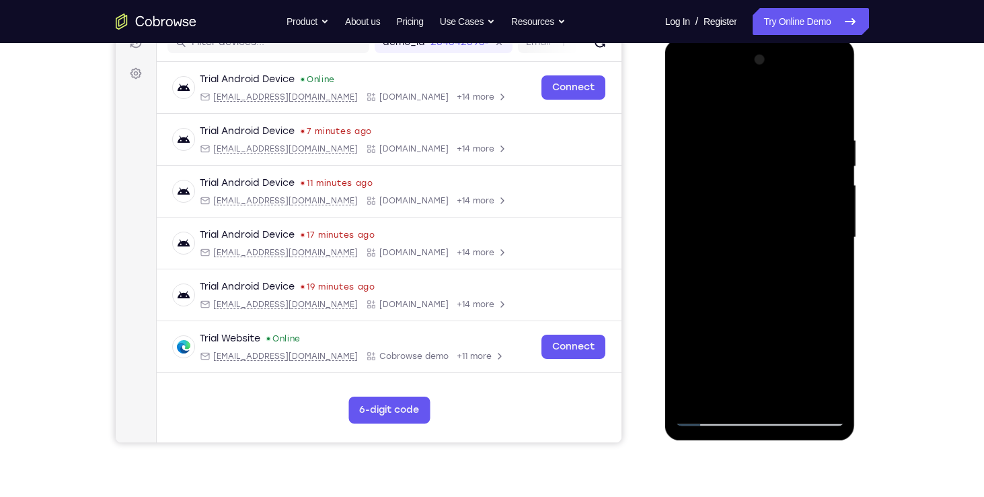
click at [691, 127] on div at bounding box center [760, 237] width 170 height 377
click at [685, 127] on div at bounding box center [760, 237] width 170 height 377
click at [697, 106] on div at bounding box center [760, 237] width 170 height 377
click at [832, 375] on div at bounding box center [760, 237] width 170 height 377
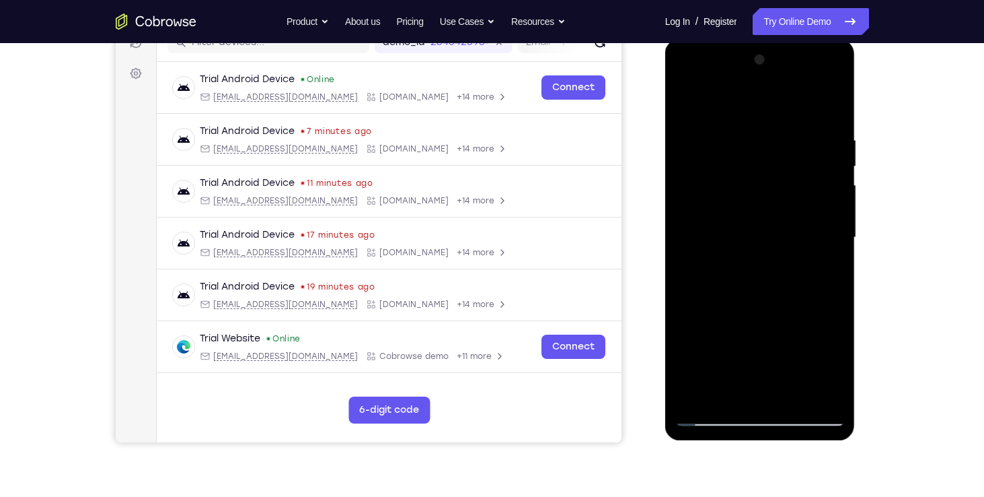
click at [832, 375] on div at bounding box center [760, 237] width 170 height 377
click at [832, 138] on div at bounding box center [760, 237] width 170 height 377
click at [716, 147] on div at bounding box center [760, 237] width 170 height 377
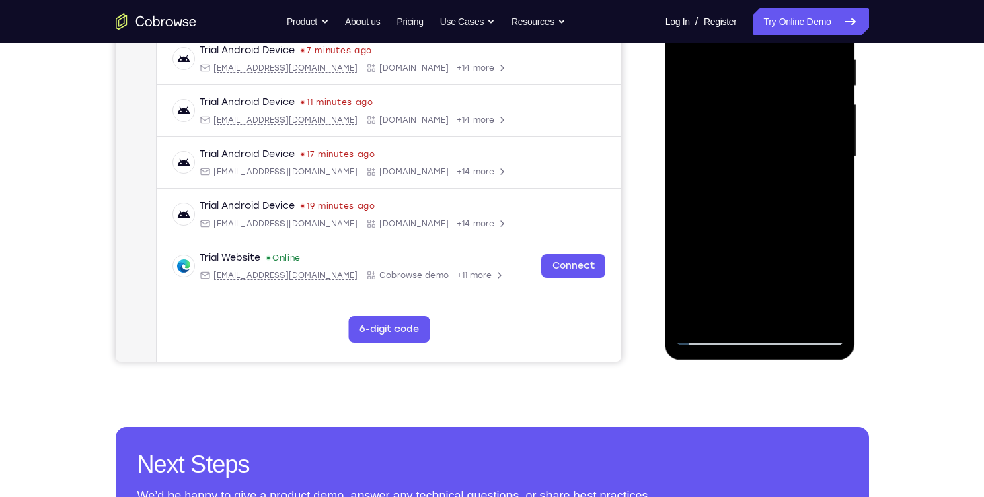
scroll to position [281, 0]
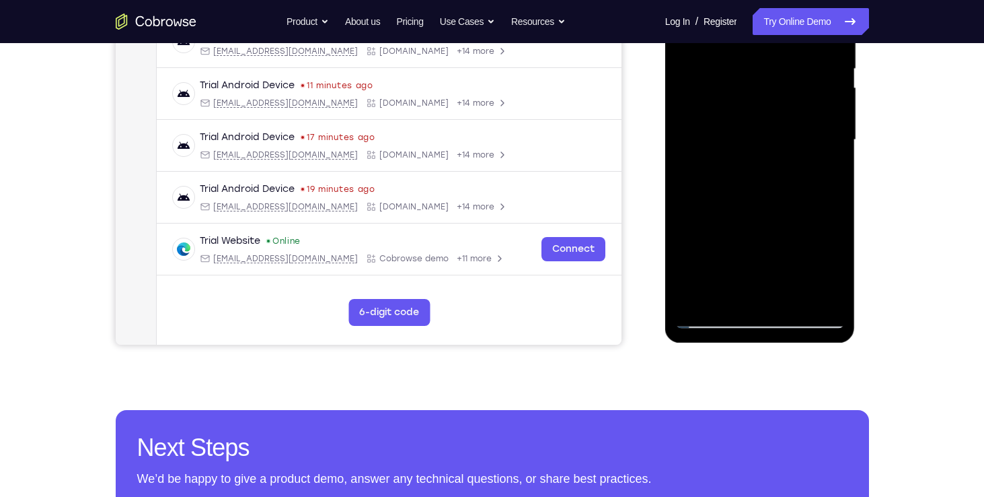
click at [818, 253] on div at bounding box center [760, 140] width 170 height 377
click at [708, 324] on div at bounding box center [760, 140] width 170 height 377
click at [751, 260] on div at bounding box center [760, 140] width 170 height 377
drag, startPoint x: 751, startPoint y: 260, endPoint x: 714, endPoint y: 310, distance: 62.0
click at [714, 310] on div at bounding box center [760, 140] width 170 height 377
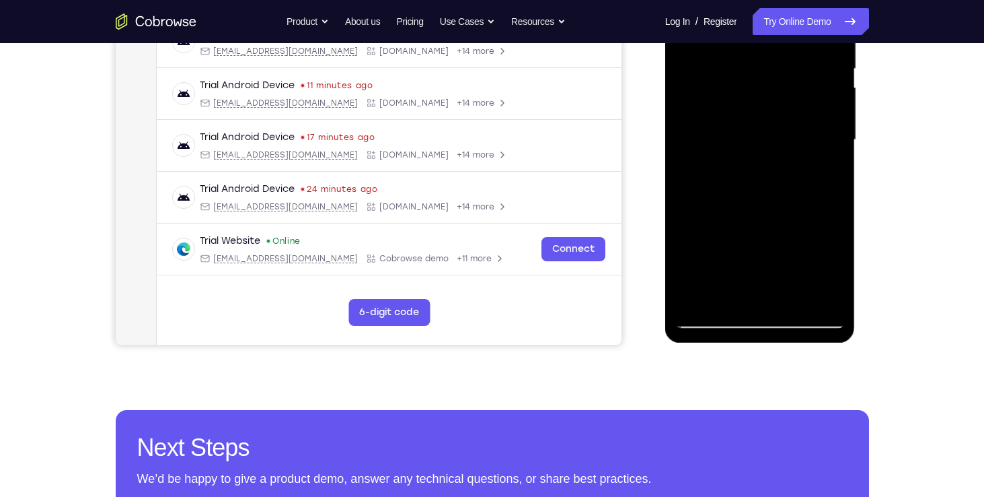
click at [714, 310] on div at bounding box center [760, 140] width 170 height 377
drag, startPoint x: 827, startPoint y: 204, endPoint x: 833, endPoint y: 256, distance: 52.8
click at [833, 256] on div at bounding box center [760, 140] width 170 height 377
drag, startPoint x: 873, startPoint y: 217, endPoint x: 889, endPoint y: 229, distance: 19.2
click at [889, 229] on div "Your Support Agent Your Customer Web iOS Android Next Steps We’d be happy to gi…" at bounding box center [492, 205] width 861 height 887
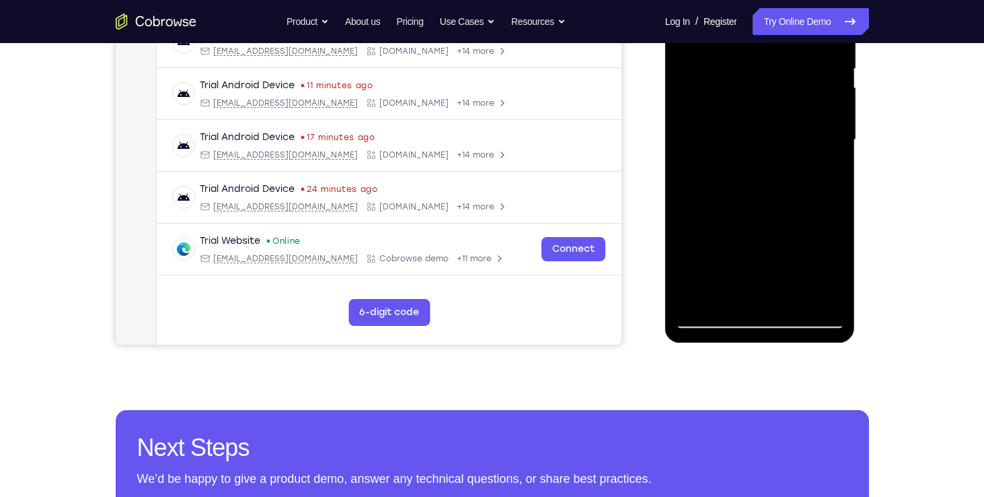
drag, startPoint x: 803, startPoint y: 192, endPoint x: 787, endPoint y: 307, distance: 116.2
click at [787, 307] on div at bounding box center [760, 140] width 170 height 377
click at [709, 318] on div at bounding box center [760, 140] width 170 height 377
